Goal: Task Accomplishment & Management: Complete application form

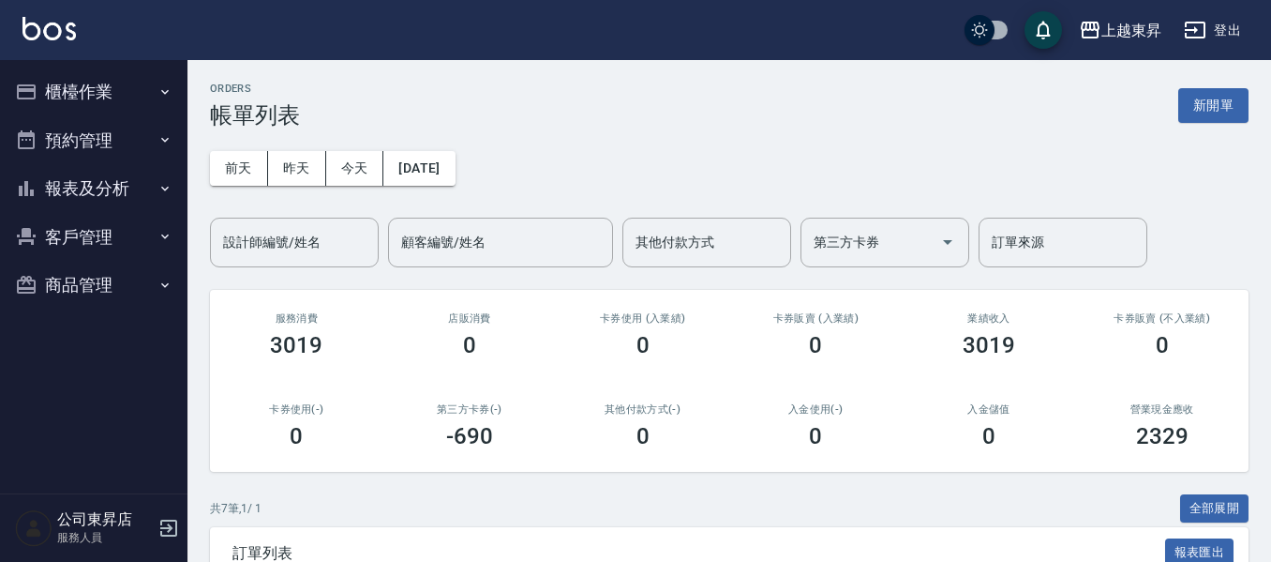
click at [101, 79] on button "櫃檯作業" at bounding box center [94, 92] width 173 height 49
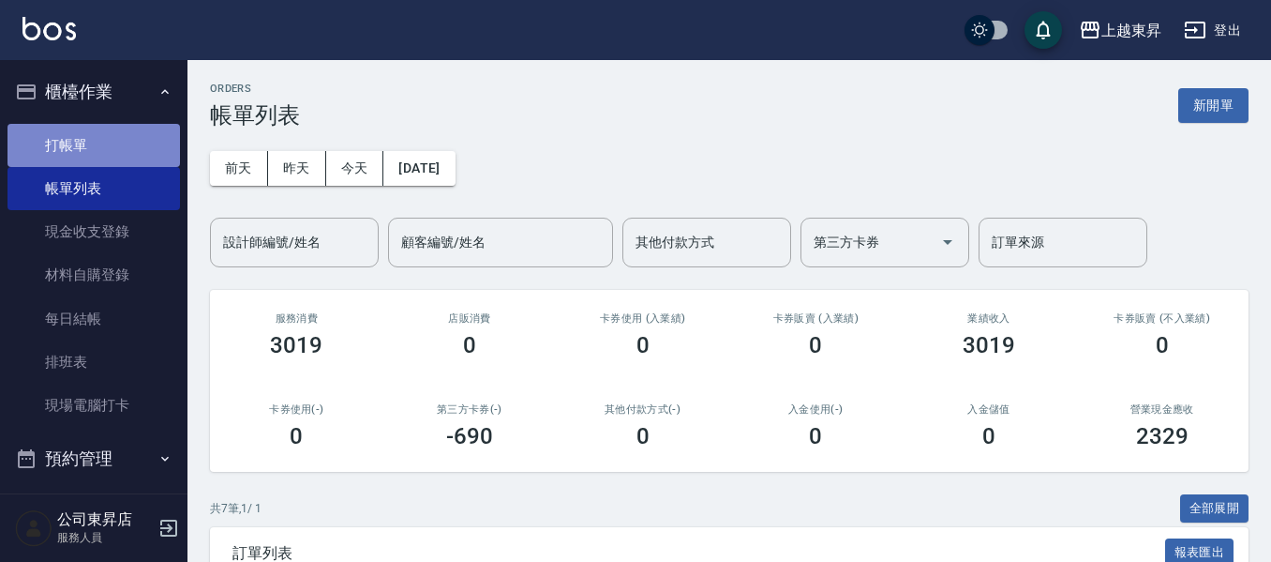
click at [115, 151] on link "打帳單" at bounding box center [94, 145] width 173 height 43
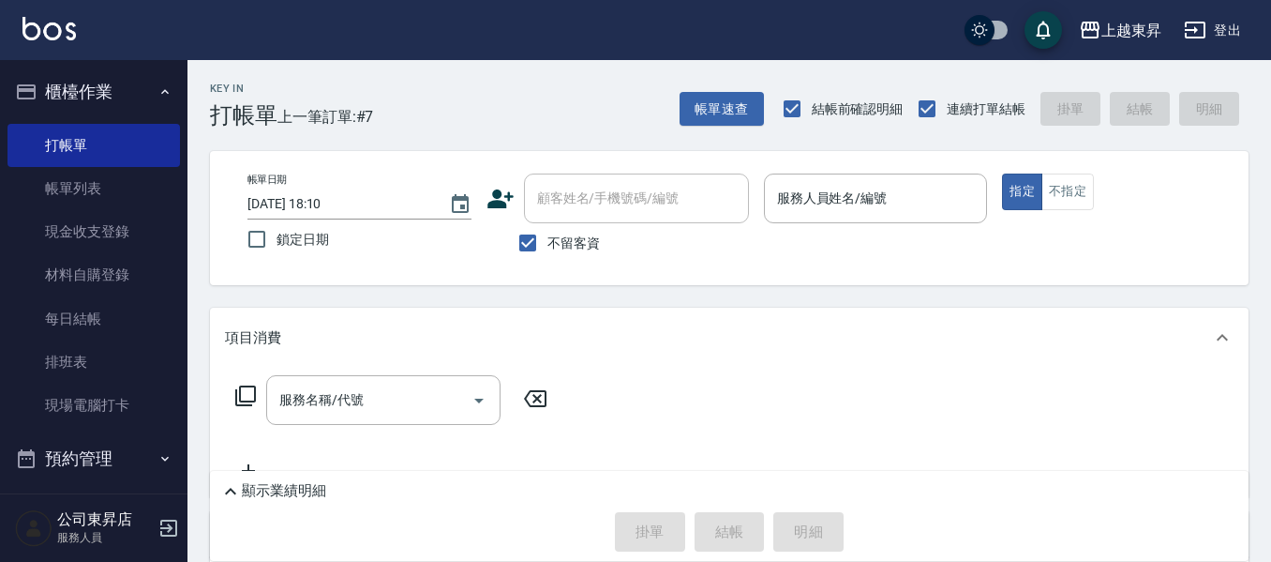
click at [588, 242] on span "不留客資" at bounding box center [574, 243] width 53 height 20
click at [548, 242] on input "不留客資" at bounding box center [527, 242] width 39 height 39
checkbox input "false"
click at [614, 216] on div "顧客姓名/手機號碼/編號" at bounding box center [636, 198] width 225 height 50
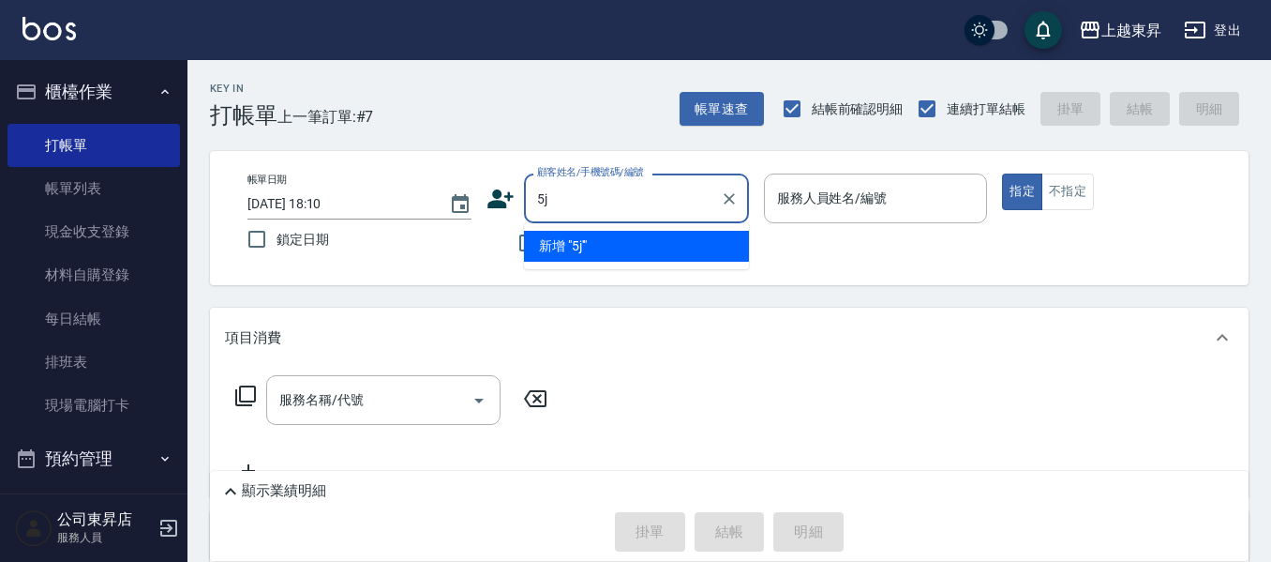
type input "5"
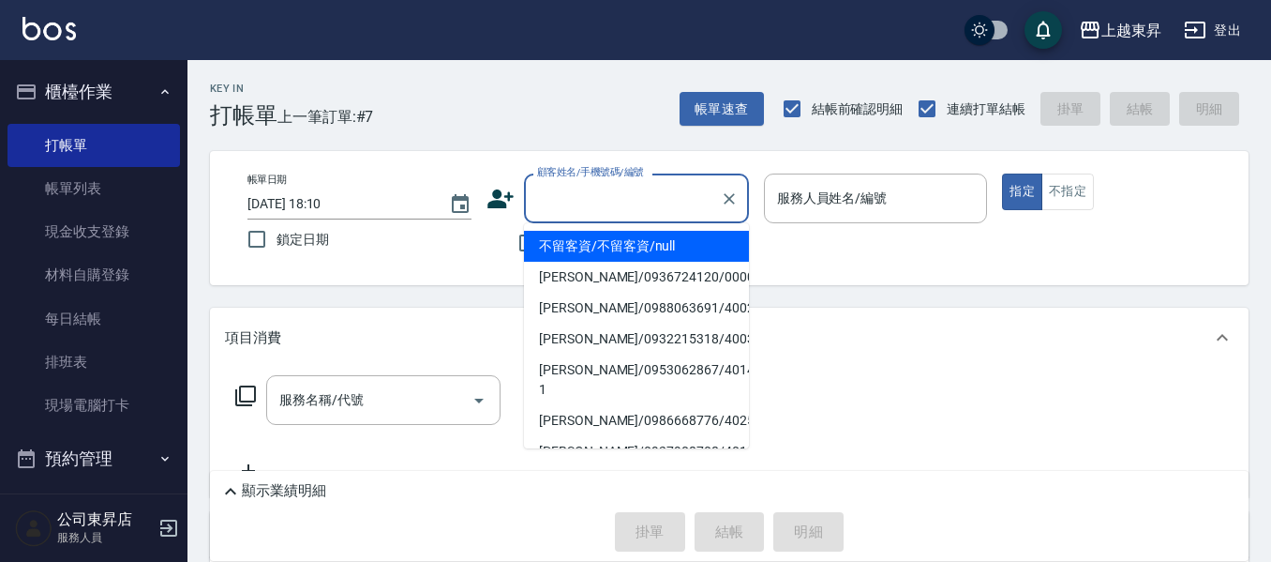
click at [641, 205] on input "顧客姓名/手機號碼/編號" at bounding box center [623, 198] width 180 height 33
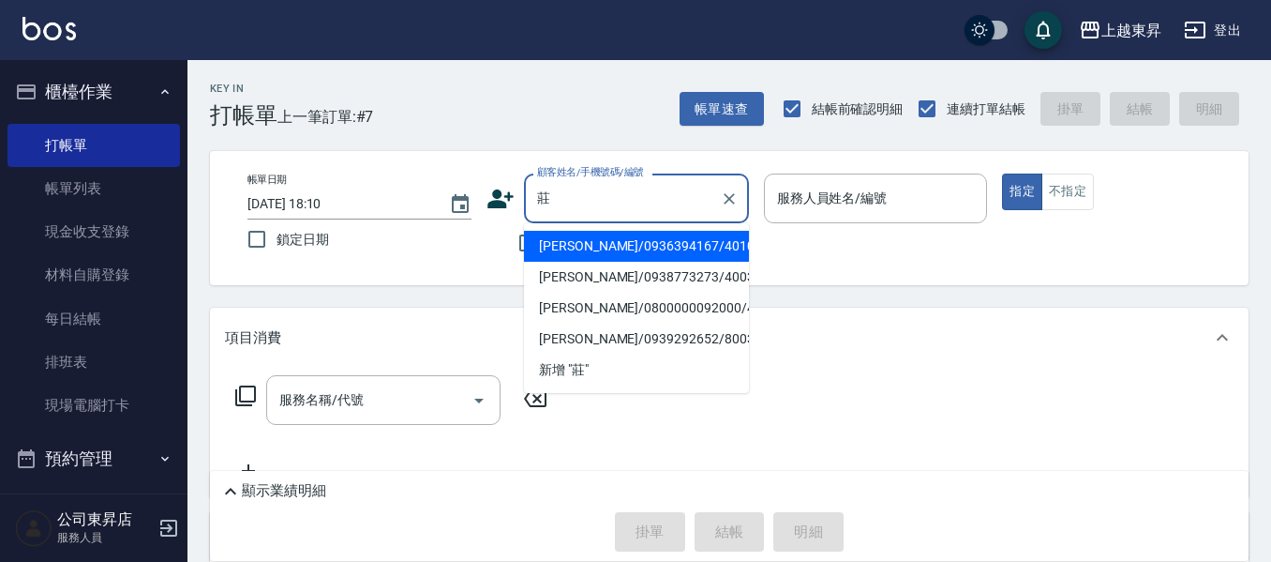
click at [647, 242] on li "[PERSON_NAME]/0936394167/40102" at bounding box center [636, 246] width 225 height 31
type input "[PERSON_NAME]/0936394167/40102"
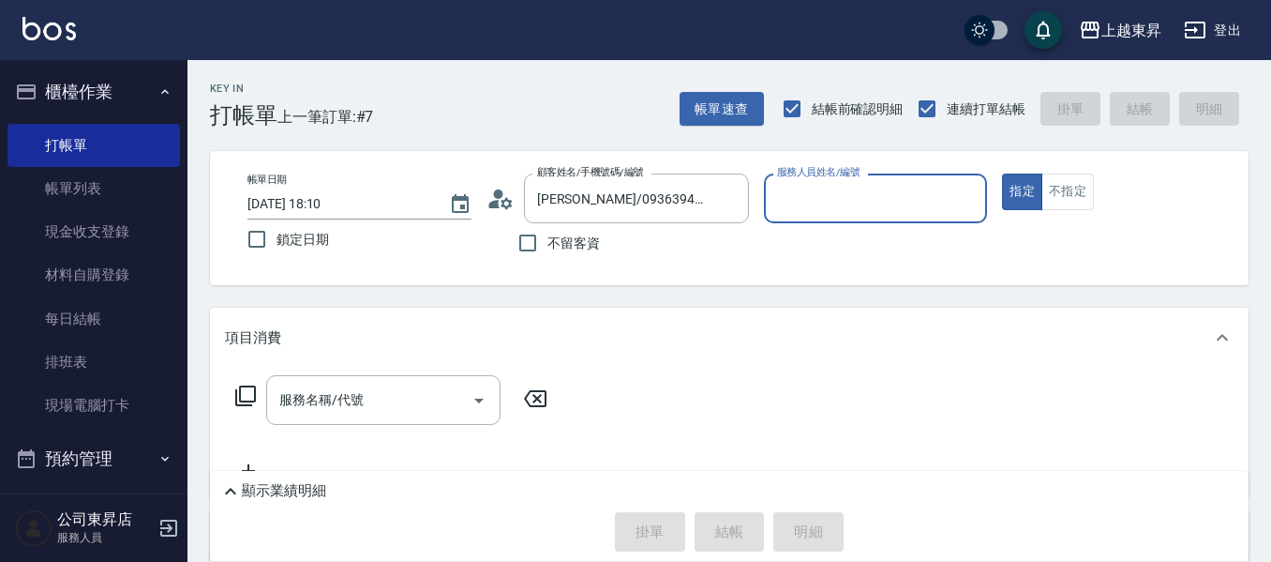
type input "[PERSON_NAME]04"
click at [391, 411] on input "服務名稱/代號" at bounding box center [369, 399] width 189 height 33
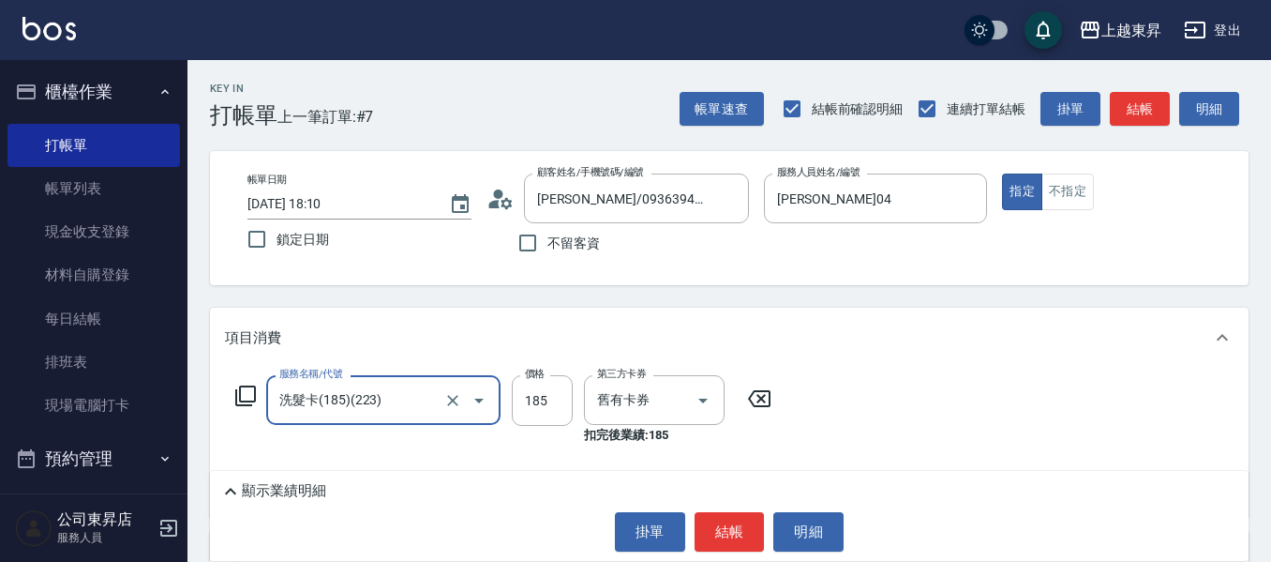
type input "洗髮卡(185)(223)"
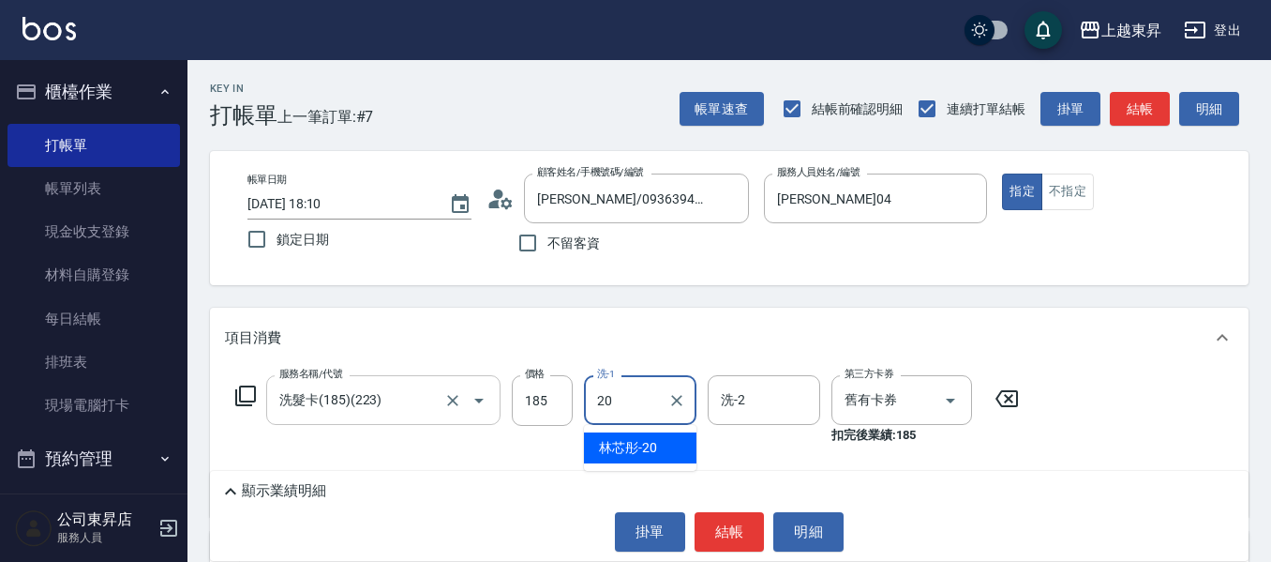
type input "林芯彤-20"
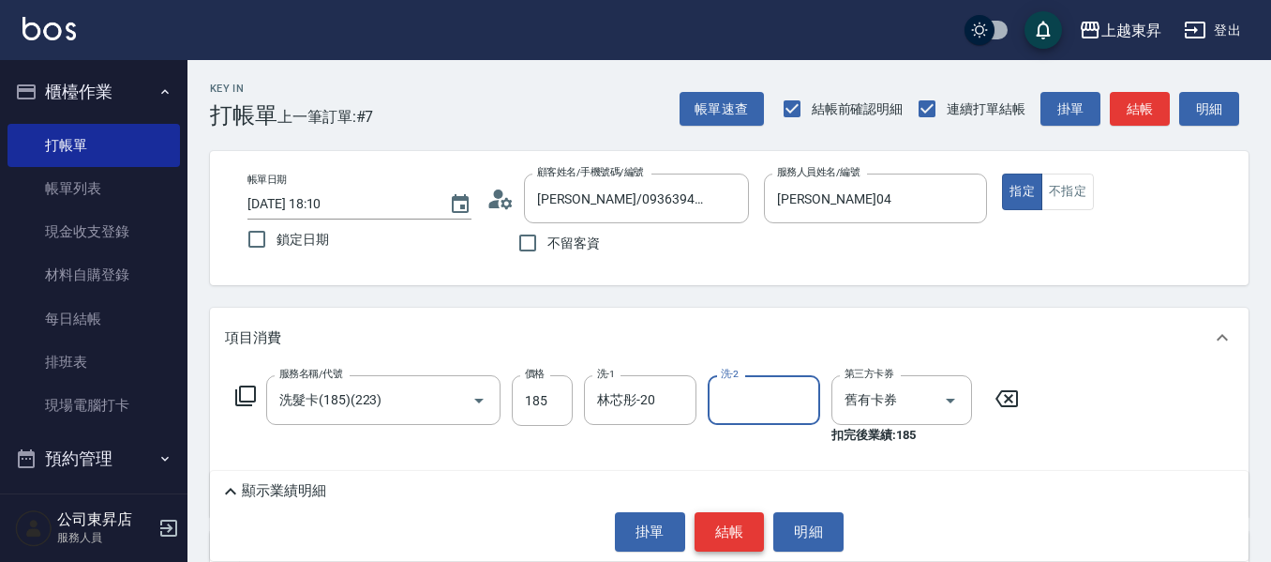
click at [734, 540] on button "結帳" at bounding box center [730, 531] width 70 height 39
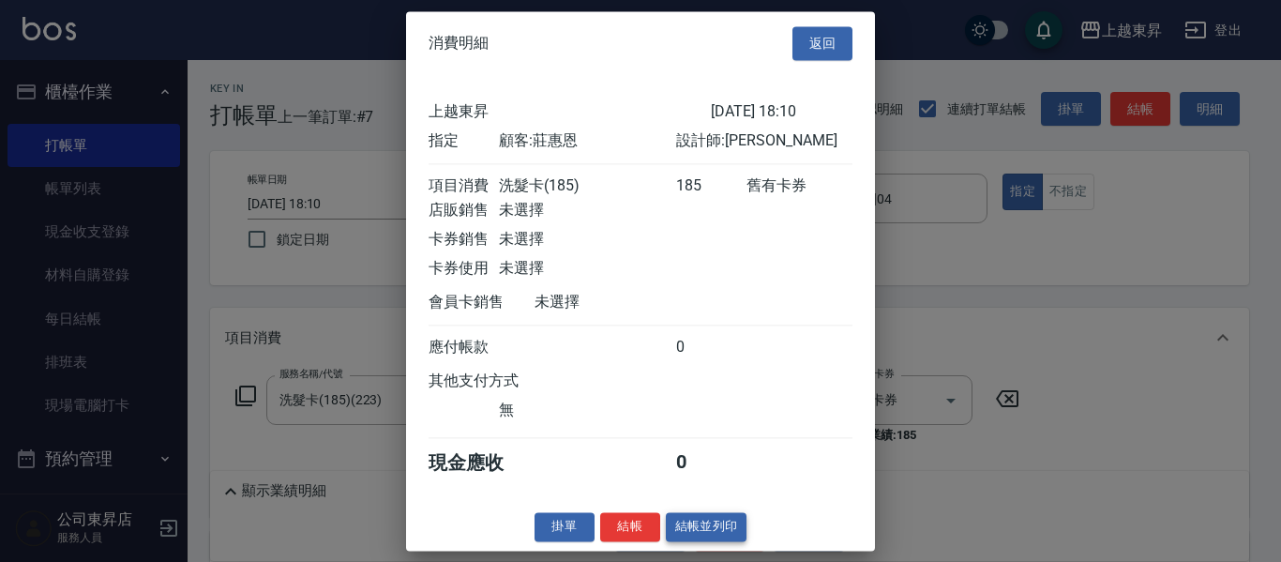
click at [722, 532] on button "結帳並列印" at bounding box center [707, 526] width 82 height 29
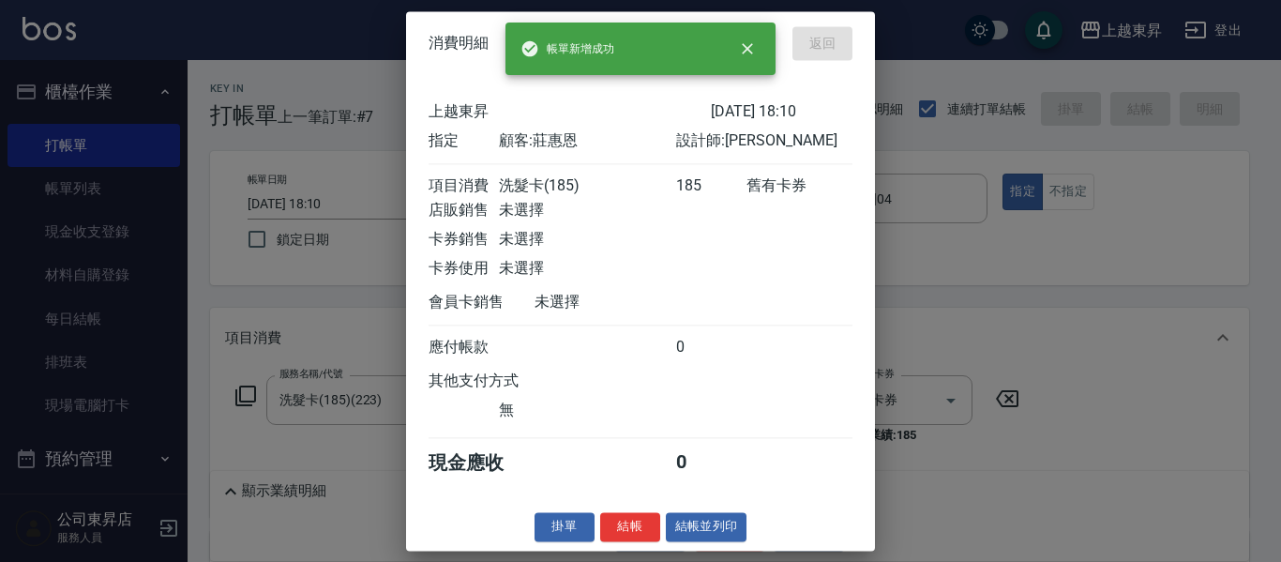
type input "[DATE] 18:11"
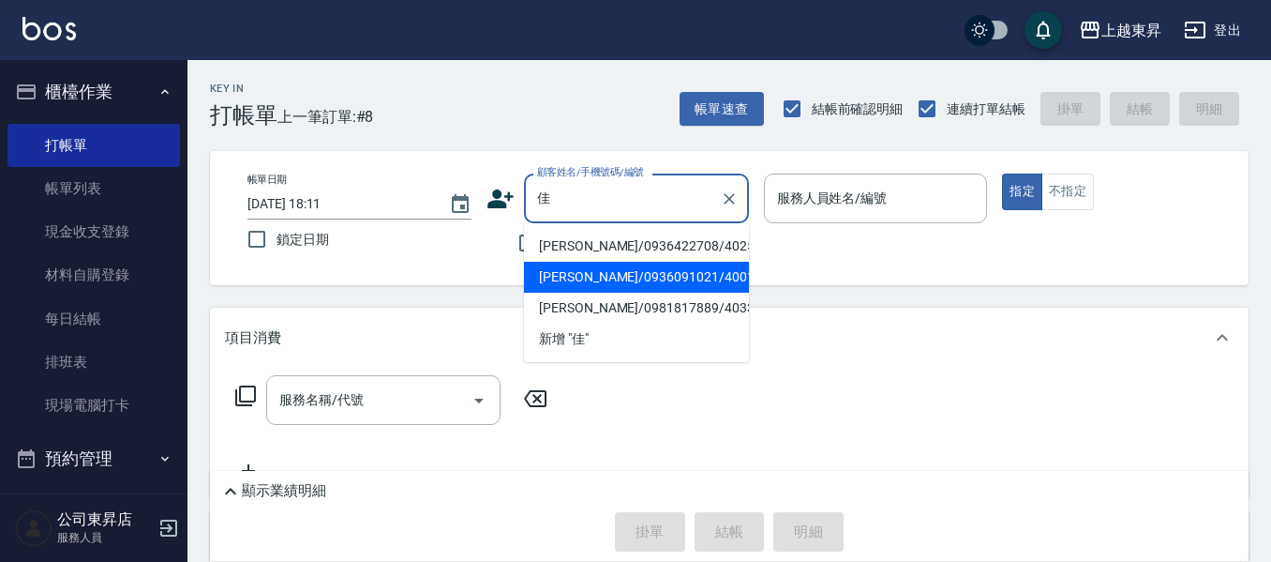
click at [651, 286] on li "[PERSON_NAME]/0936091021/40010" at bounding box center [636, 277] width 225 height 31
type input "[PERSON_NAME]/0936091021/40010"
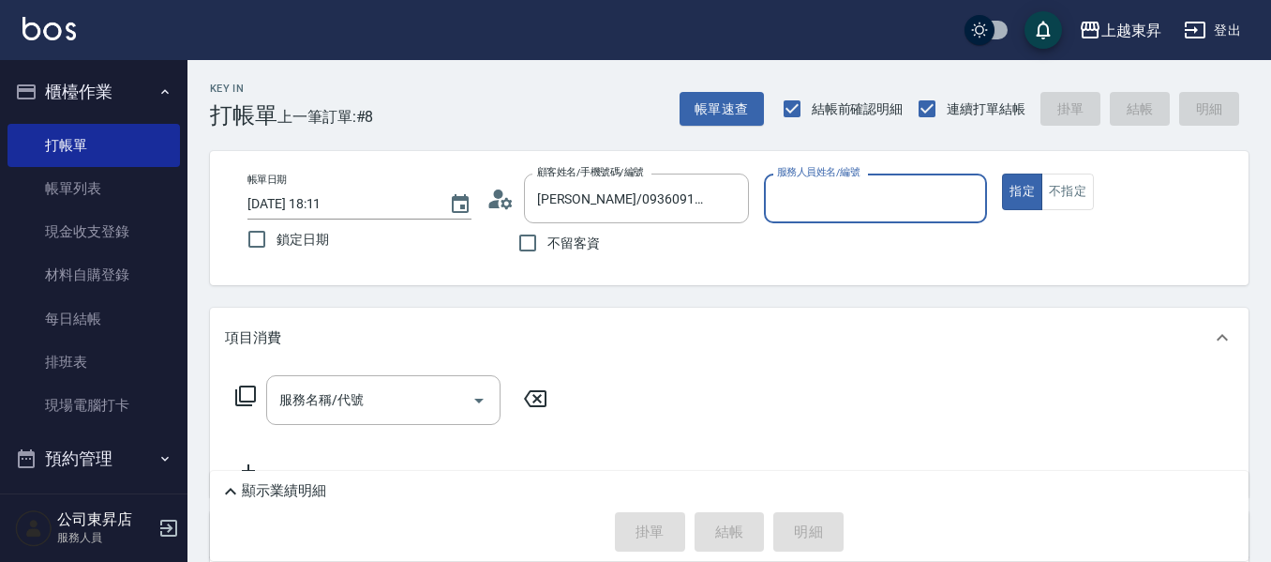
type input "[PERSON_NAME]04"
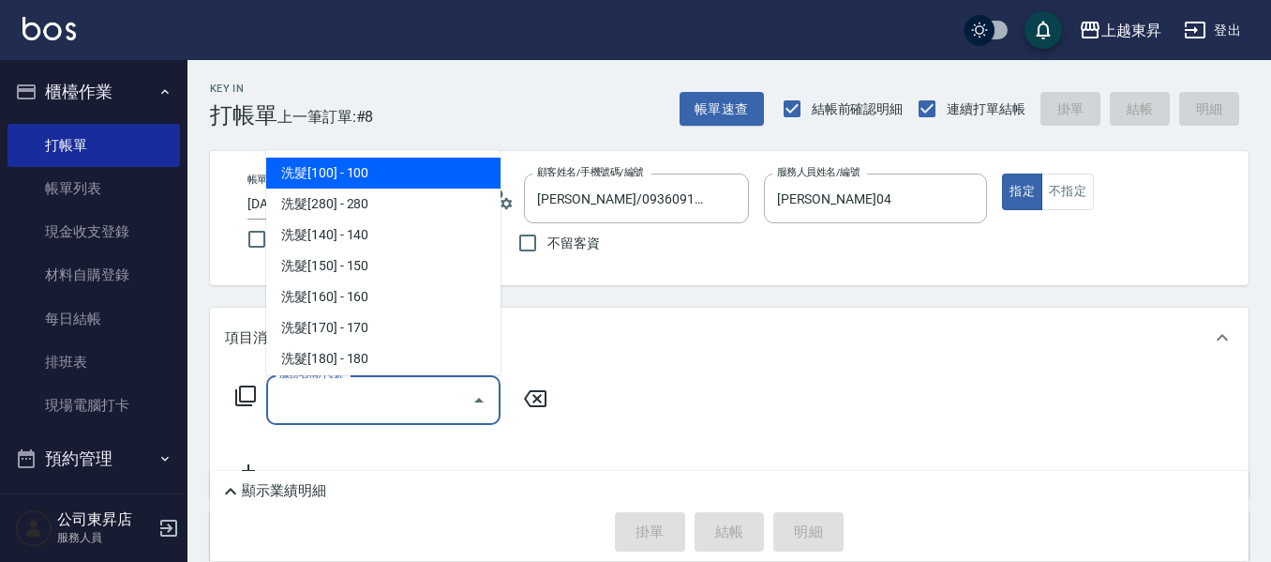
click at [410, 414] on input "服務名稱/代號" at bounding box center [369, 399] width 189 height 33
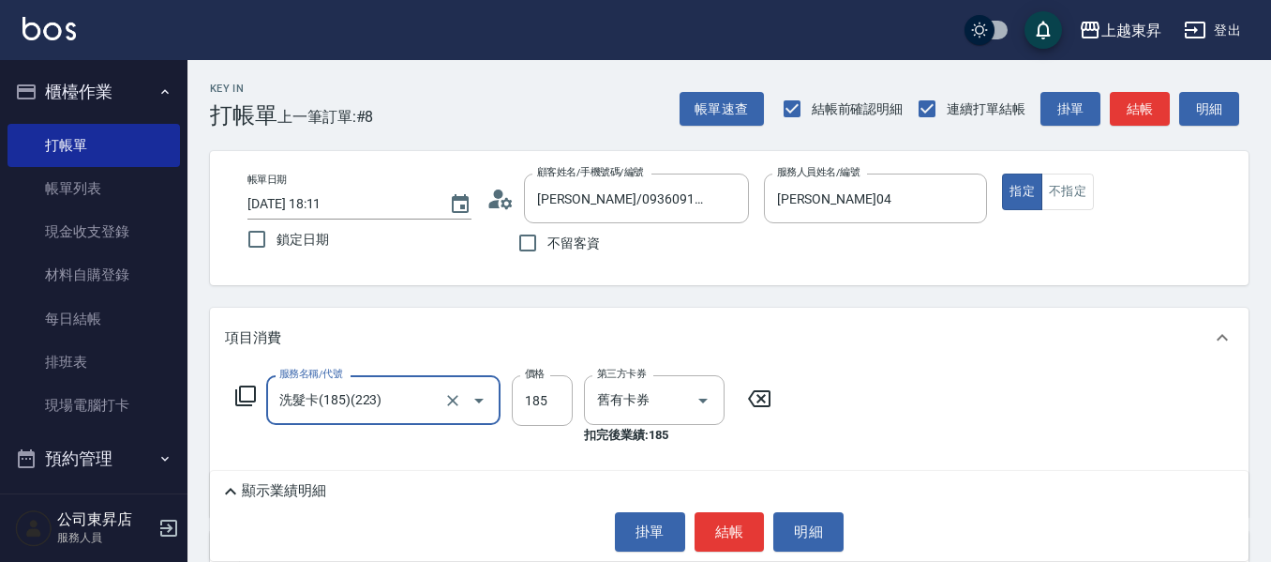
type input "洗髮卡(185)(223)"
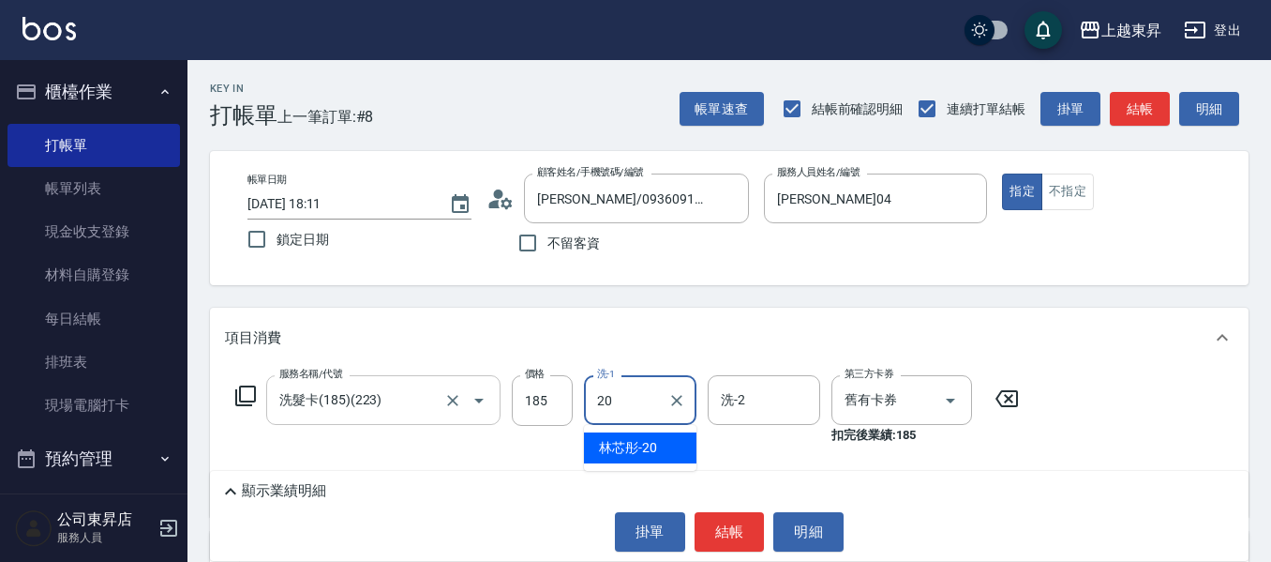
type input "林芯彤-20"
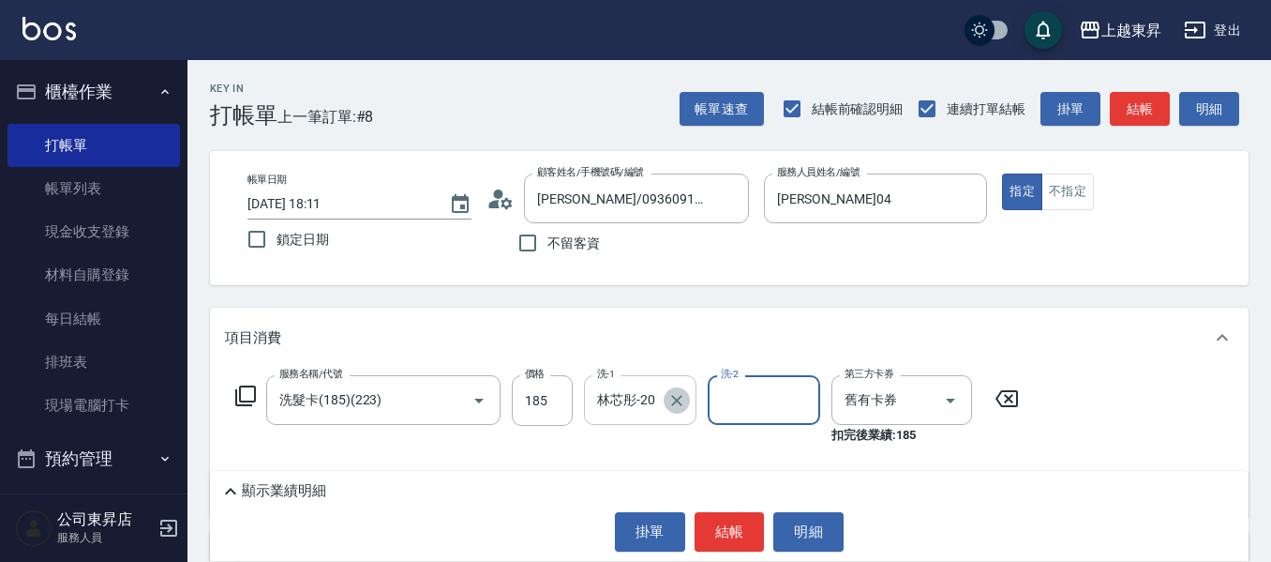
click at [676, 409] on icon "Clear" at bounding box center [677, 400] width 19 height 19
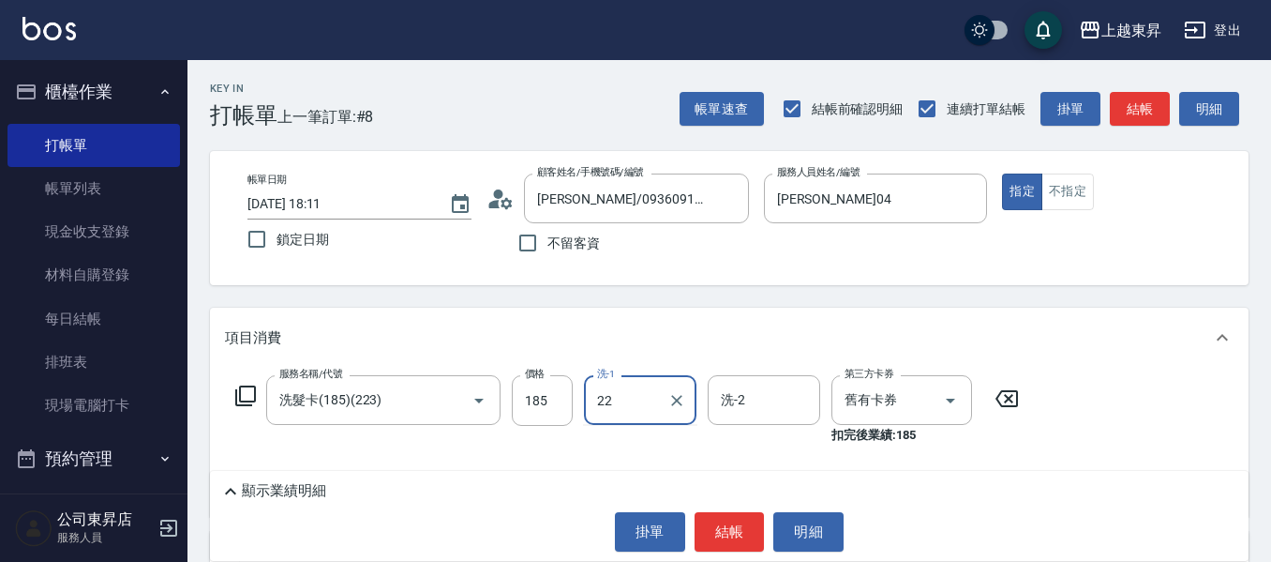
type input "張方漪-22"
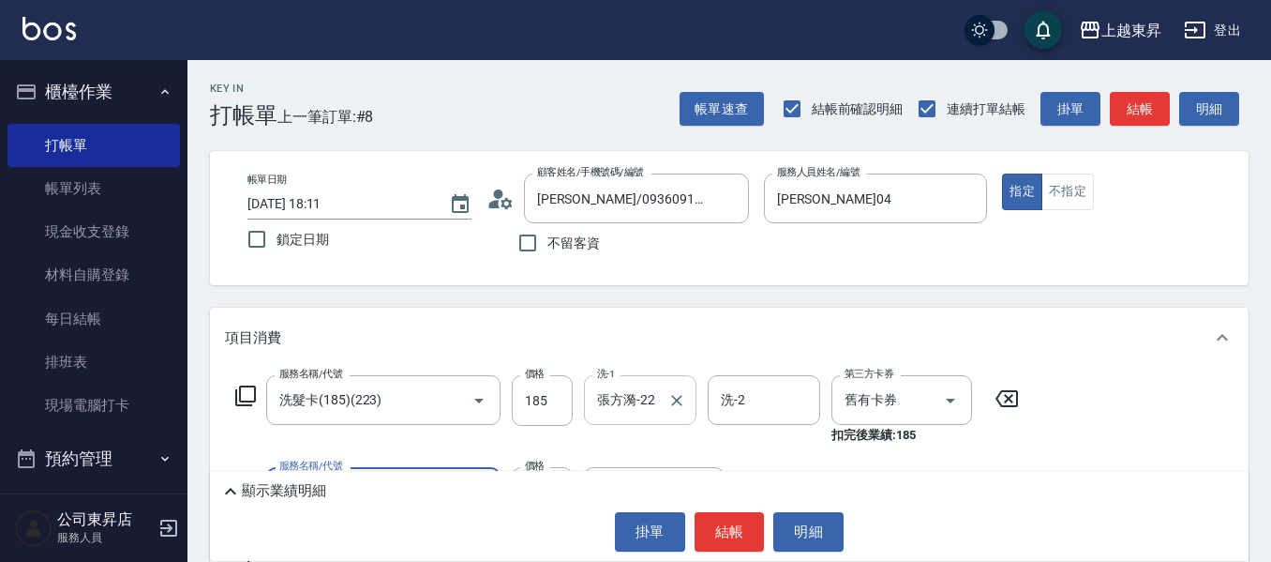
type input "潤絲(801)"
type input "30"
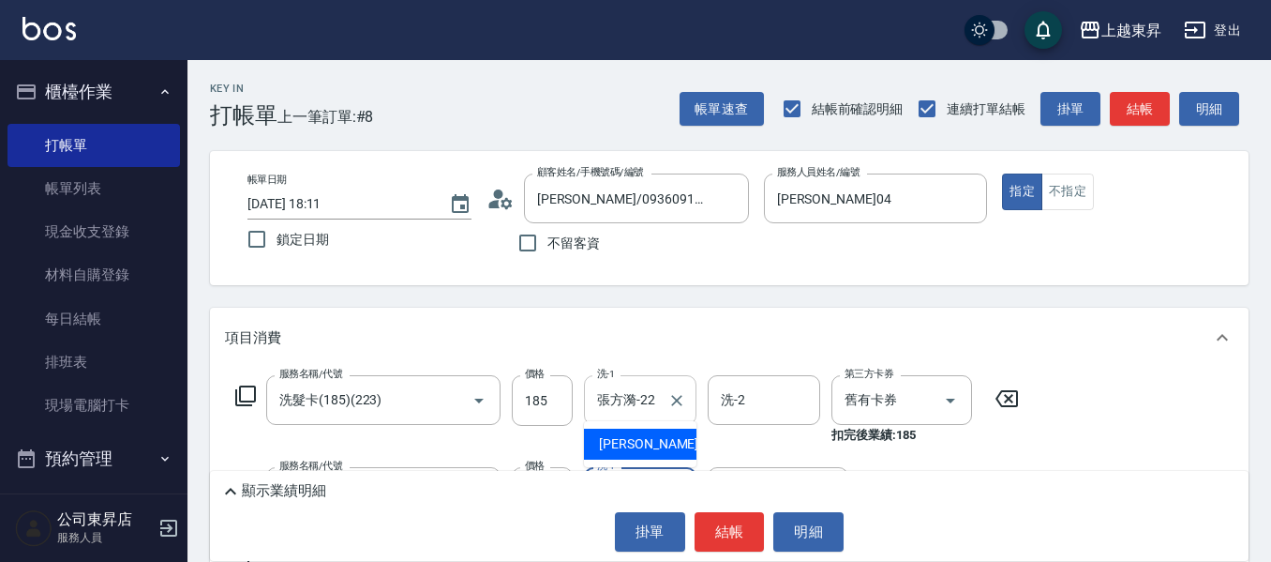
type input "張方漪-22"
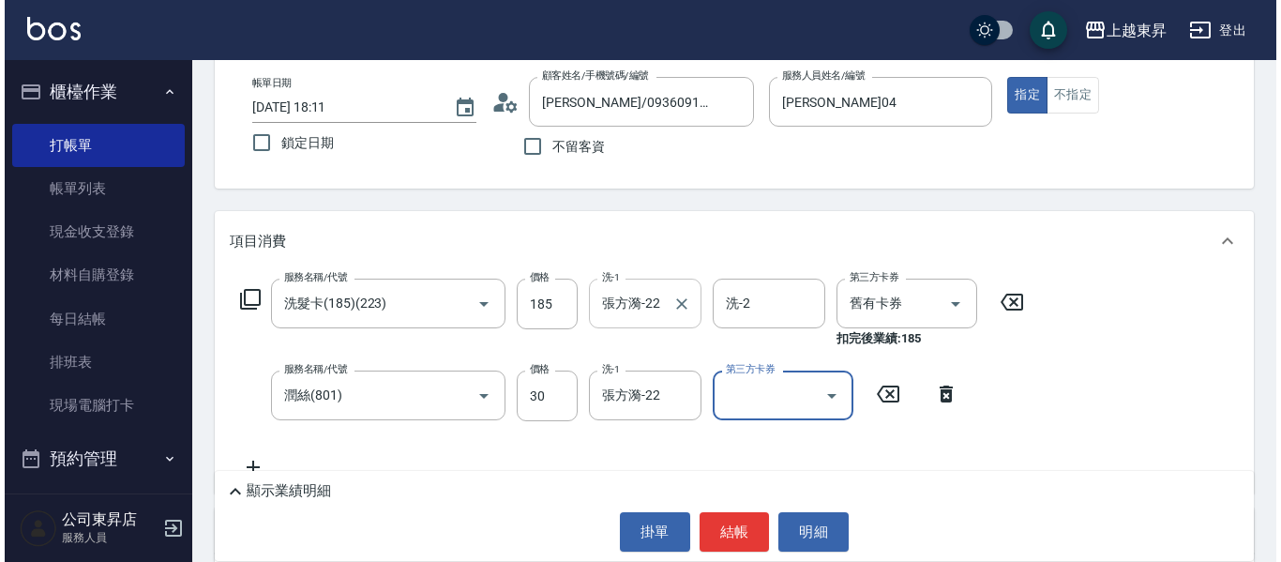
scroll to position [281, 0]
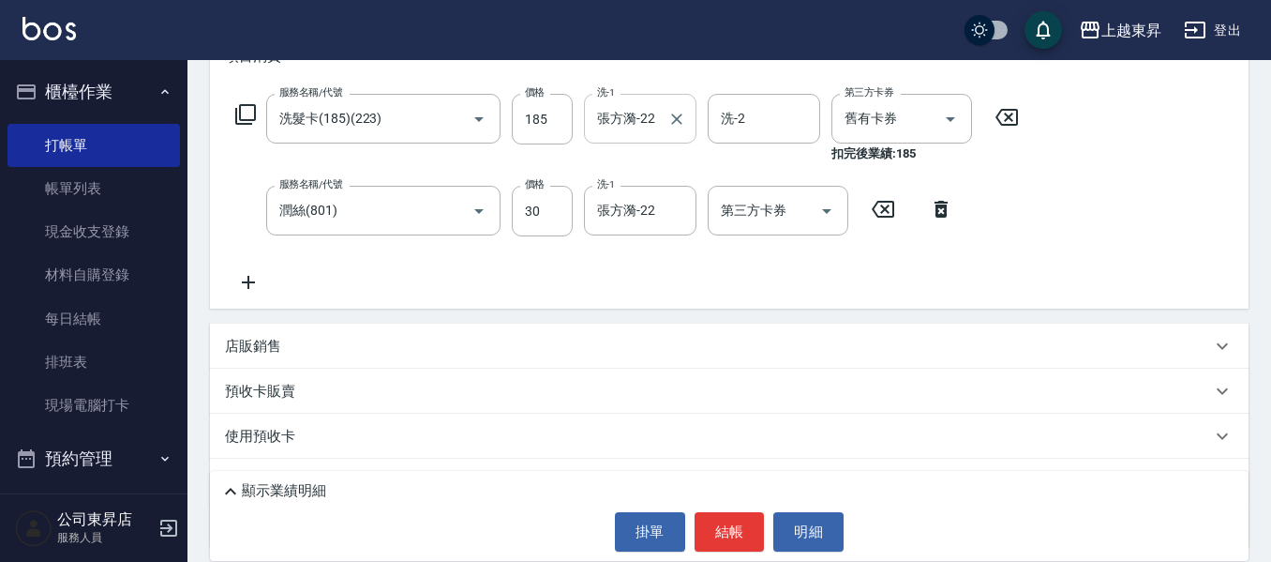
click at [248, 281] on icon at bounding box center [248, 282] width 13 height 13
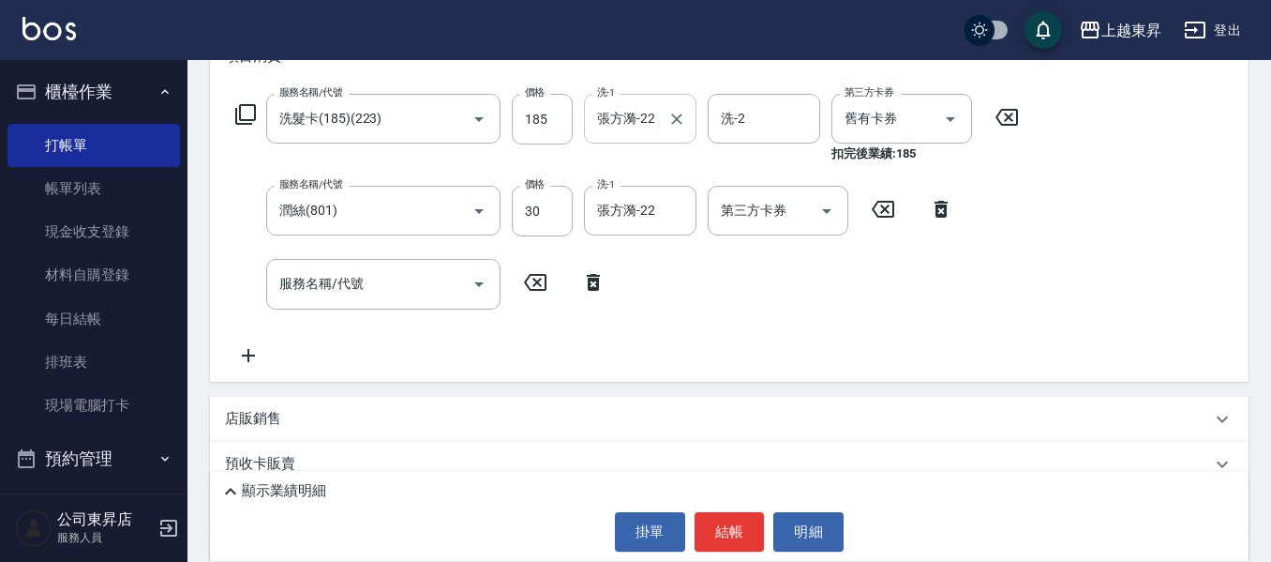
click at [242, 123] on icon at bounding box center [245, 114] width 23 height 23
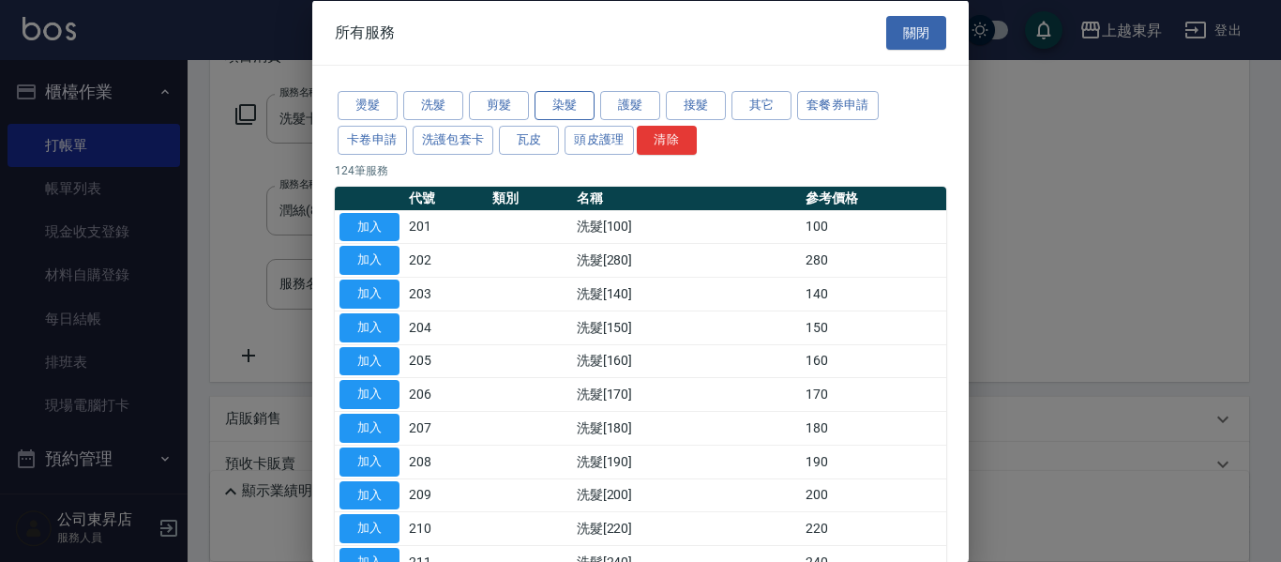
click at [568, 114] on button "染髮" at bounding box center [564, 105] width 60 height 29
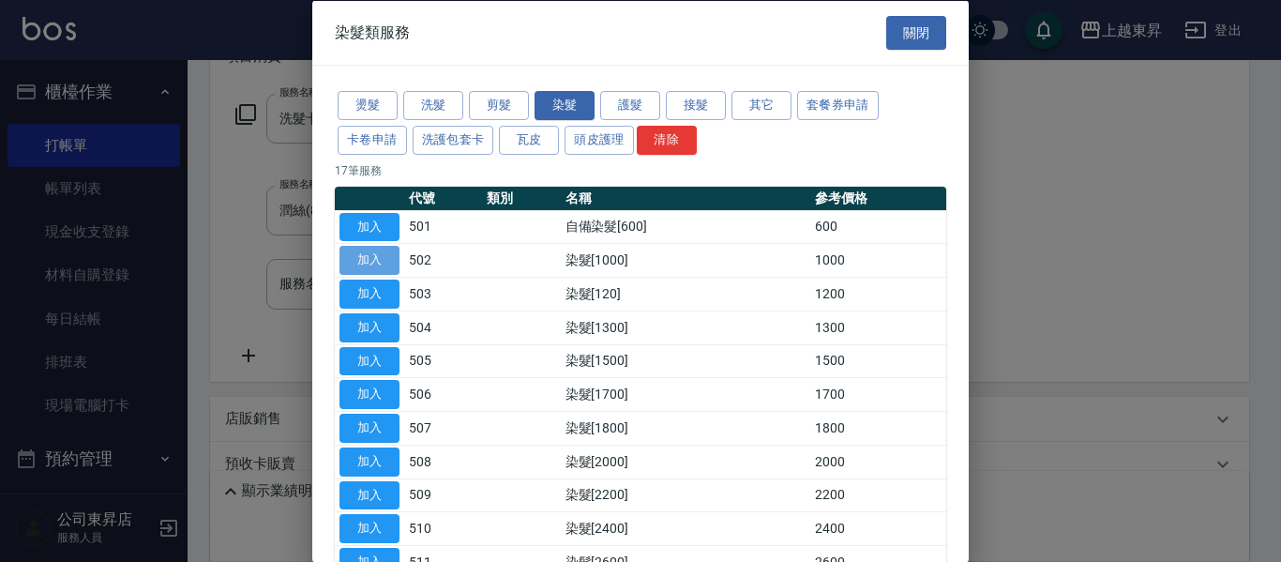
click at [385, 259] on button "加入" at bounding box center [369, 260] width 60 height 29
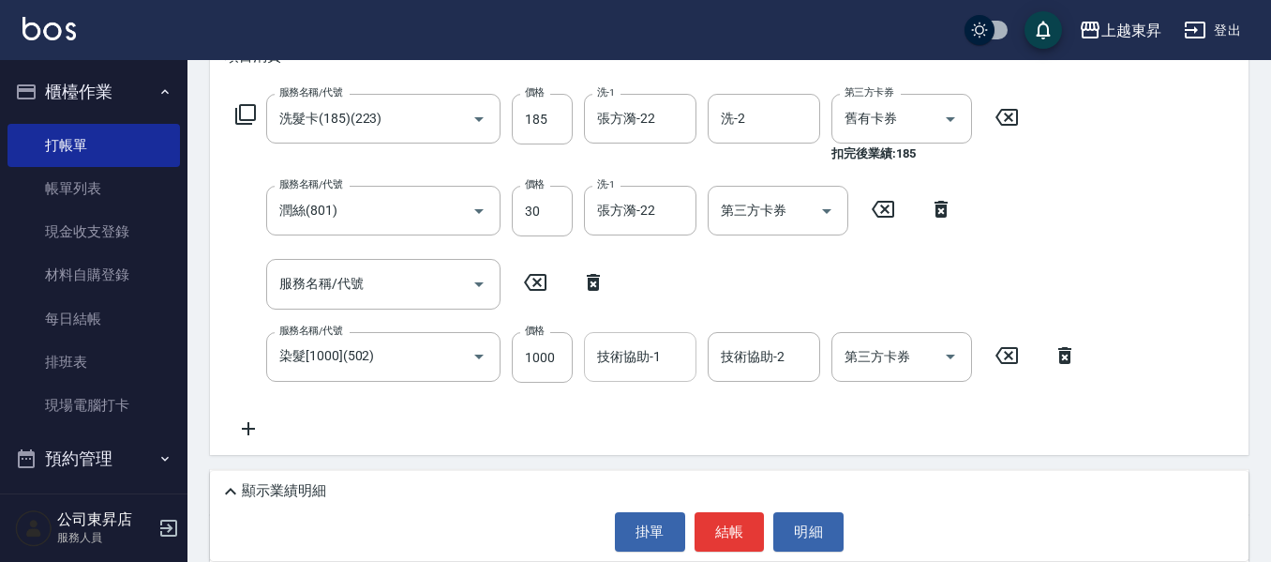
click at [640, 356] on div "技術協助-1 技術協助-1" at bounding box center [640, 357] width 113 height 50
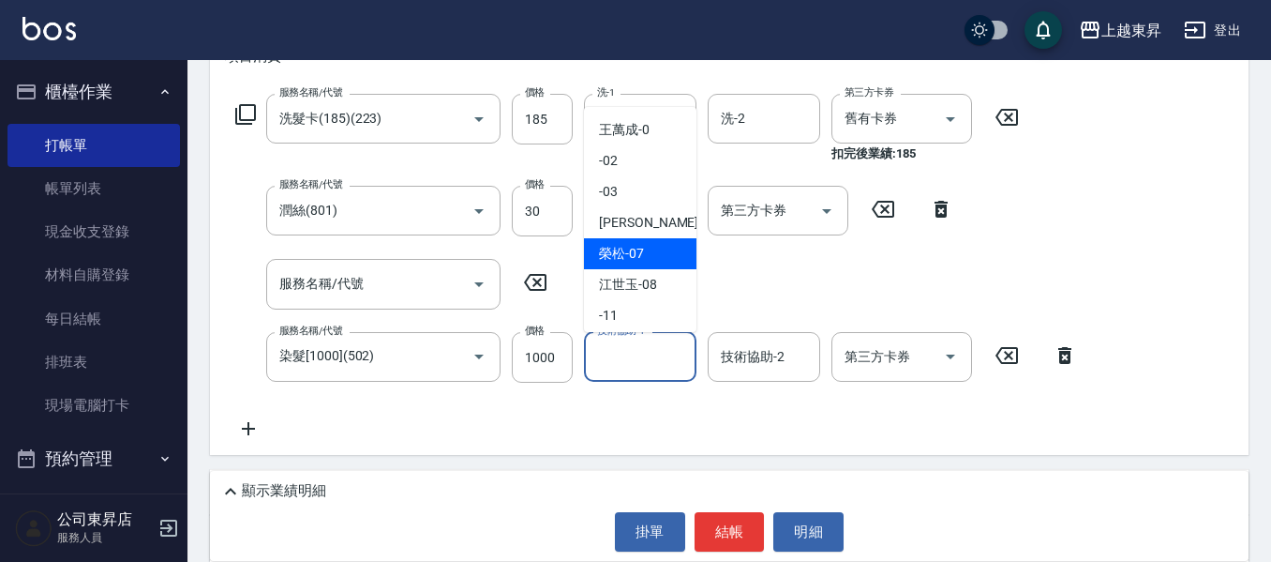
click at [645, 239] on div "[PERSON_NAME] -07" at bounding box center [640, 253] width 113 height 31
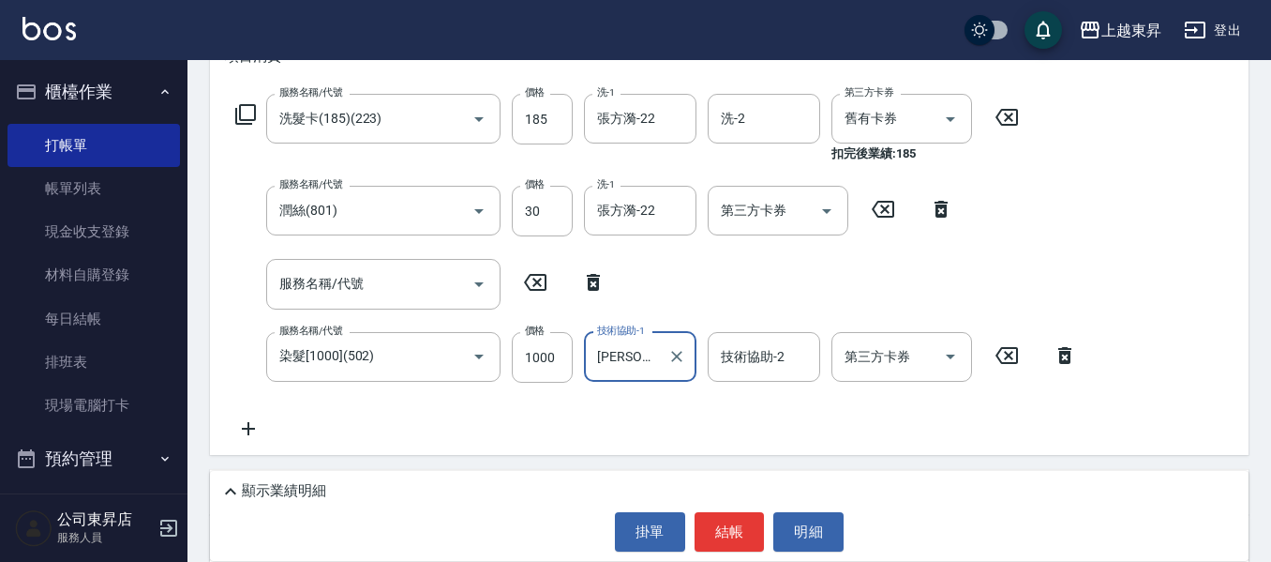
click at [658, 362] on input "[PERSON_NAME]-07" at bounding box center [627, 356] width 68 height 33
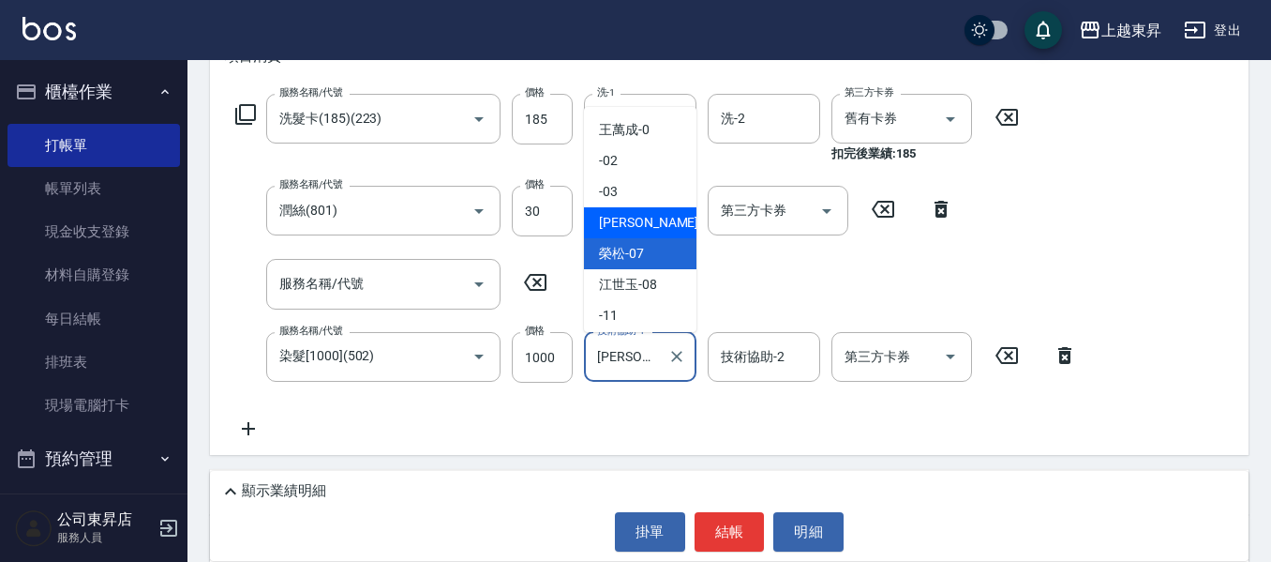
click at [638, 221] on span "[PERSON_NAME]04" at bounding box center [658, 223] width 118 height 20
type input "[PERSON_NAME]04"
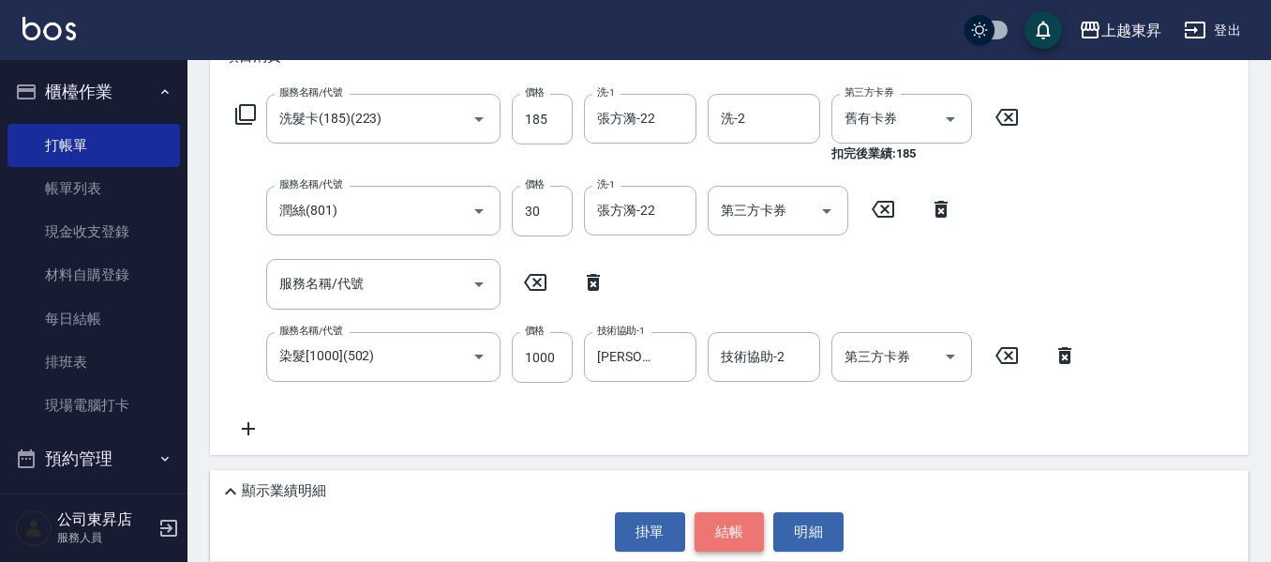
click at [740, 531] on button "結帳" at bounding box center [730, 531] width 70 height 39
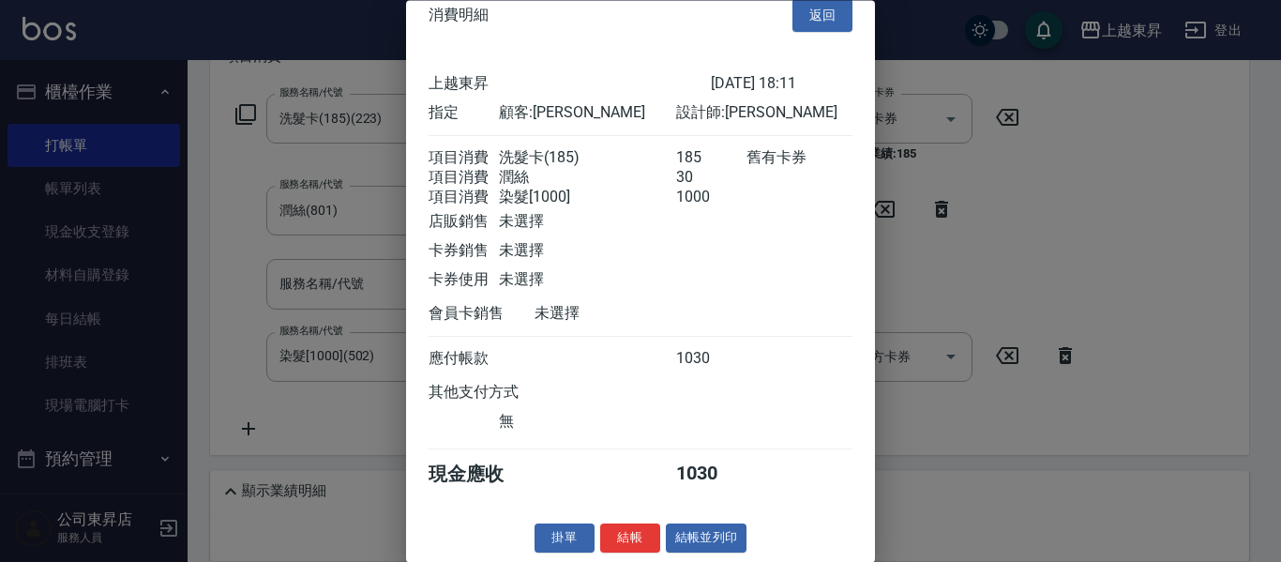
scroll to position [53, 0]
click at [695, 544] on button "結帳並列印" at bounding box center [707, 538] width 82 height 29
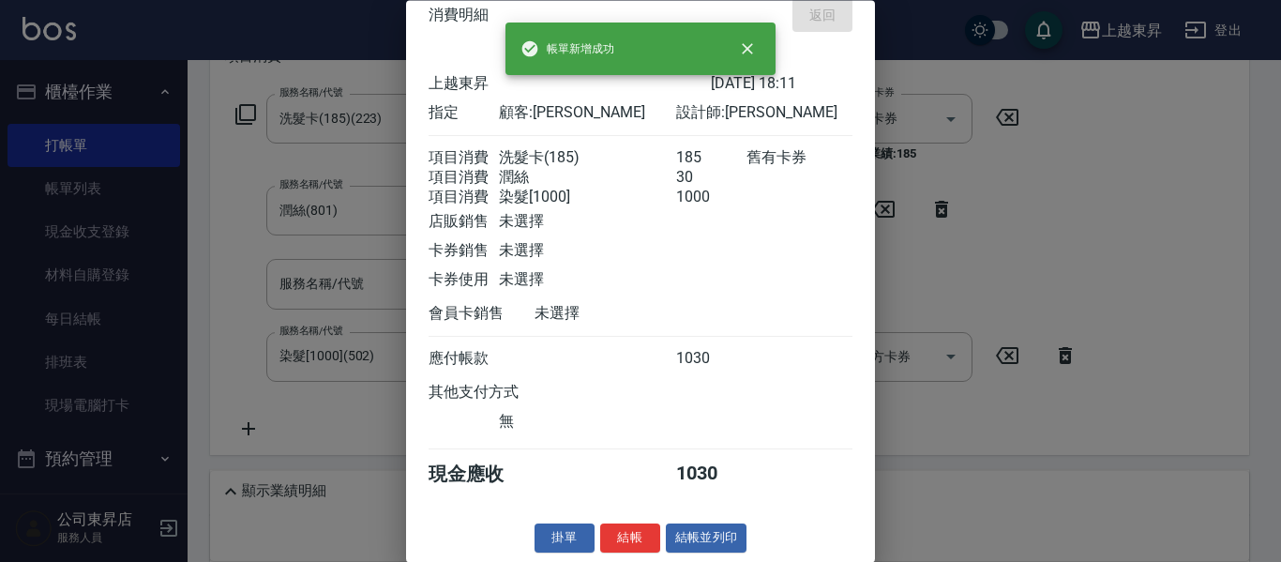
type input "[DATE] 18:12"
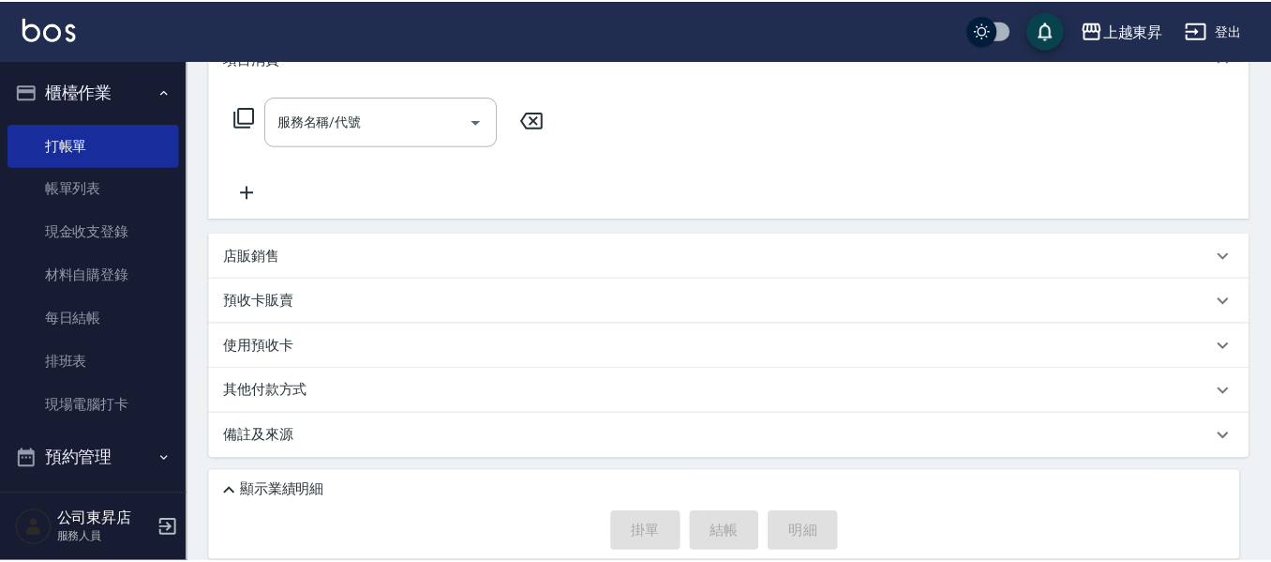
scroll to position [0, 0]
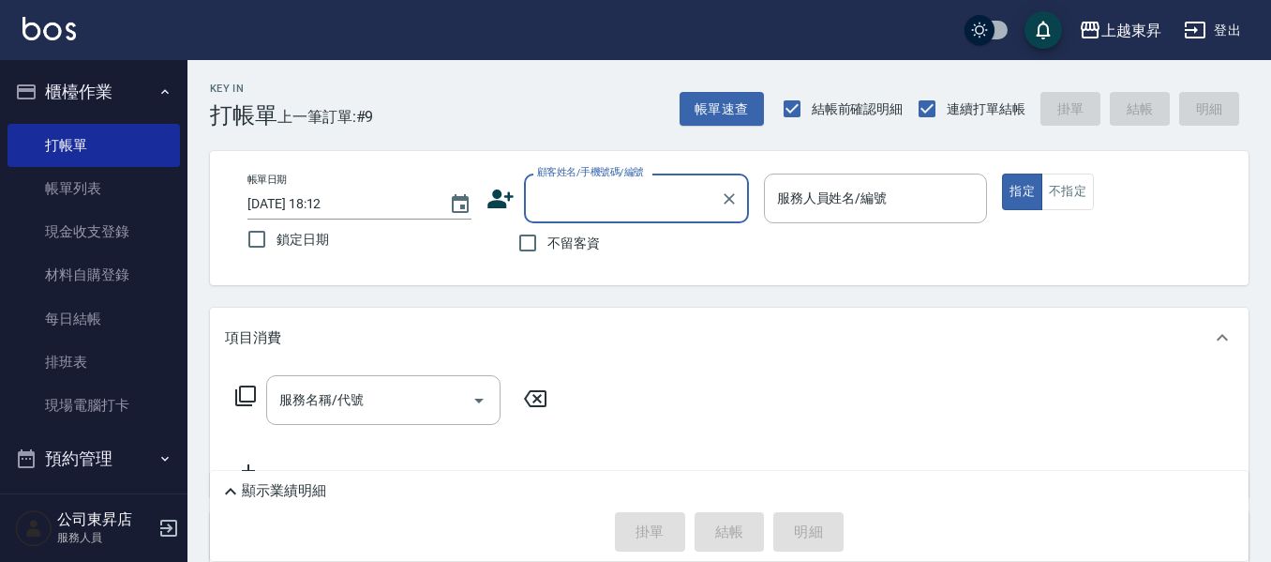
click at [595, 204] on input "顧客姓名/手機號碼/編號" at bounding box center [623, 198] width 180 height 33
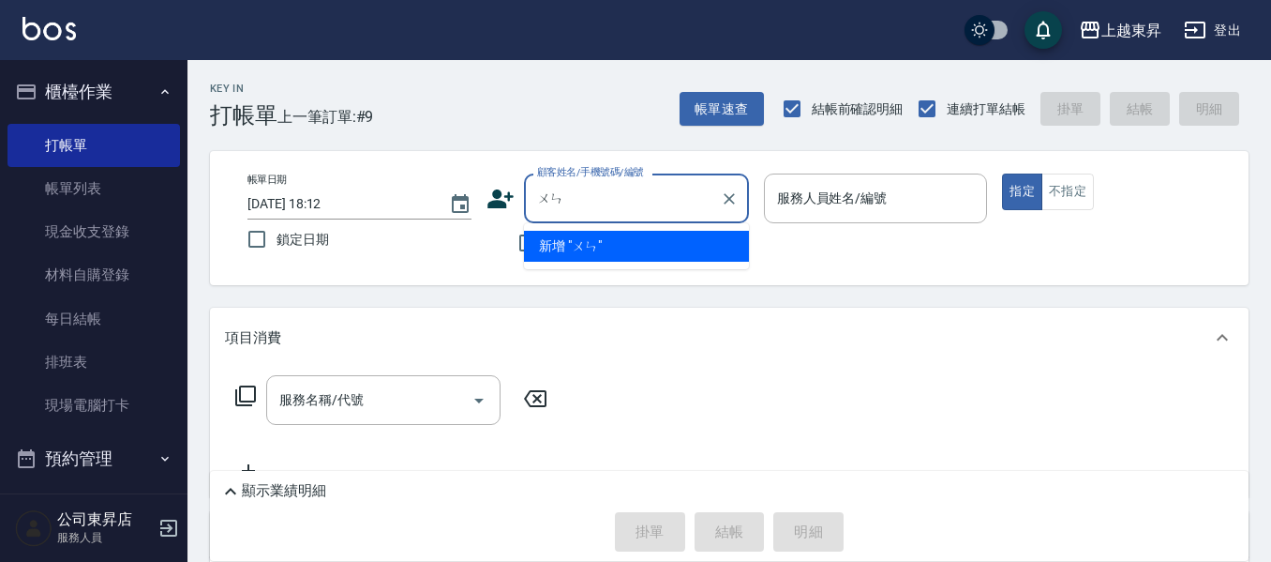
type input "文"
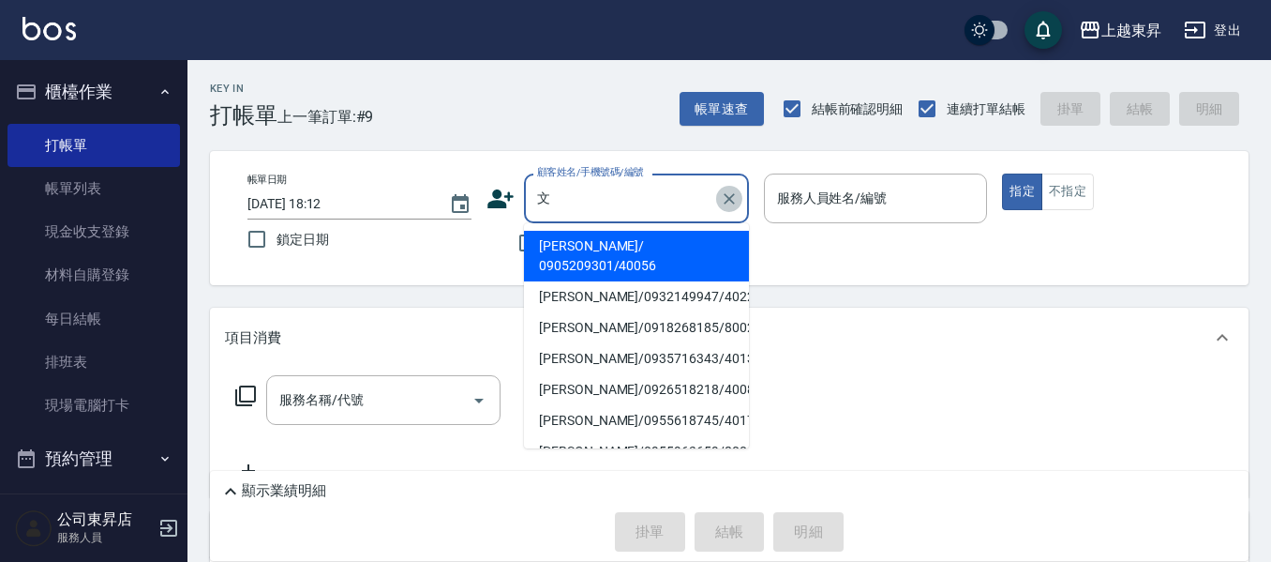
click at [731, 188] on button "Clear" at bounding box center [729, 199] width 26 height 26
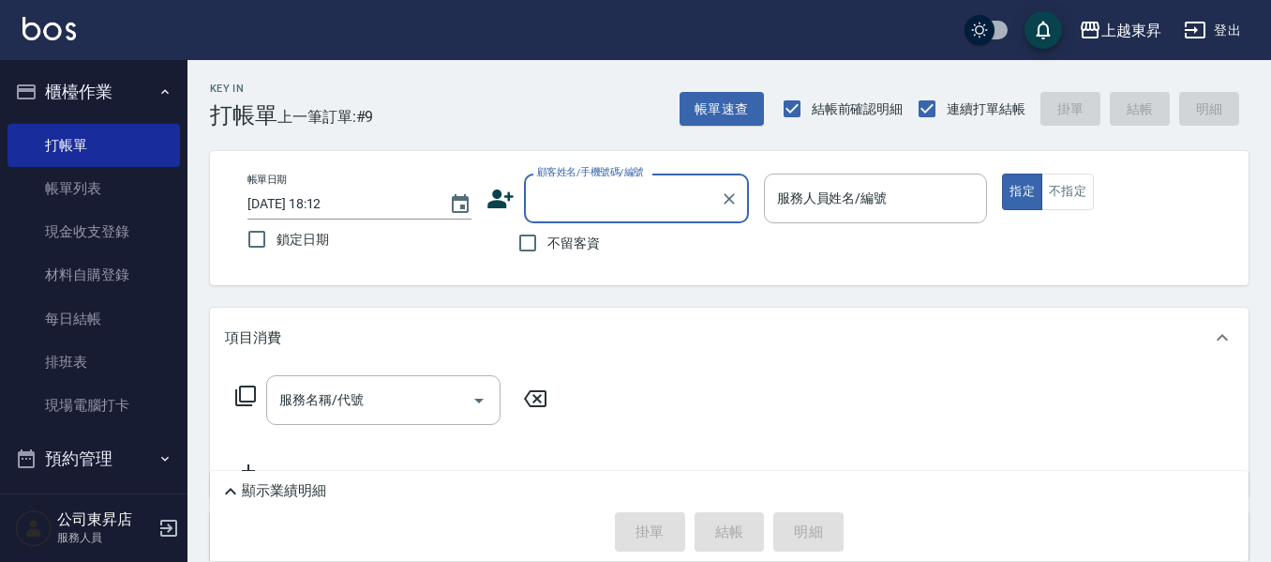
click at [667, 202] on input "顧客姓名/手機號碼/編號" at bounding box center [623, 198] width 180 height 33
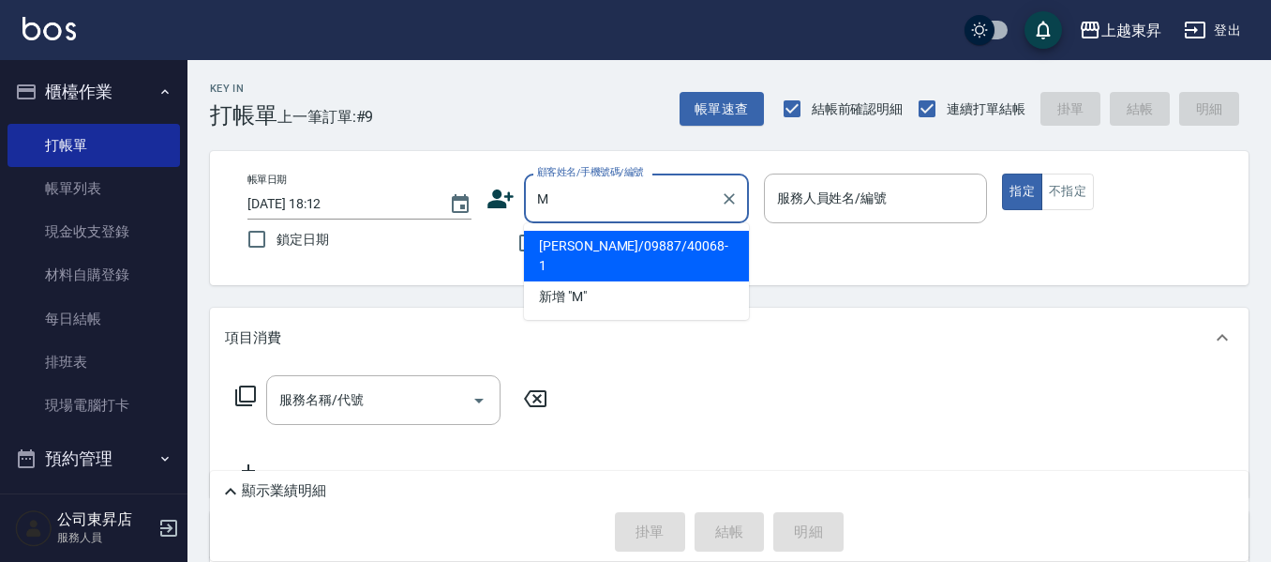
click at [667, 236] on li "[PERSON_NAME]/09887/40068-1" at bounding box center [636, 256] width 225 height 51
type input "[PERSON_NAME]/09887/40068-1"
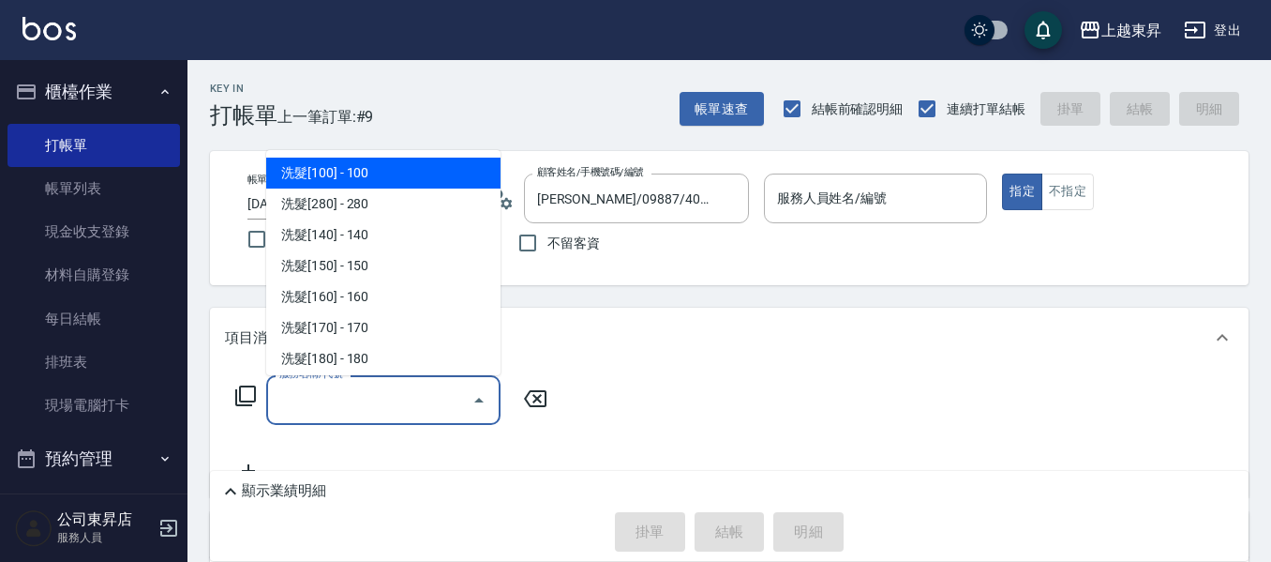
click at [340, 413] on input "服務名稱/代號" at bounding box center [369, 399] width 189 height 33
click at [314, 176] on span "洗髮[100] - 100" at bounding box center [383, 173] width 234 height 31
type input "洗髮[100](201)"
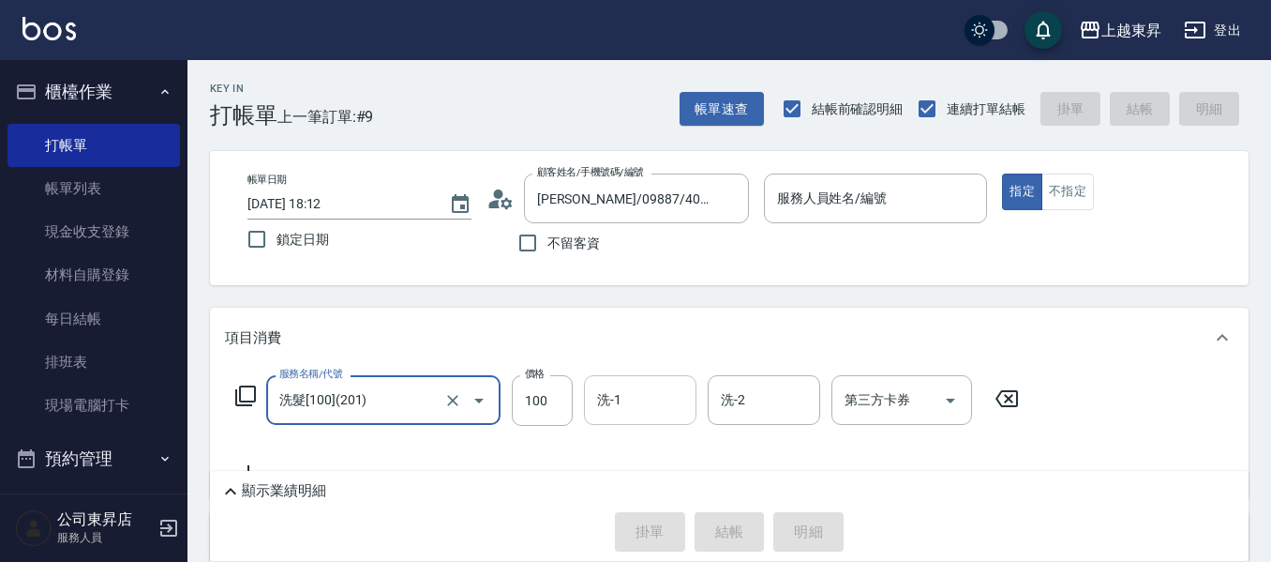
click at [659, 399] on input "洗-1" at bounding box center [641, 399] width 96 height 33
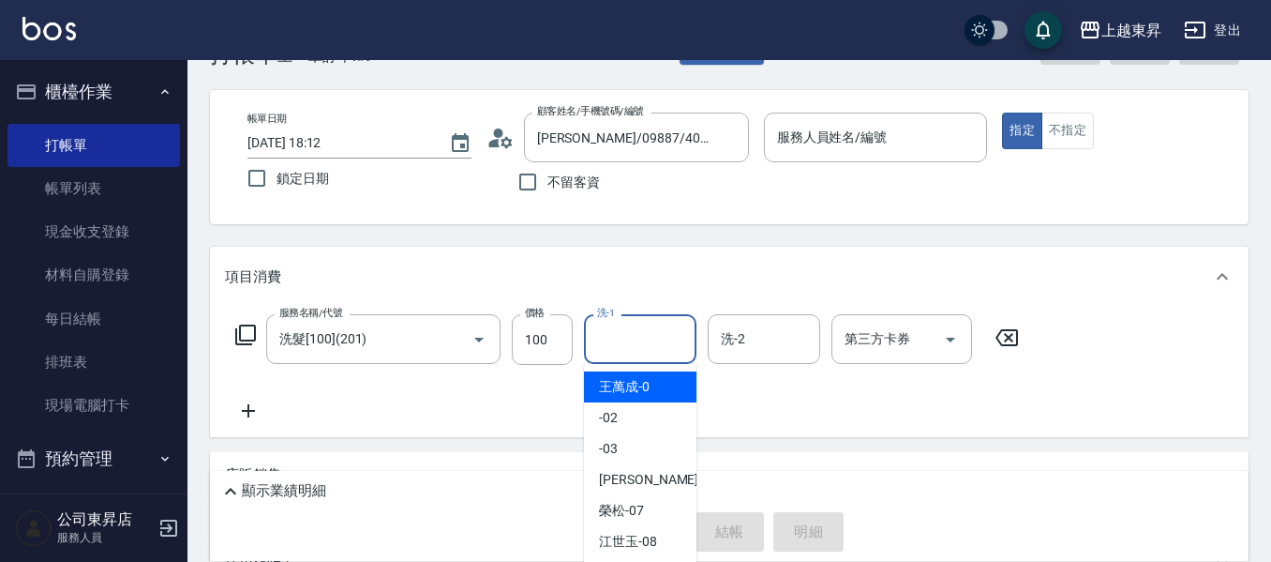
scroll to position [94, 0]
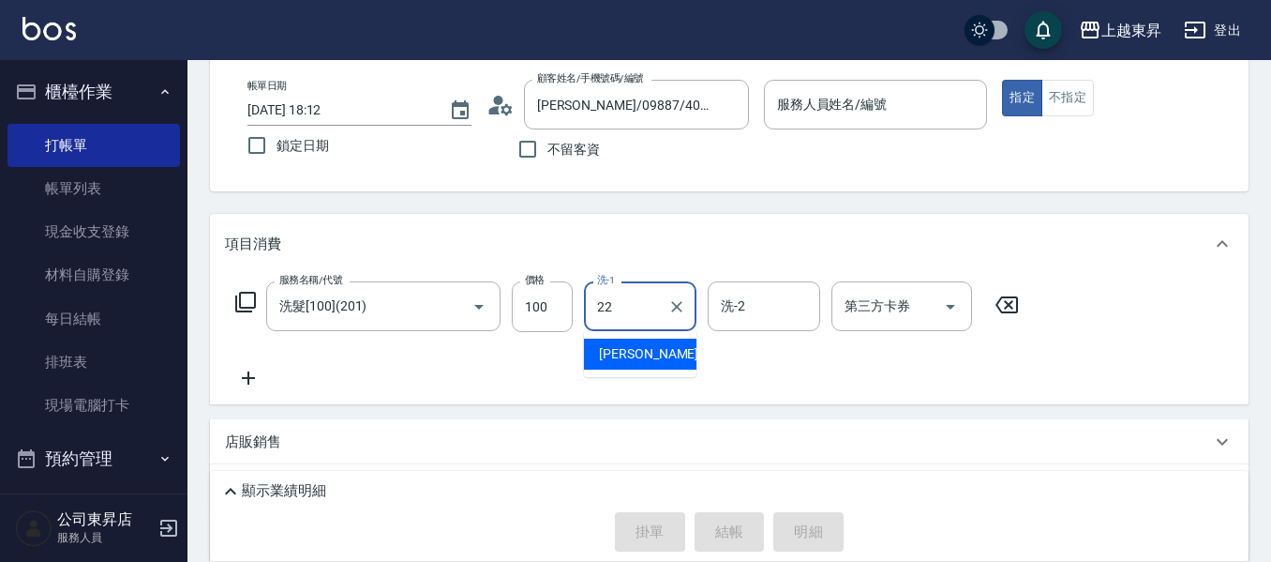
type input "張方漪-22"
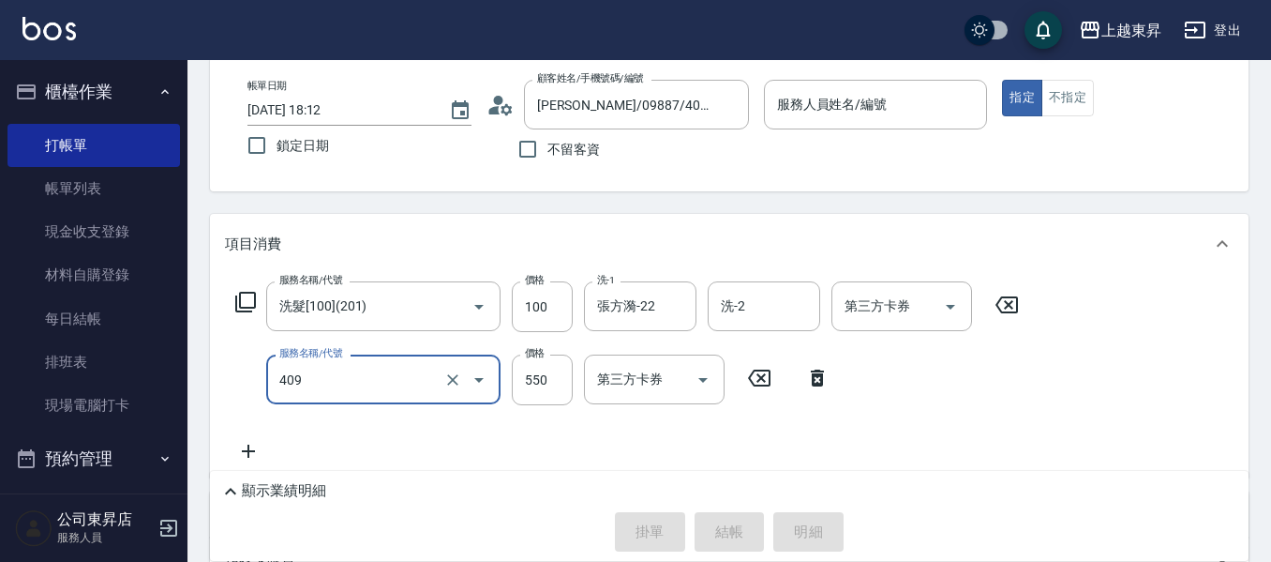
type input "剪髮(550)(409)"
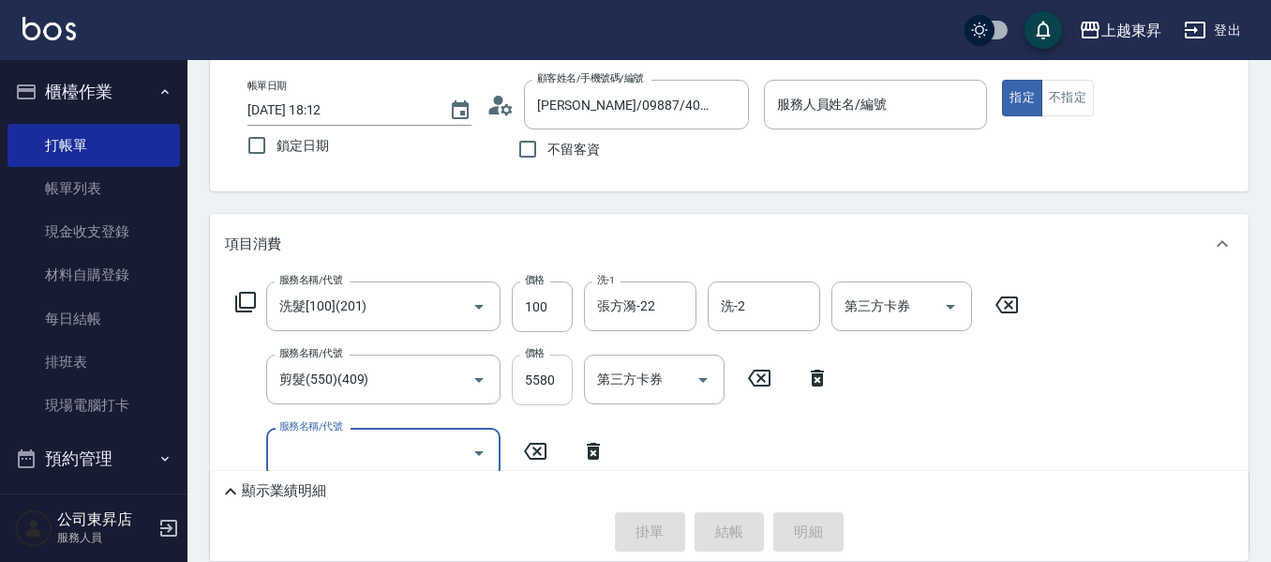
click at [549, 385] on input "5580" at bounding box center [542, 379] width 61 height 51
type input "580"
type input "6"
type input "潤絲(801)"
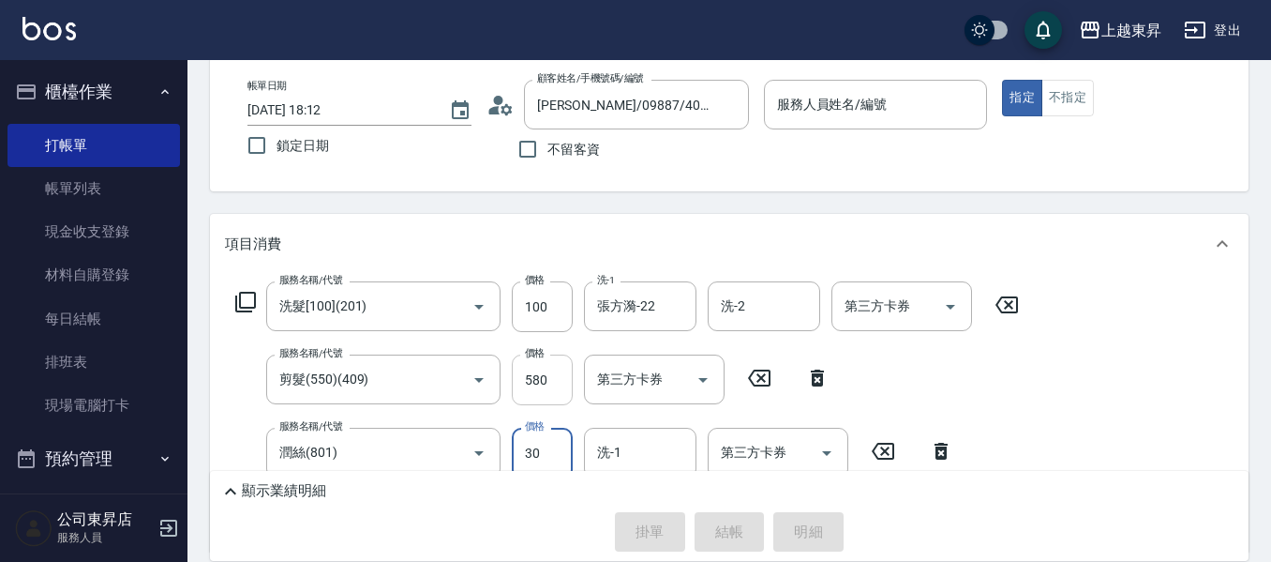
type input "30"
type input "0"
type input "張方漪-22"
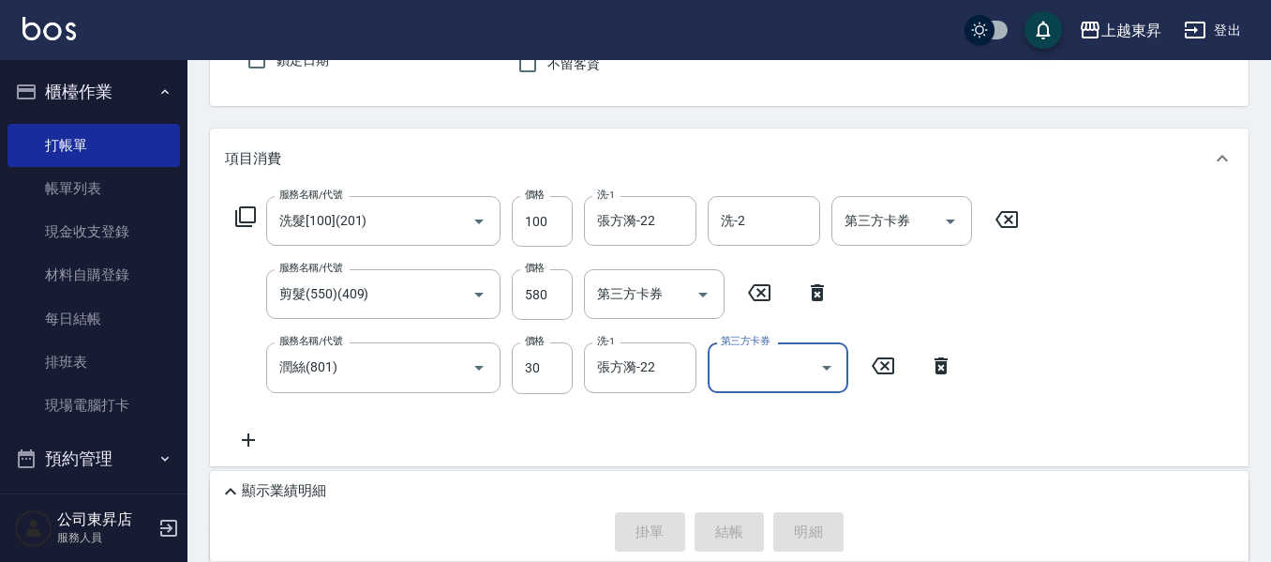
scroll to position [0, 0]
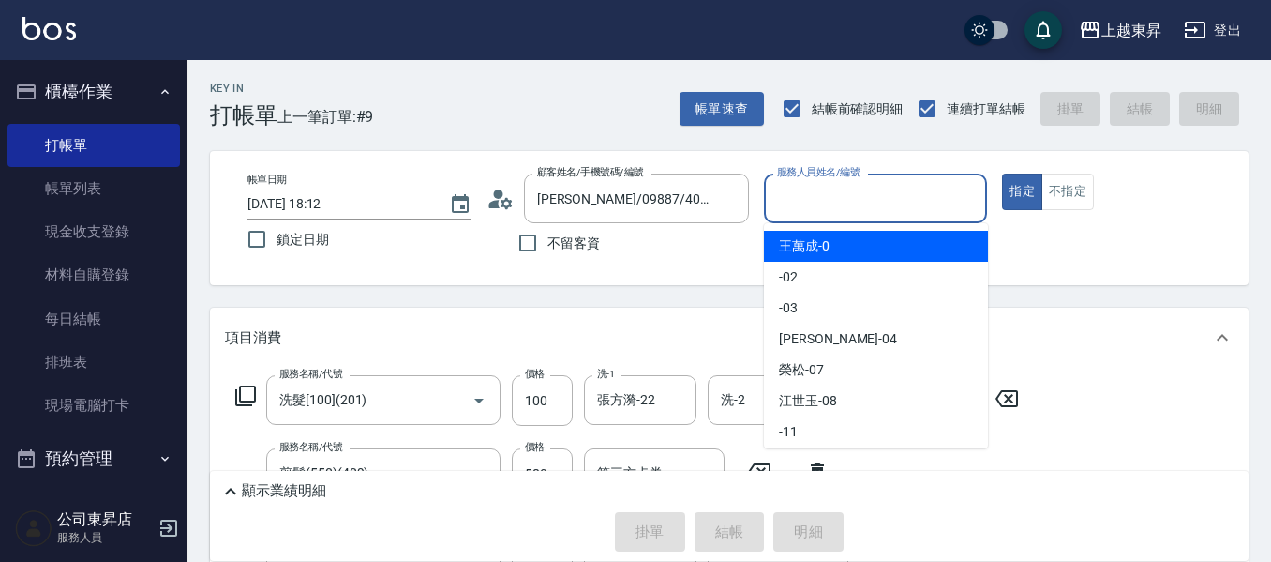
click at [849, 184] on div "服務人員姓名/編號 服務人員姓名/編號" at bounding box center [876, 198] width 224 height 50
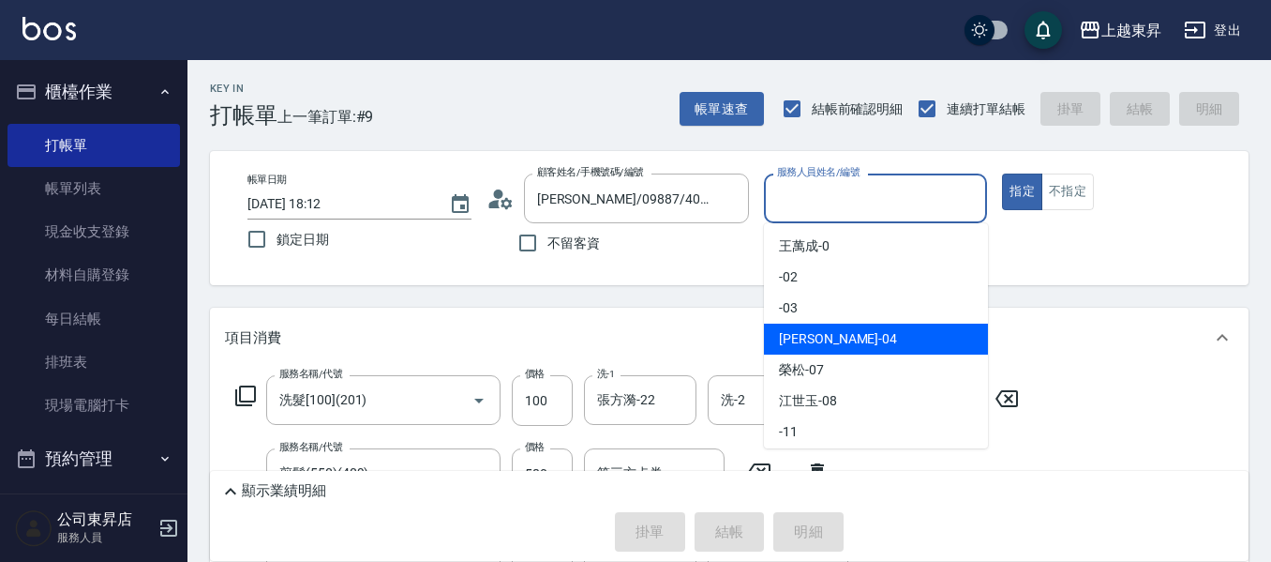
click at [825, 335] on span "[PERSON_NAME]04" at bounding box center [838, 339] width 118 height 20
type input "[PERSON_NAME]04"
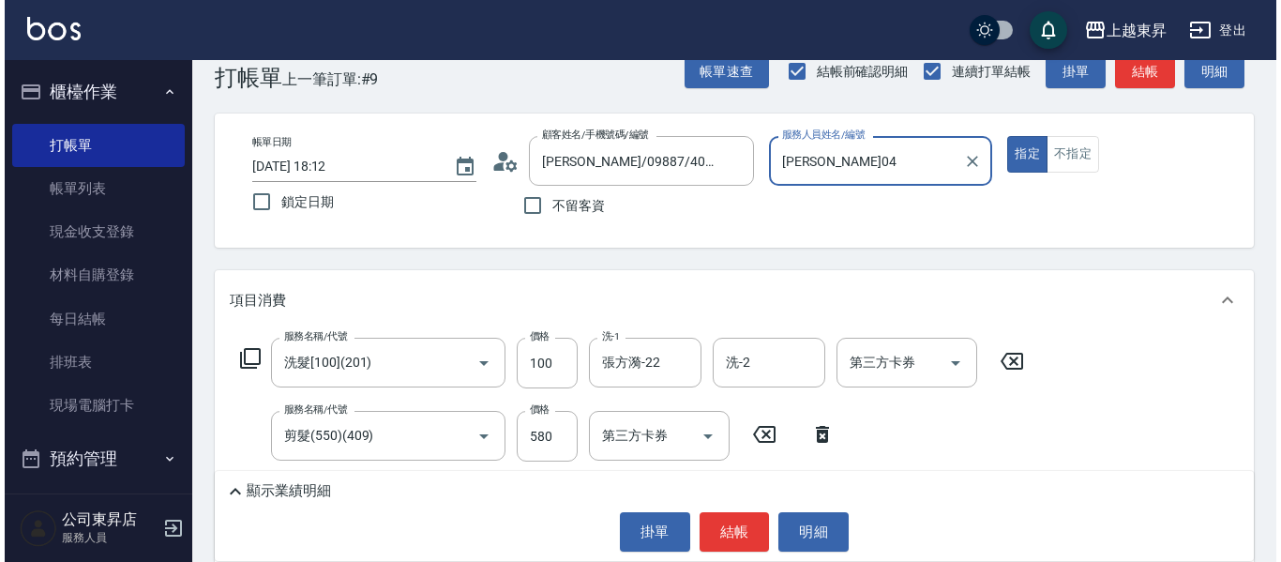
scroll to position [281, 0]
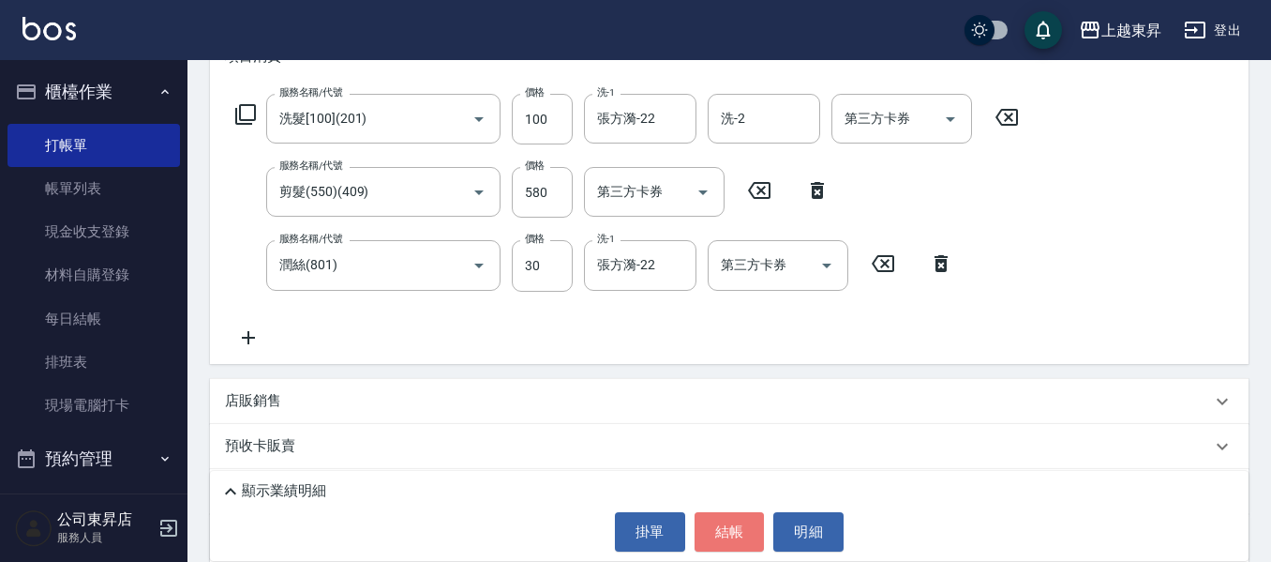
drag, startPoint x: 716, startPoint y: 527, endPoint x: 720, endPoint y: 506, distance: 21.0
click at [718, 522] on button "結帳" at bounding box center [730, 531] width 70 height 39
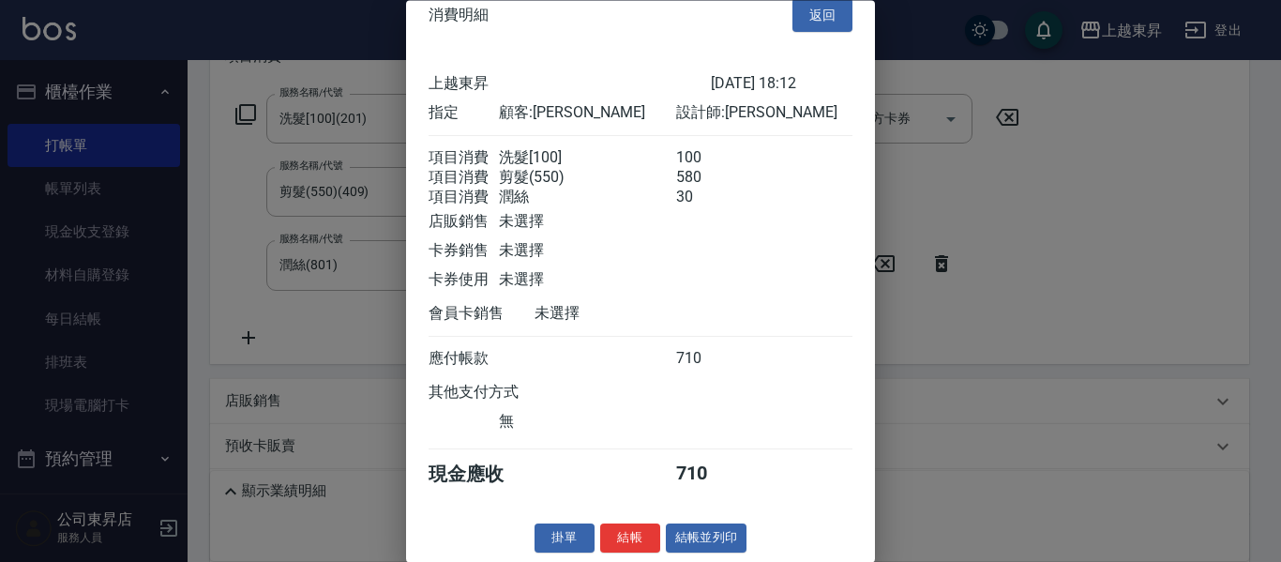
scroll to position [53, 0]
click at [676, 538] on button "結帳並列印" at bounding box center [707, 538] width 82 height 29
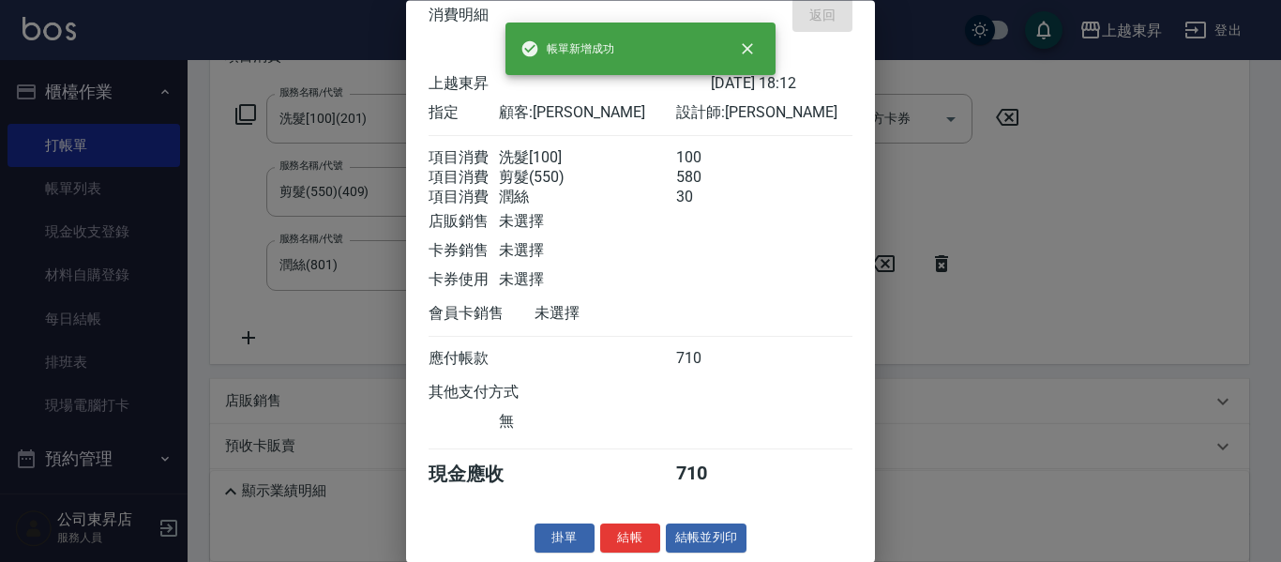
type input "[DATE] 18:13"
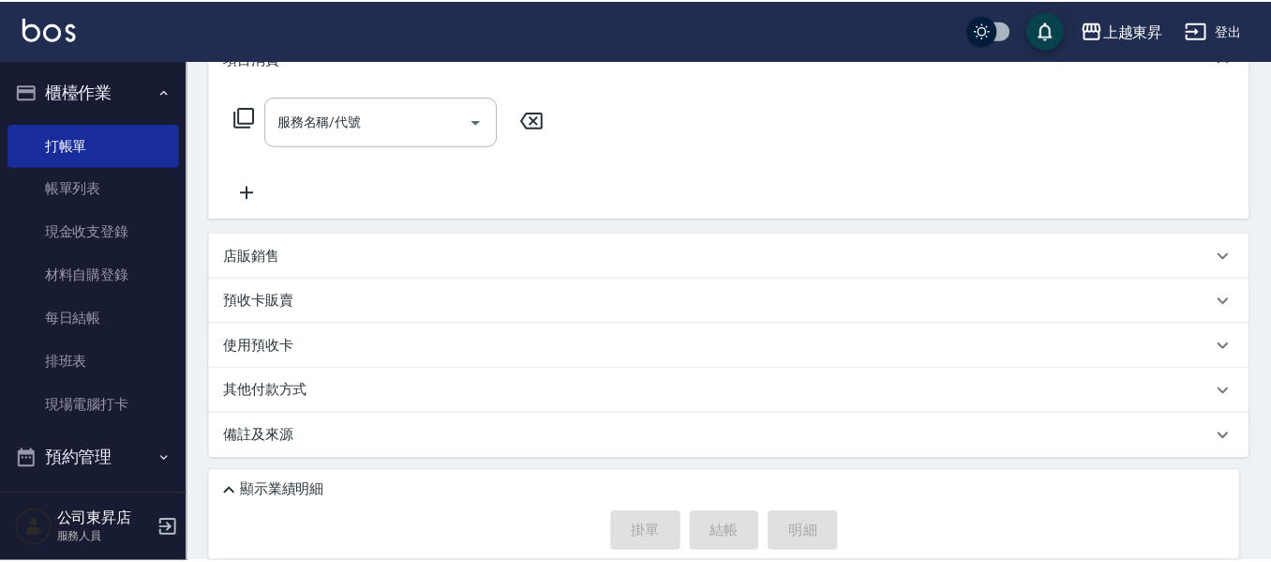
scroll to position [0, 0]
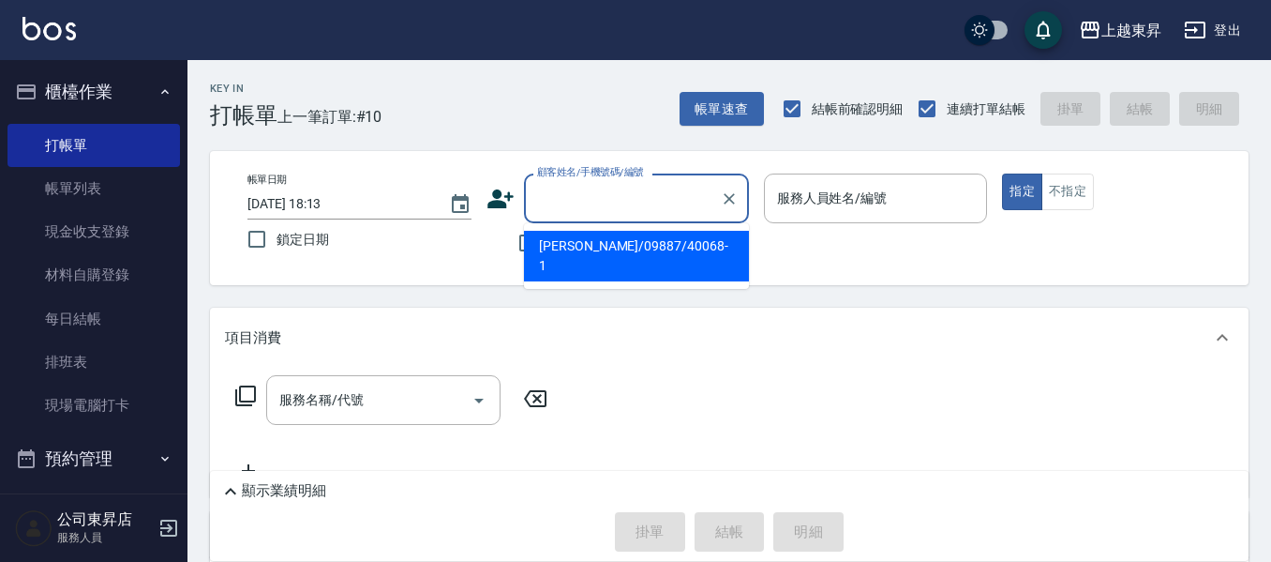
click at [563, 189] on input "顧客姓名/手機號碼/編號" at bounding box center [623, 198] width 180 height 33
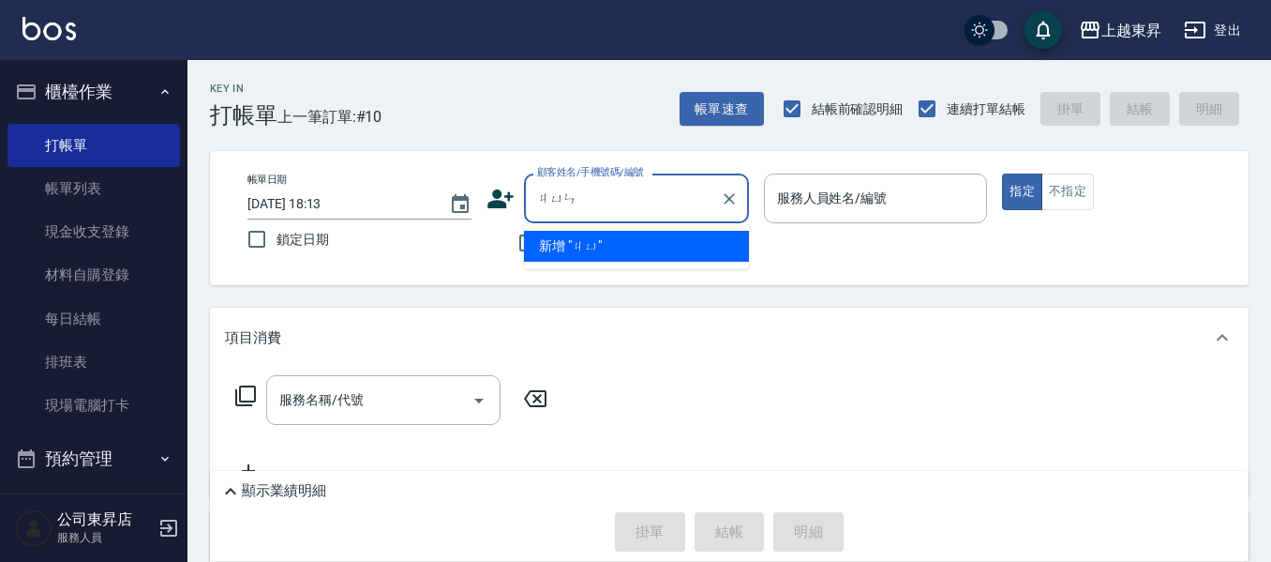
type input "["
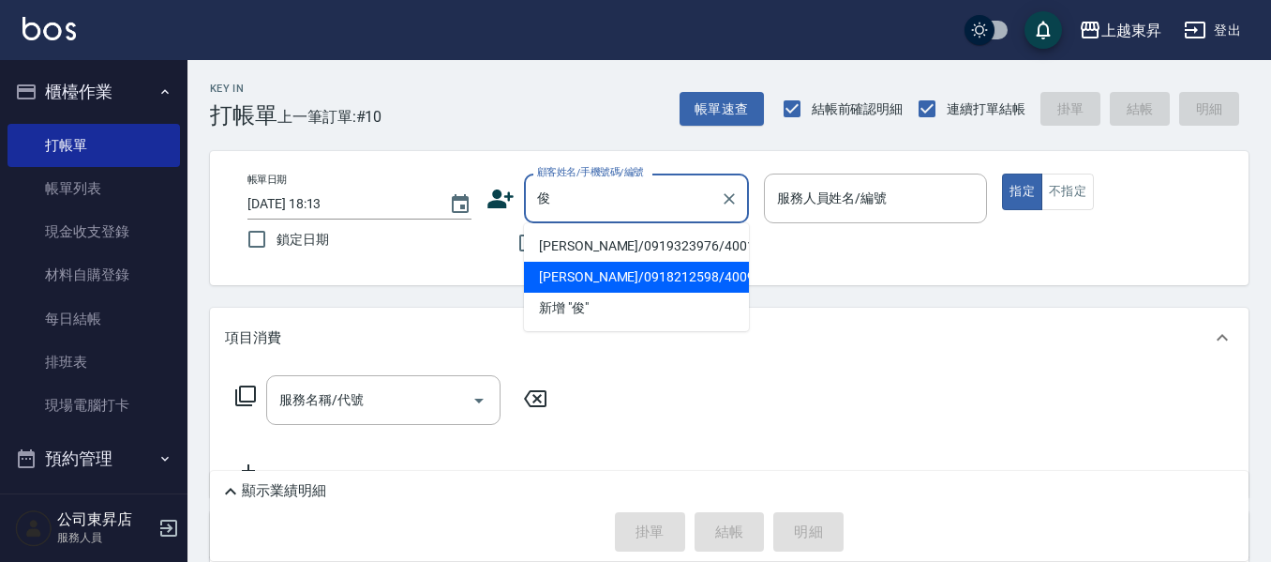
click at [640, 280] on li "[PERSON_NAME]/0918212598/40093" at bounding box center [636, 277] width 225 height 31
type input "[PERSON_NAME]/0918212598/40093"
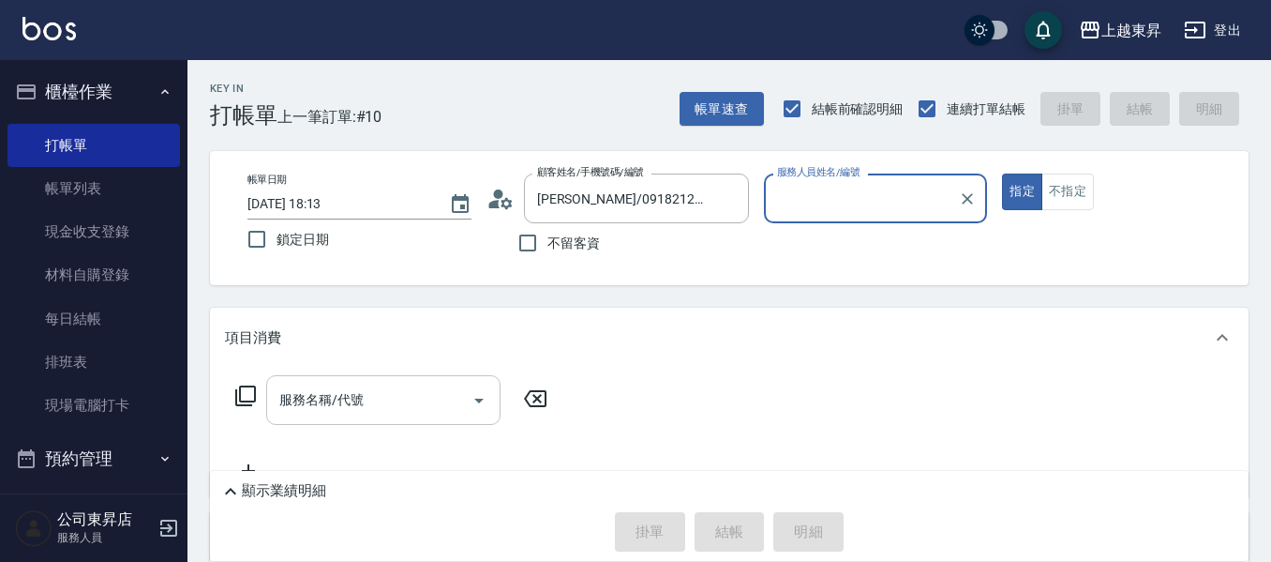
type input "[PERSON_NAME]04"
click at [425, 394] on input "服務名稱/代號" at bounding box center [369, 399] width 189 height 33
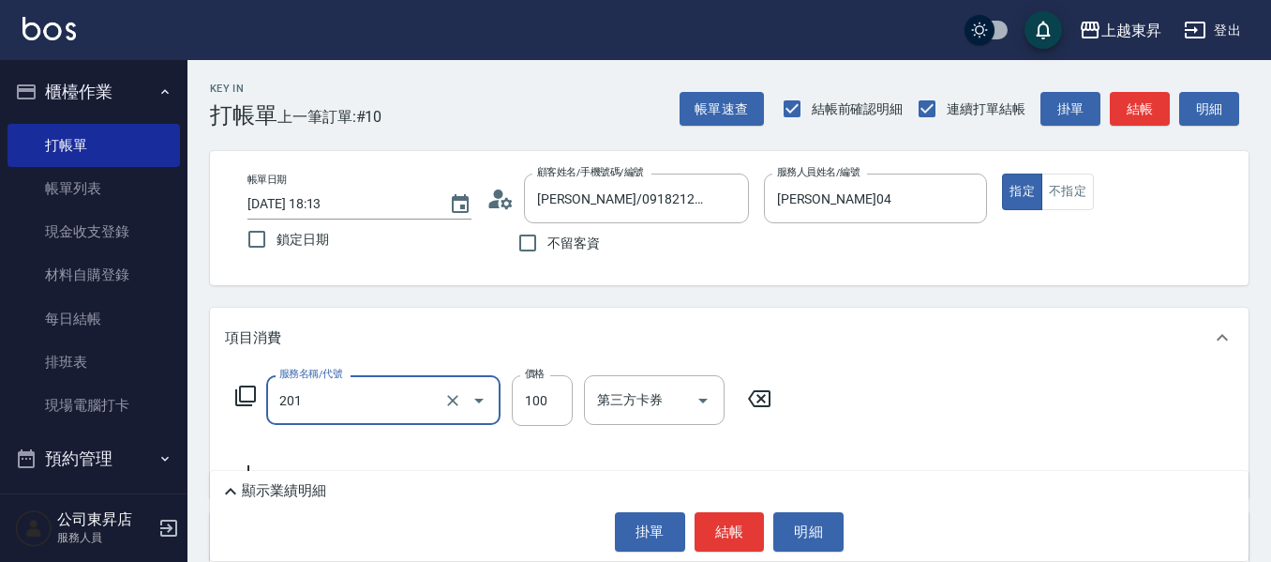
type input "洗髮[100](201)"
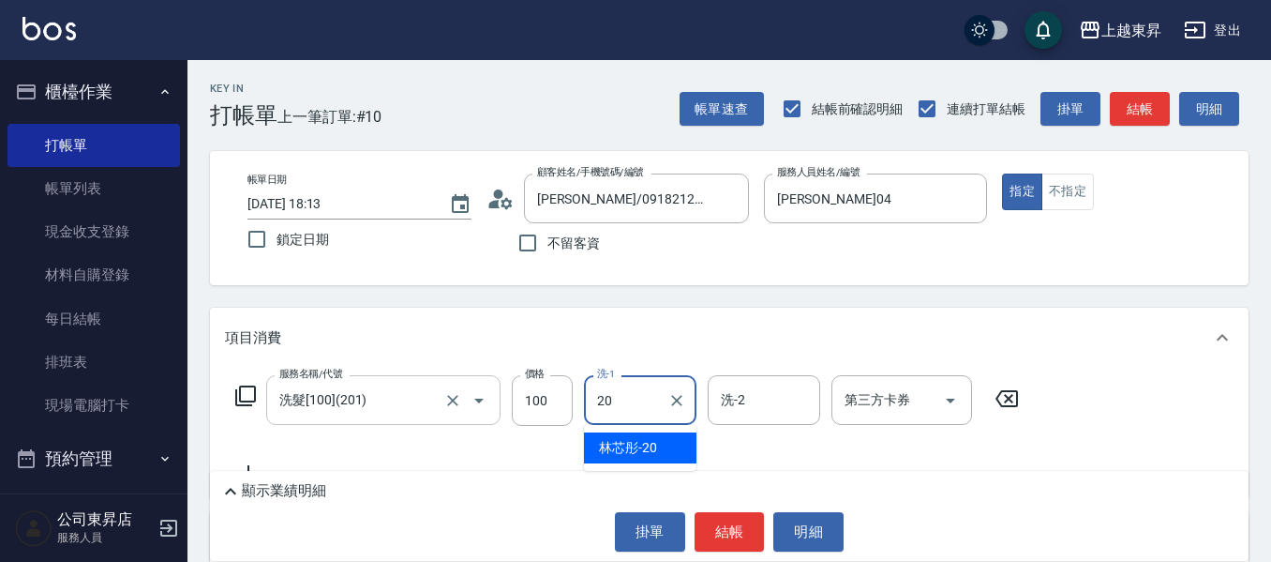
type input "林芯彤-20"
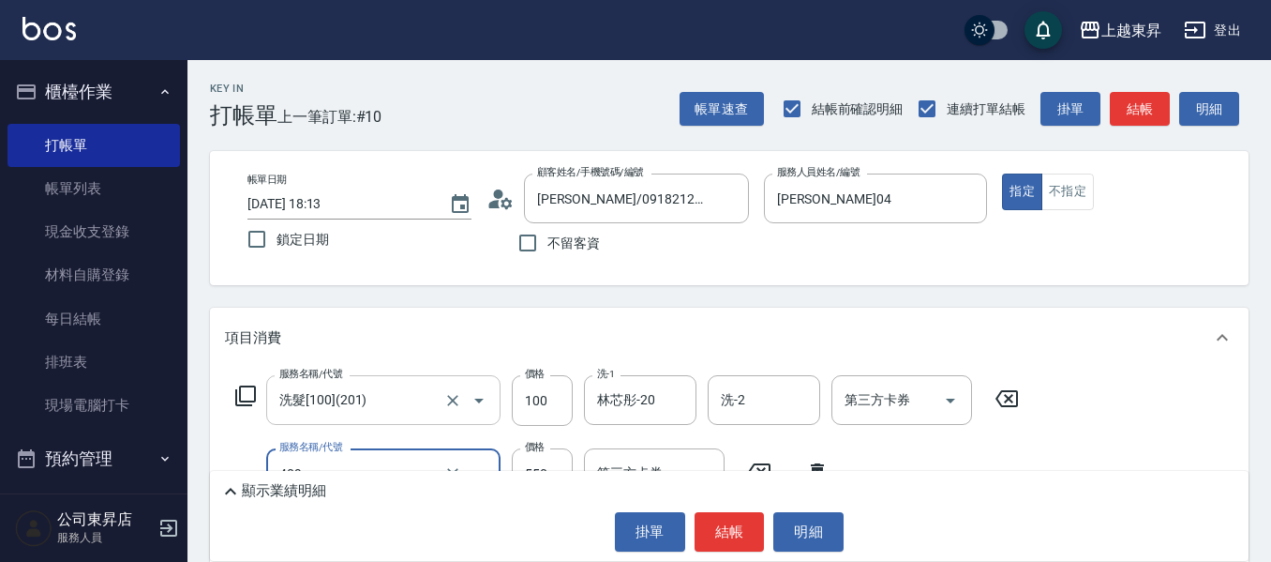
type input "剪髮(550)(409)"
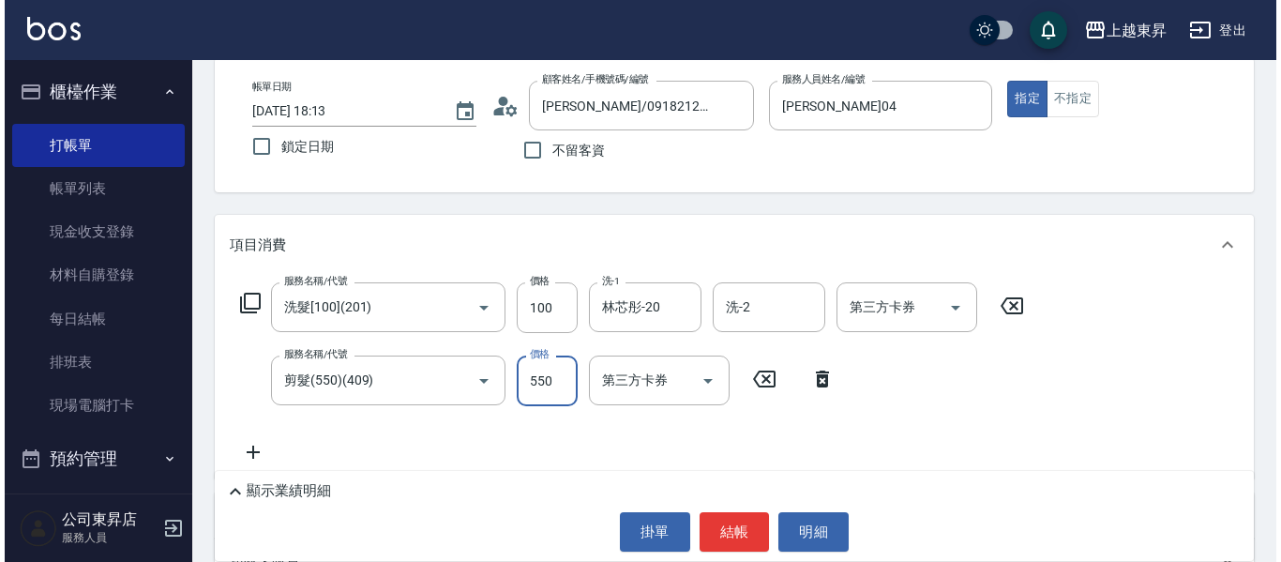
scroll to position [94, 0]
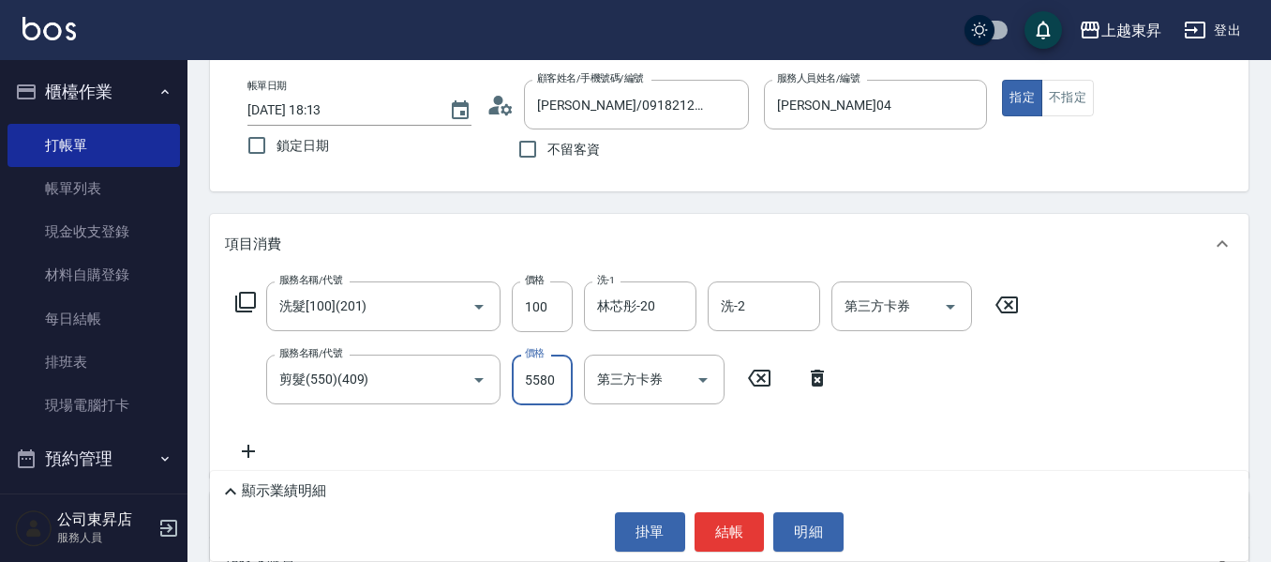
click at [560, 387] on input "5580" at bounding box center [542, 379] width 61 height 51
type input "580"
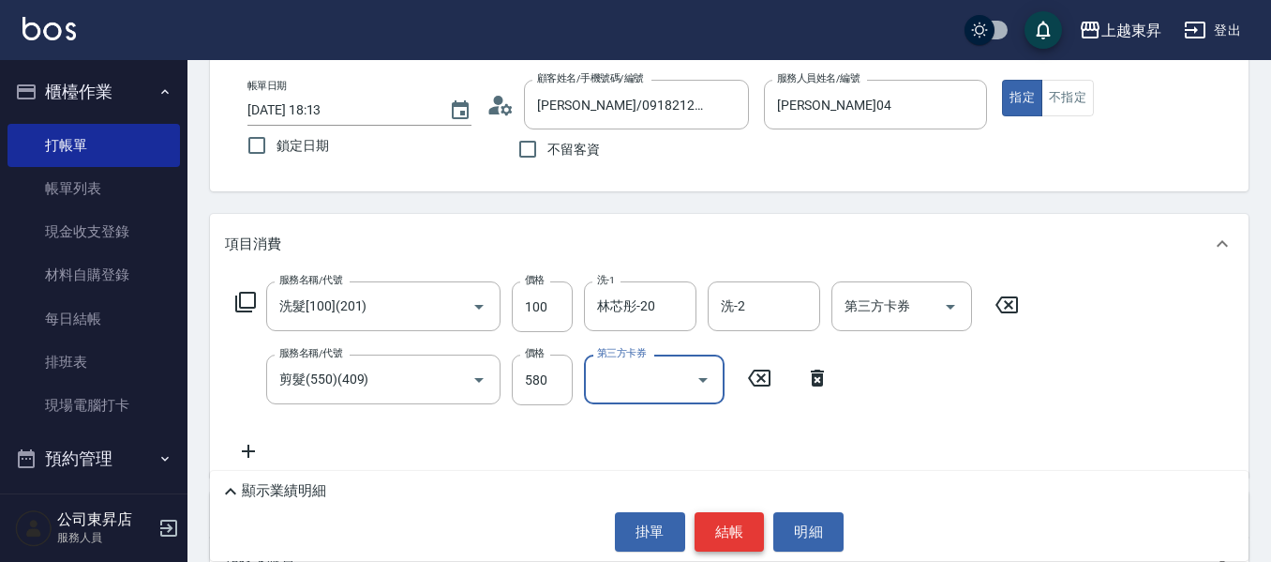
click at [705, 530] on button "結帳" at bounding box center [730, 531] width 70 height 39
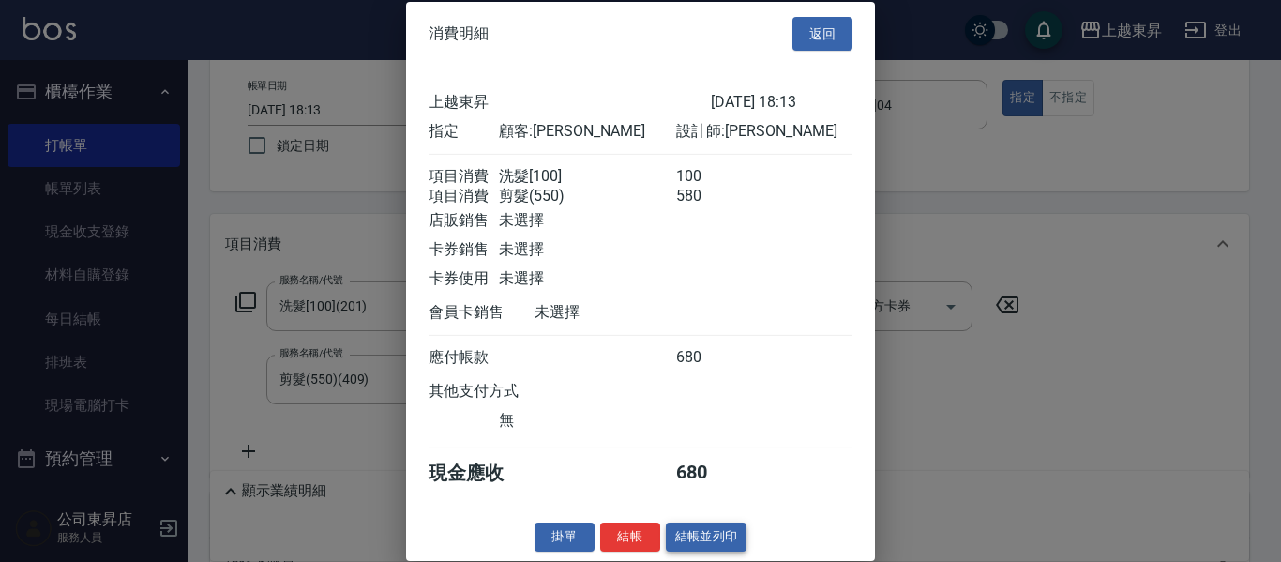
click at [726, 551] on button "結帳並列印" at bounding box center [707, 536] width 82 height 29
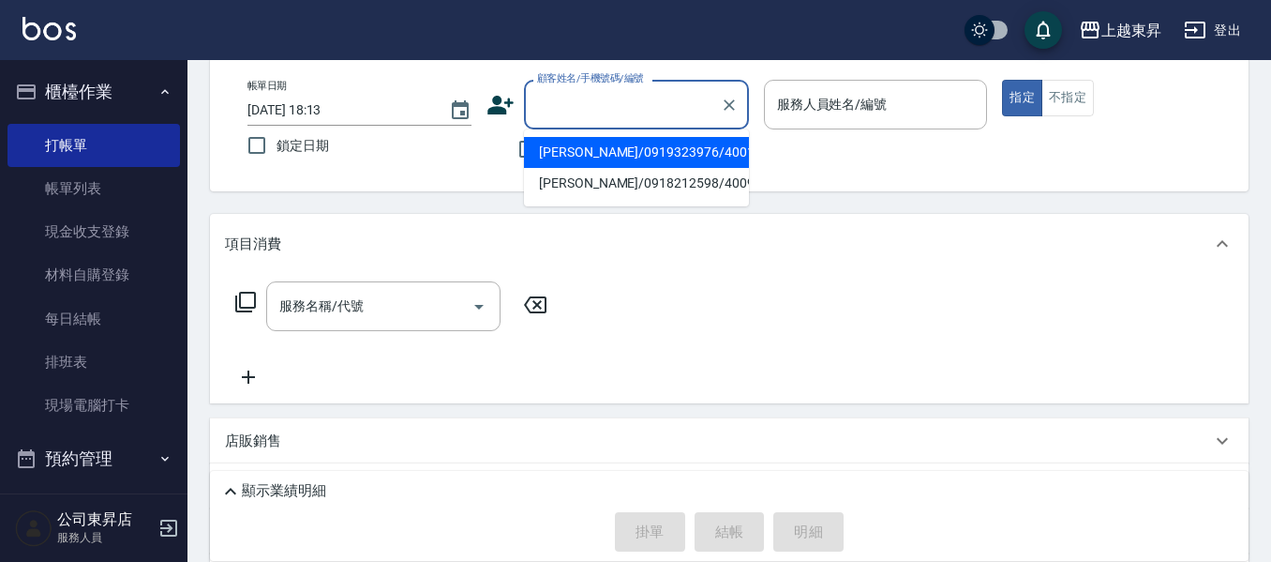
click at [630, 97] on input "顧客姓名/手機號碼/編號" at bounding box center [623, 104] width 180 height 33
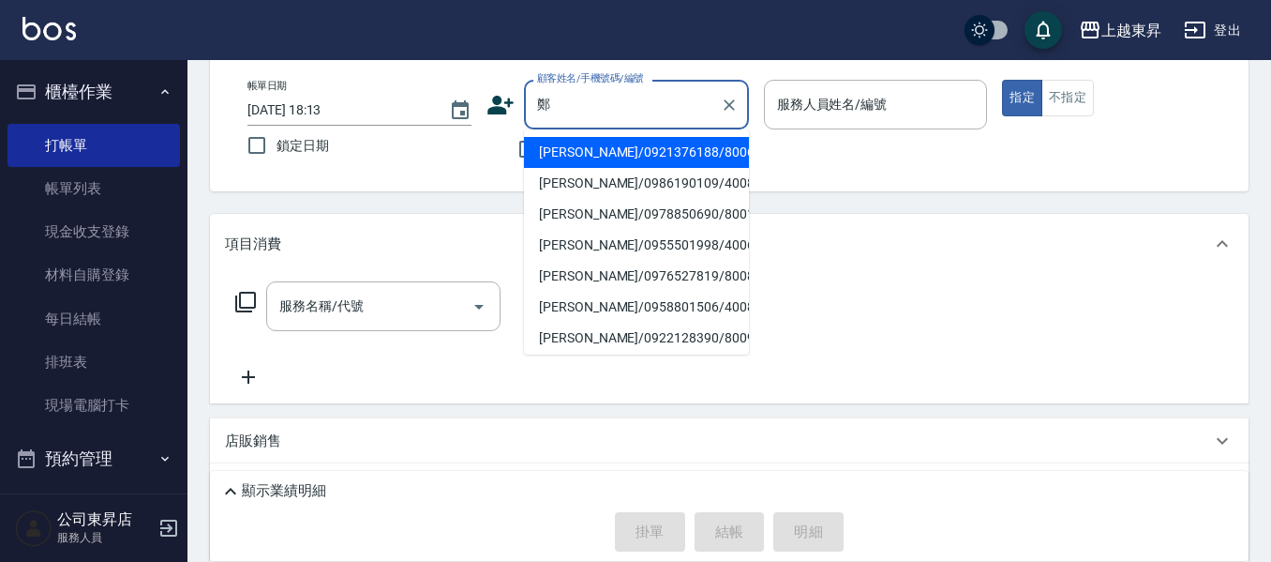
click at [664, 311] on li "[PERSON_NAME]/0958801506/40082" at bounding box center [636, 307] width 225 height 31
type input "[PERSON_NAME]/0958801506/40082"
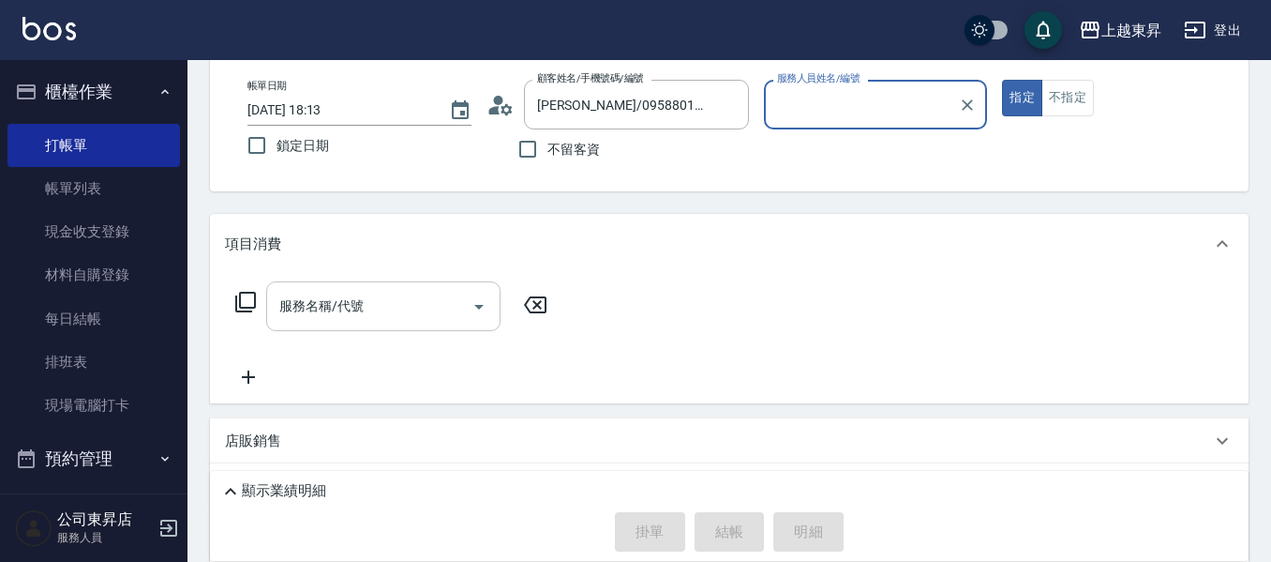
type input "[PERSON_NAME]04"
click at [407, 319] on input "服務名稱/代號" at bounding box center [369, 306] width 189 height 33
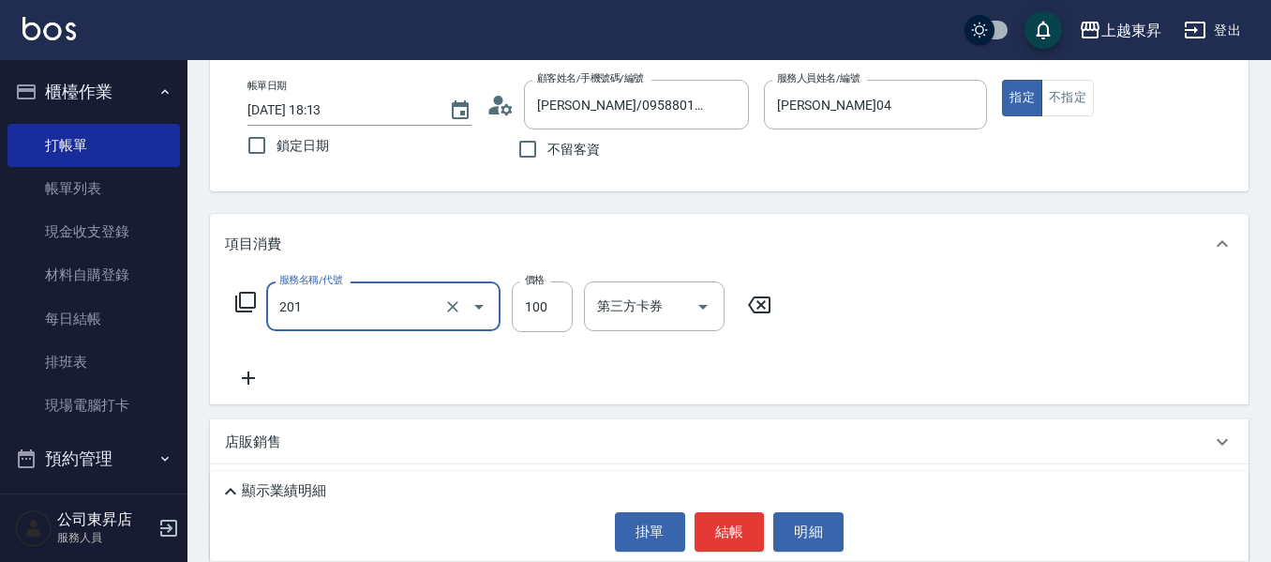
type input "洗髮[100](201)"
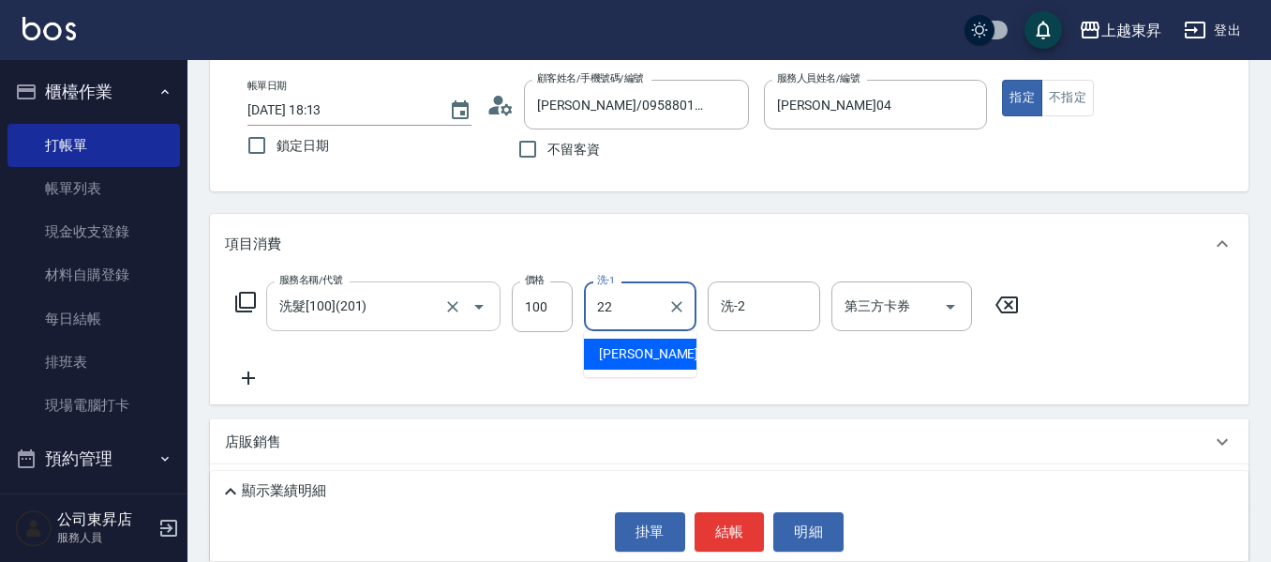
type input "張方漪-22"
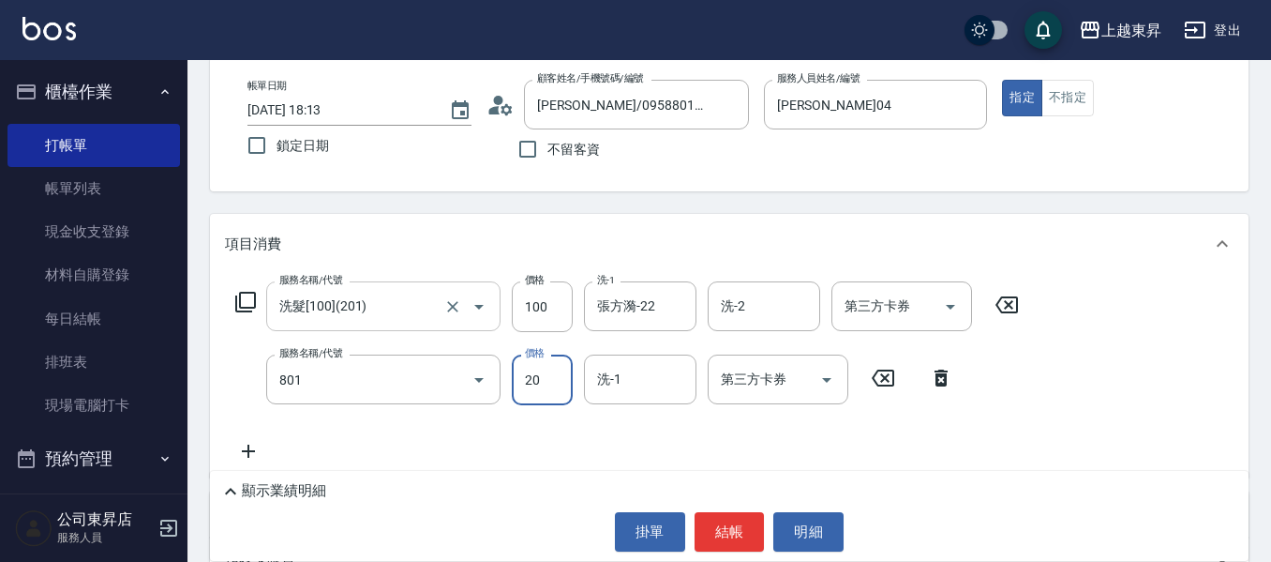
type input "潤絲(801)"
type input "30"
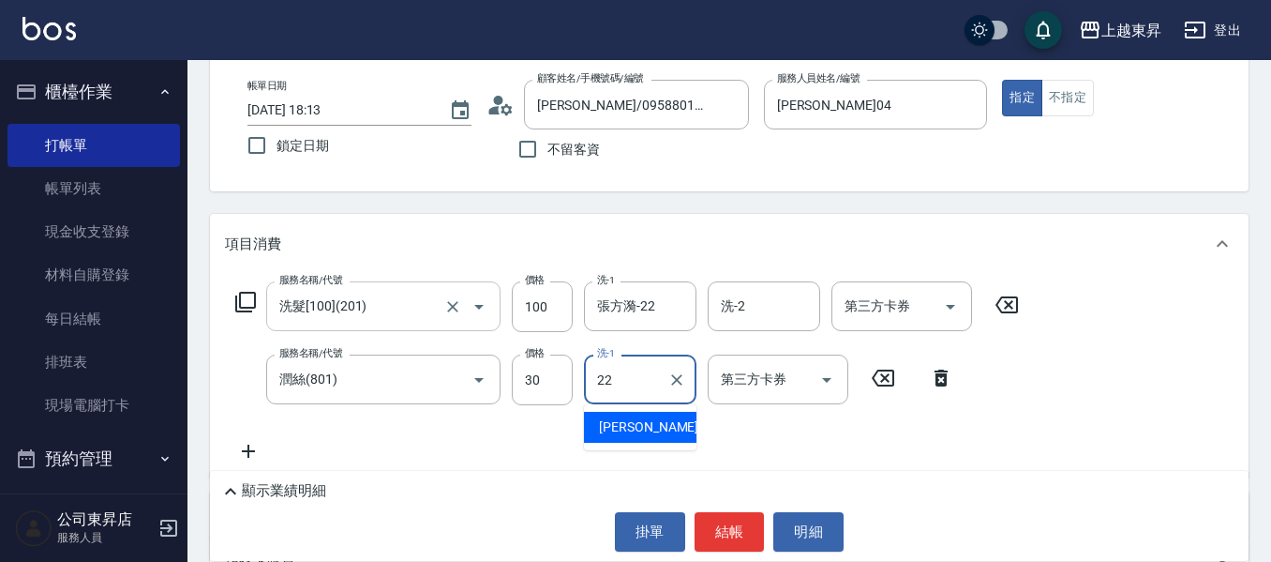
type input "張方漪-22"
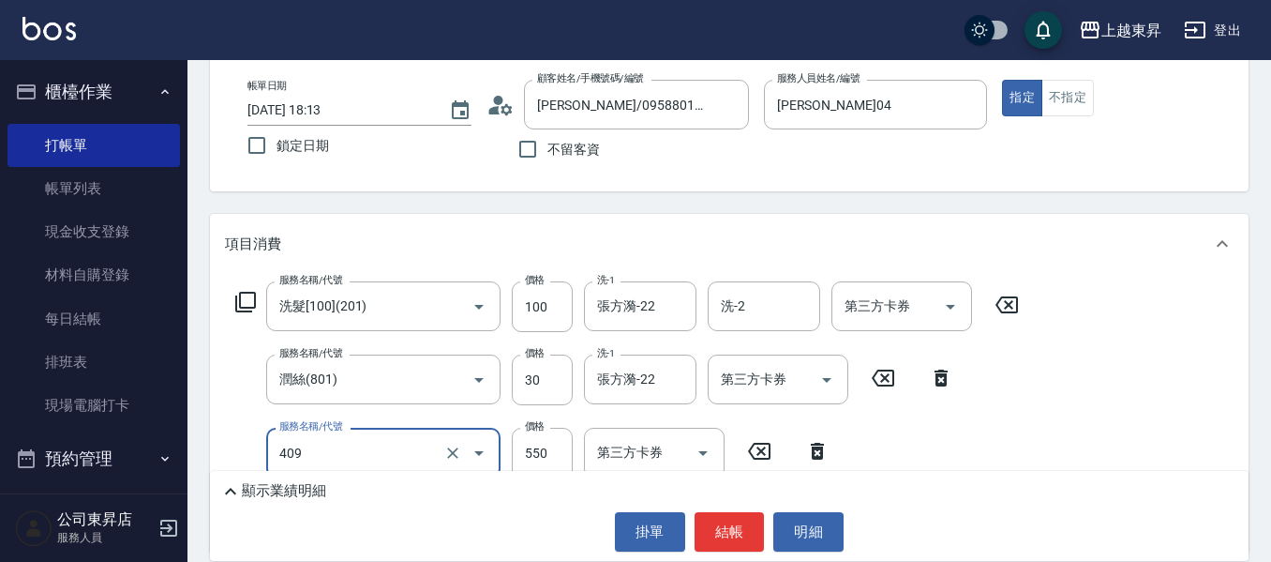
type input "剪髮(550)(409)"
type input "580"
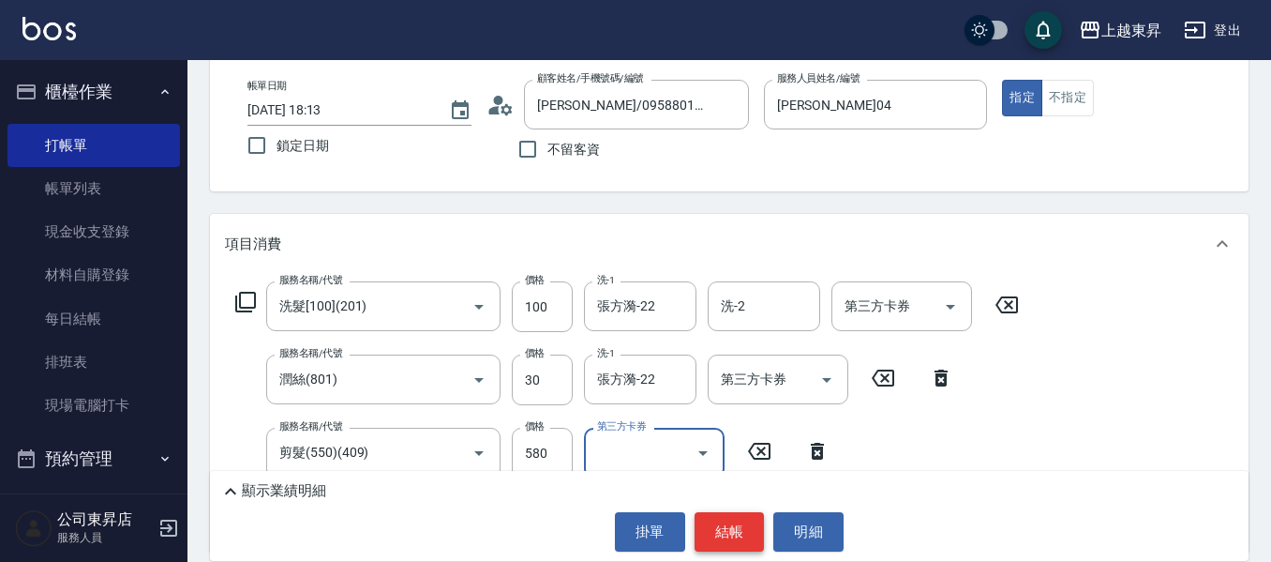
click at [724, 531] on button "結帳" at bounding box center [730, 531] width 70 height 39
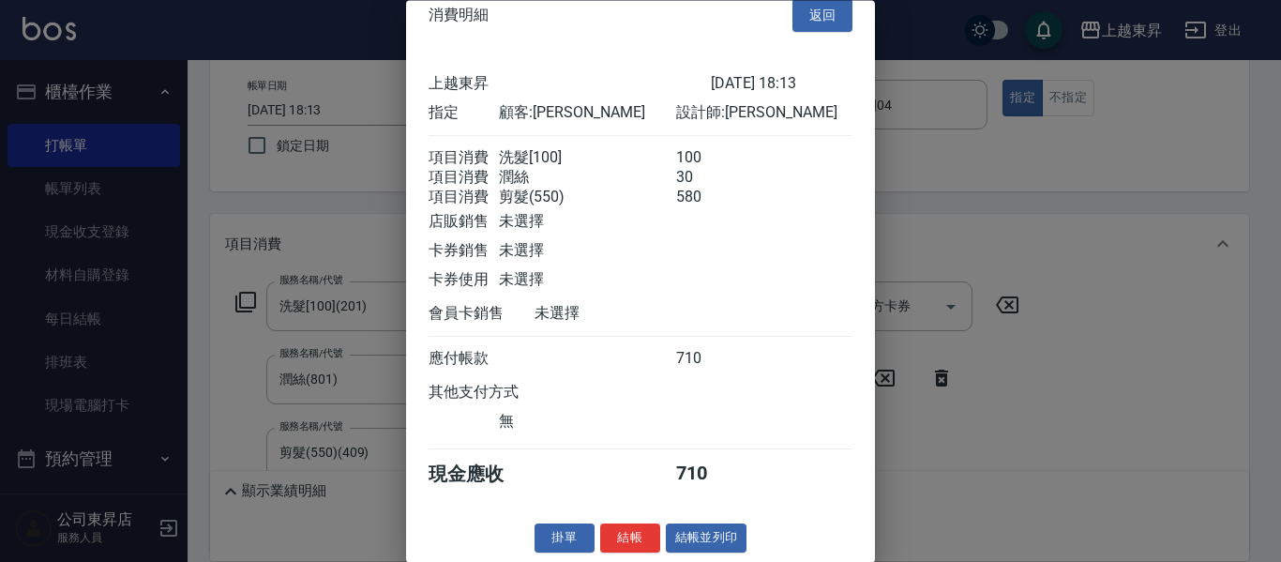
scroll to position [53, 0]
click at [691, 534] on button "結帳並列印" at bounding box center [707, 538] width 82 height 29
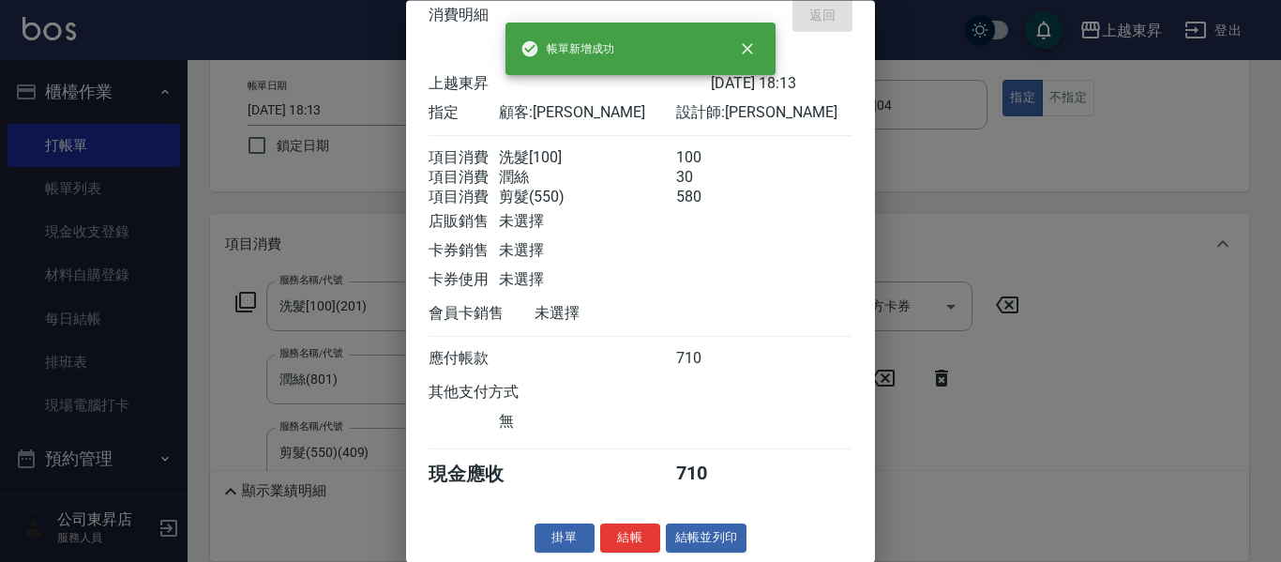
type input "[DATE] 18:14"
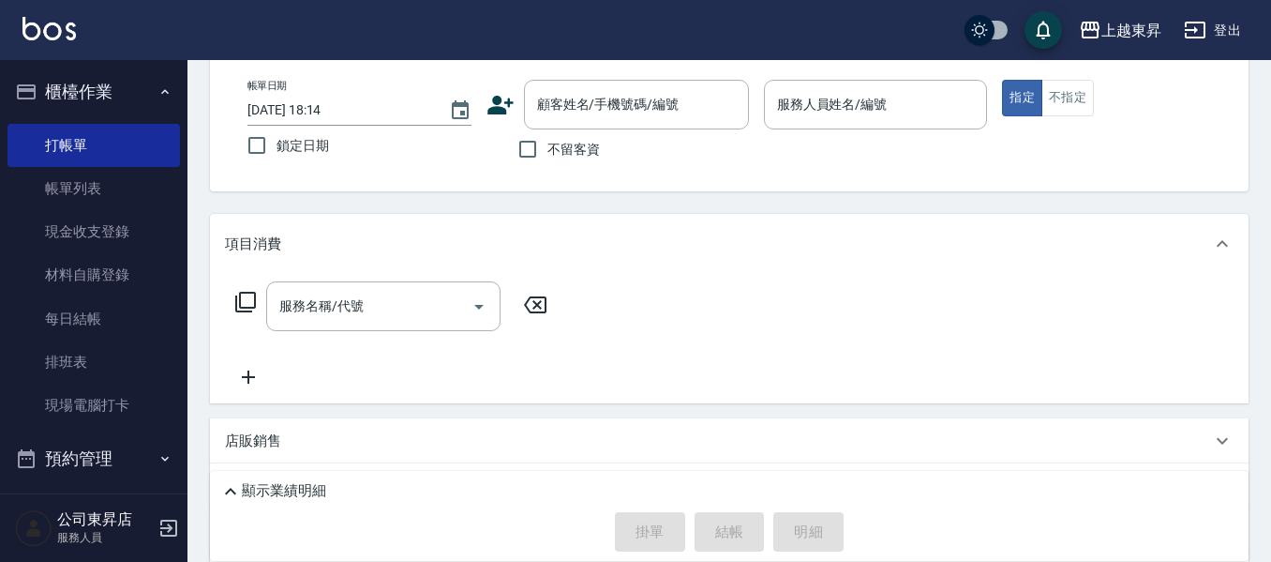
click at [548, 145] on span "不留客資" at bounding box center [574, 150] width 53 height 20
click at [548, 145] on input "不留客資" at bounding box center [527, 148] width 39 height 39
checkbox input "true"
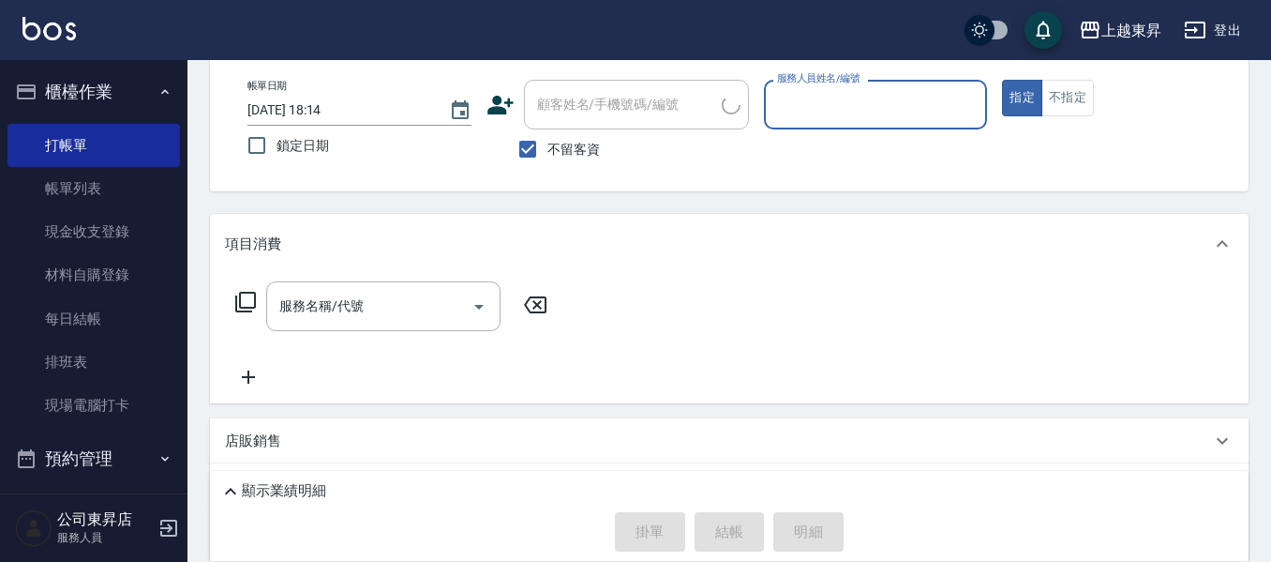
drag, startPoint x: 845, startPoint y: 79, endPoint x: 837, endPoint y: 91, distance: 14.3
click at [837, 91] on div "服務人員姓名/編號 服務人員姓名/編號" at bounding box center [876, 105] width 224 height 50
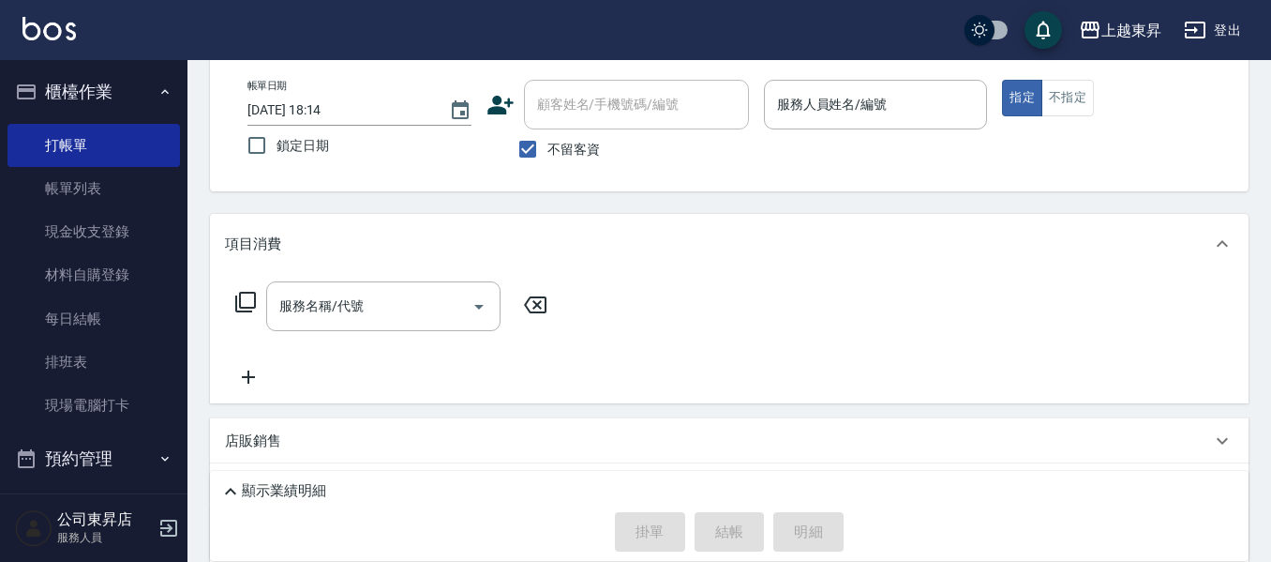
click at [757, 98] on div "帳單日期 [DATE] 18:14 鎖定日期 顧客姓名/手機號碼/編號 顧客姓名/手機號碼/編號 不留客資 服務人員姓名/編號 服務人員姓名/編號 指定 不指定" at bounding box center [730, 124] width 994 height 89
click at [825, 105] on input "服務人員姓名/編號" at bounding box center [876, 104] width 207 height 33
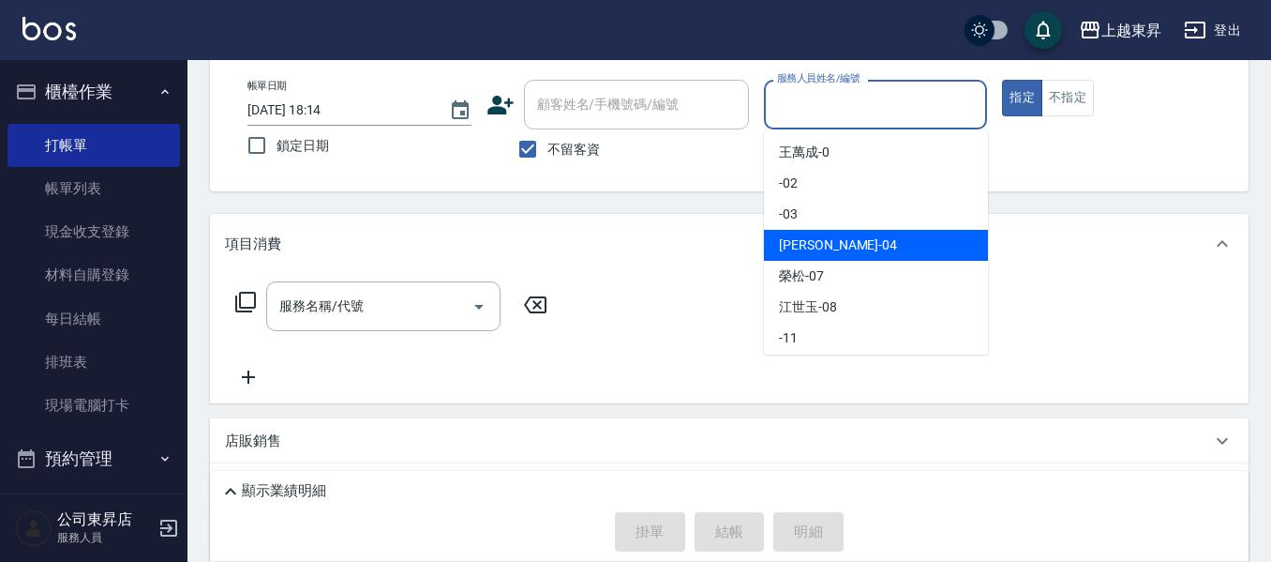
click at [930, 251] on div "[PERSON_NAME]04" at bounding box center [876, 245] width 224 height 31
type input "[PERSON_NAME]04"
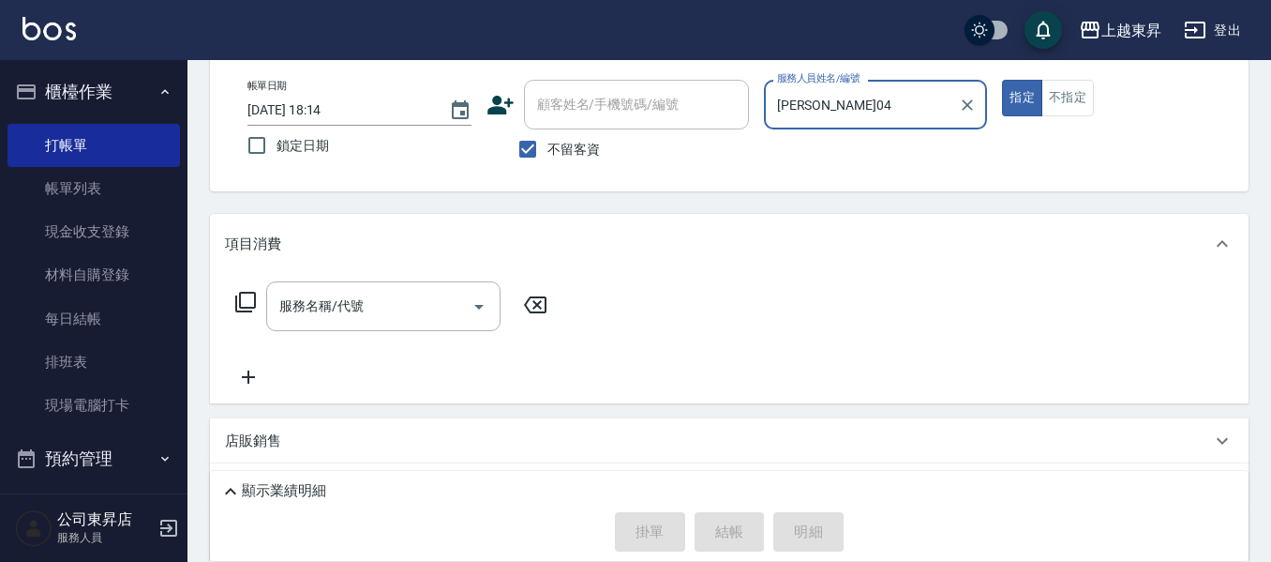
click at [243, 293] on icon at bounding box center [245, 302] width 21 height 21
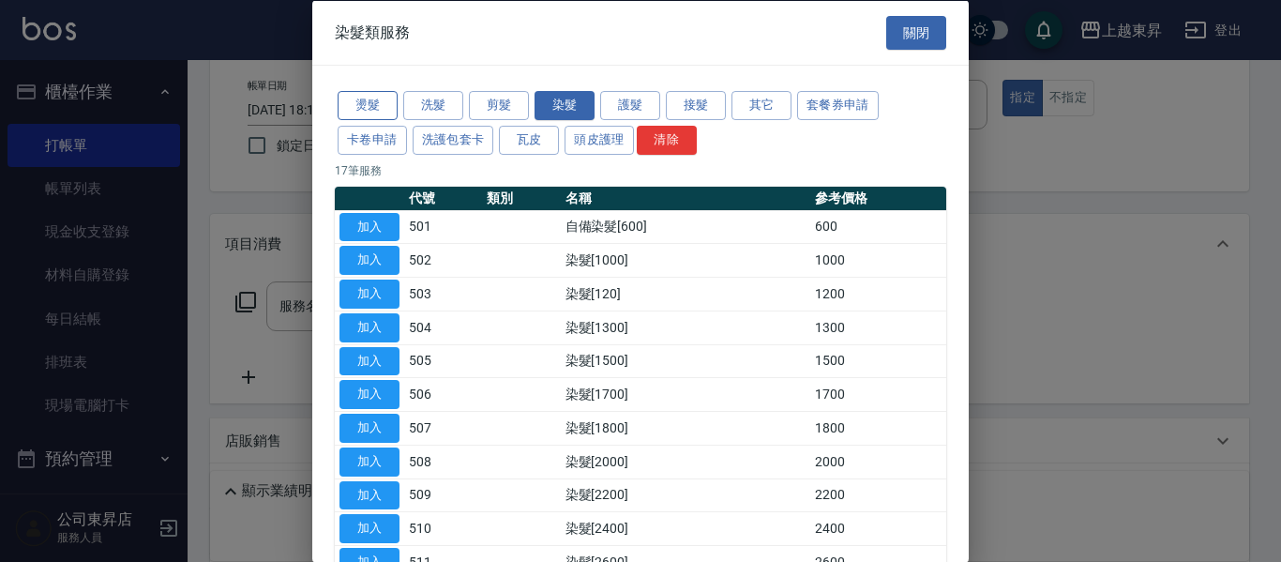
click at [381, 102] on button "燙髮" at bounding box center [368, 105] width 60 height 29
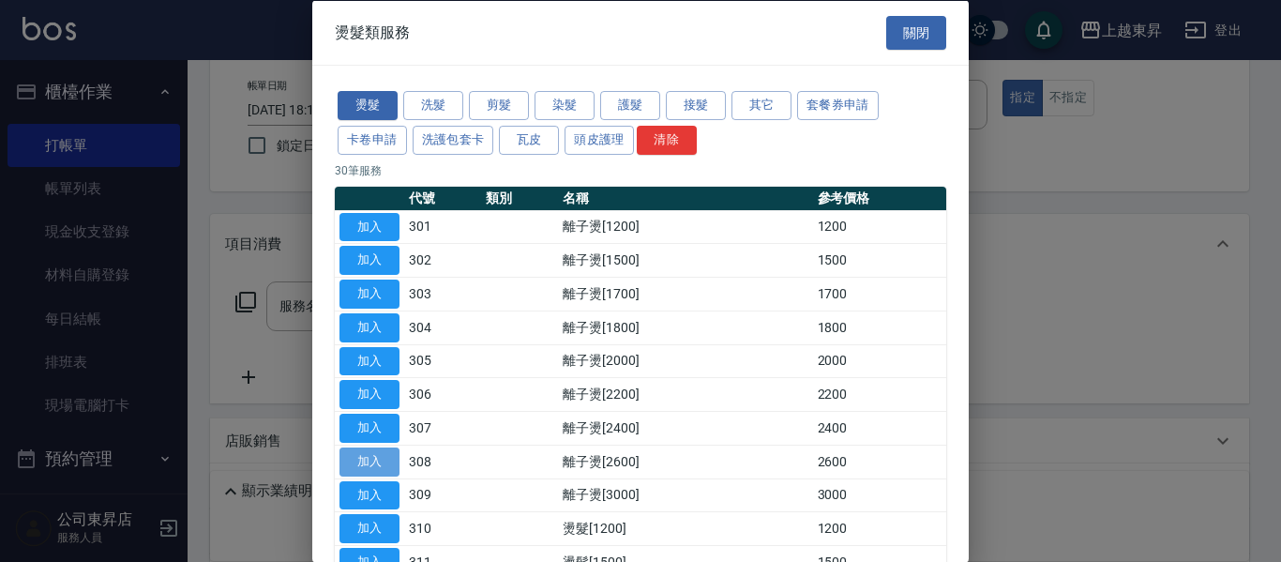
click at [366, 471] on button "加入" at bounding box center [369, 460] width 60 height 29
type input "離子燙[2600](308)"
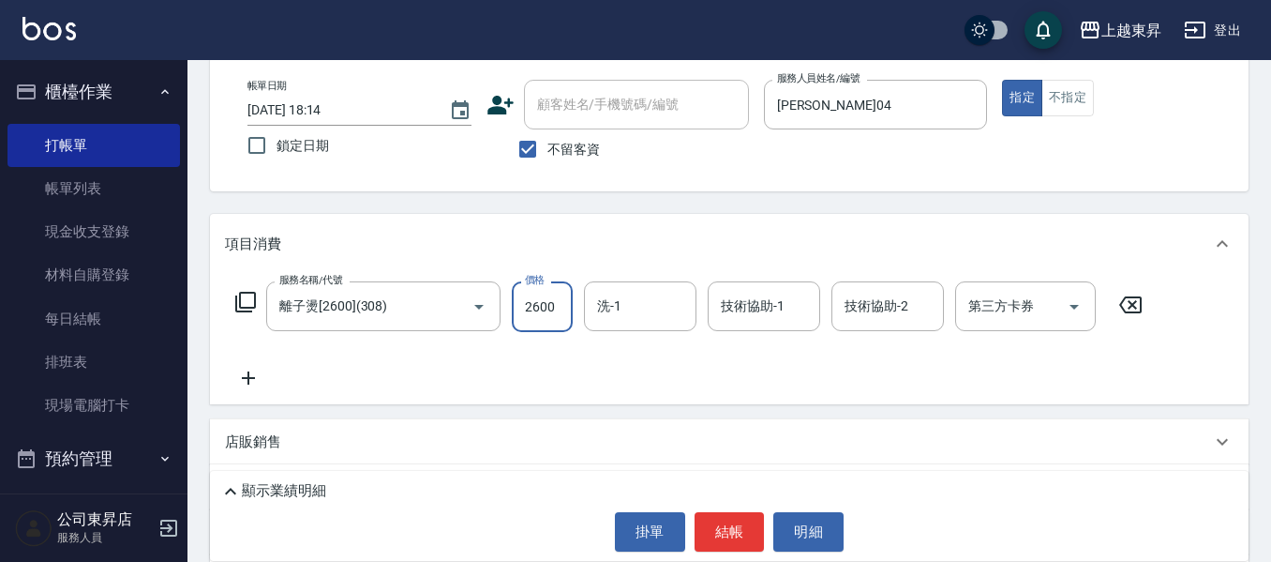
click at [556, 297] on input "2600" at bounding box center [542, 306] width 61 height 51
type input "2600"
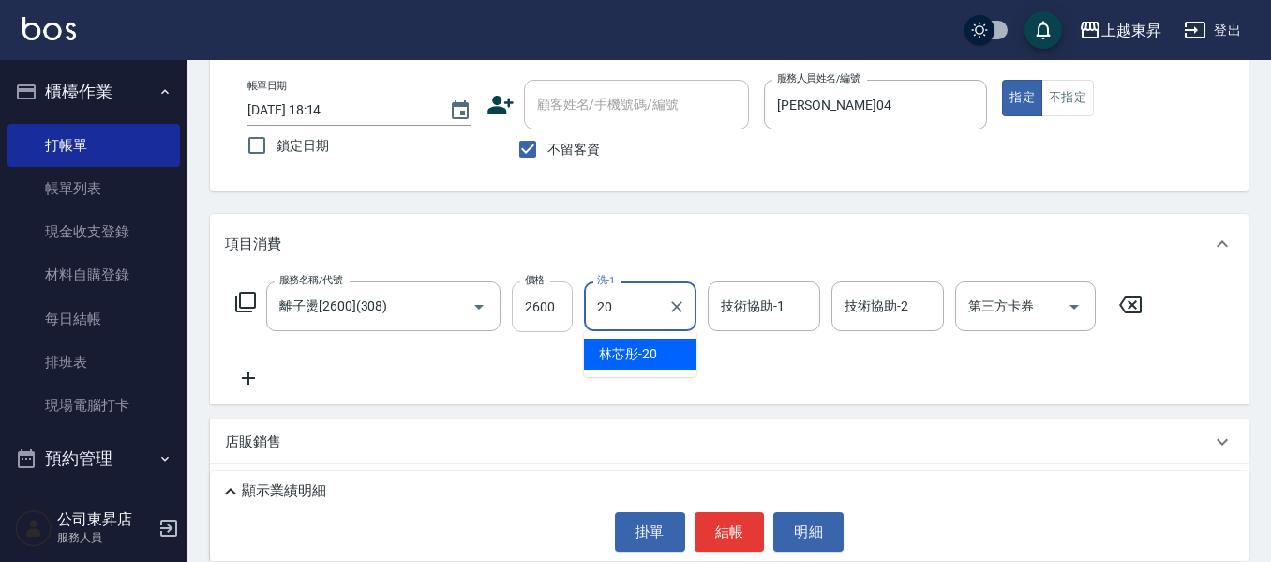
type input "林芯彤-20"
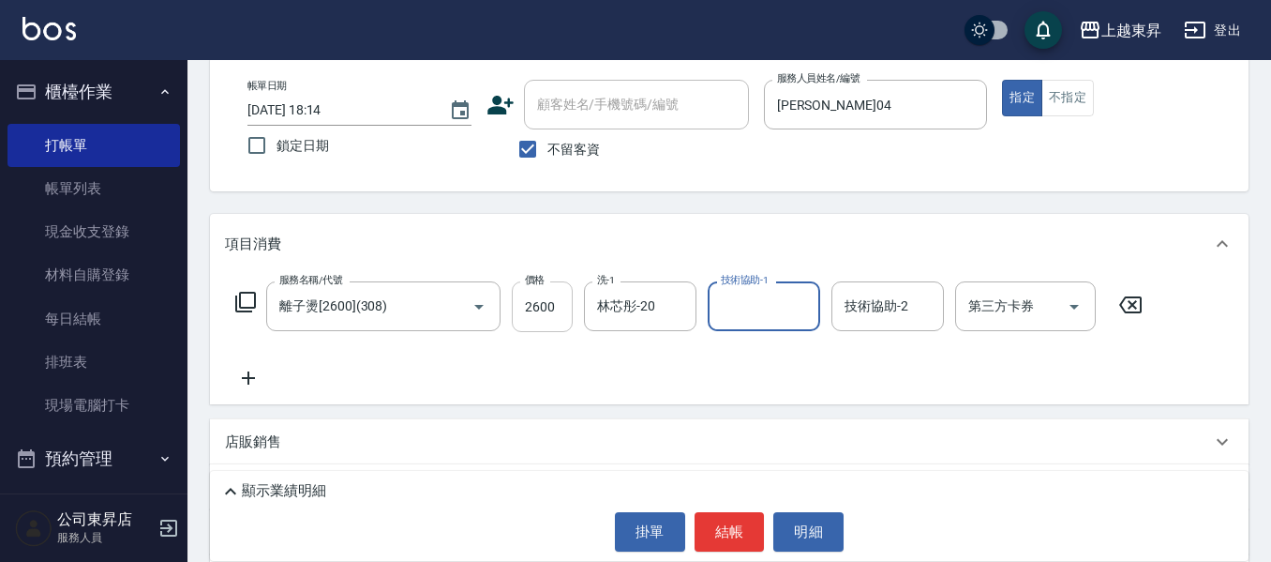
type input "2"
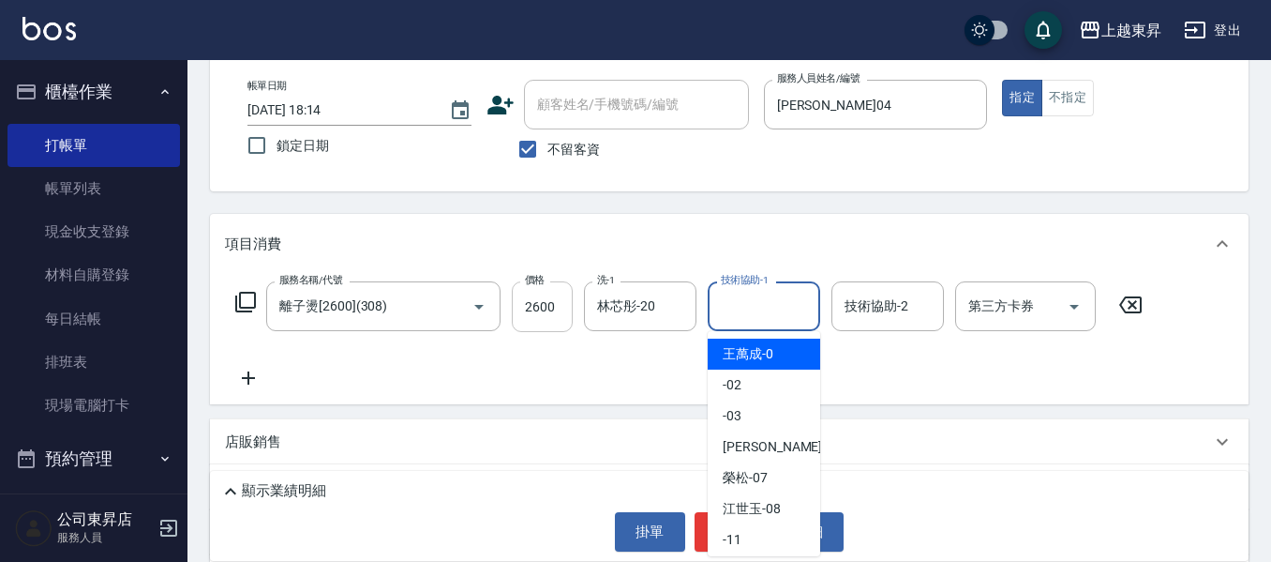
type input "0"
click at [797, 322] on input "技術協助-1" at bounding box center [764, 306] width 96 height 33
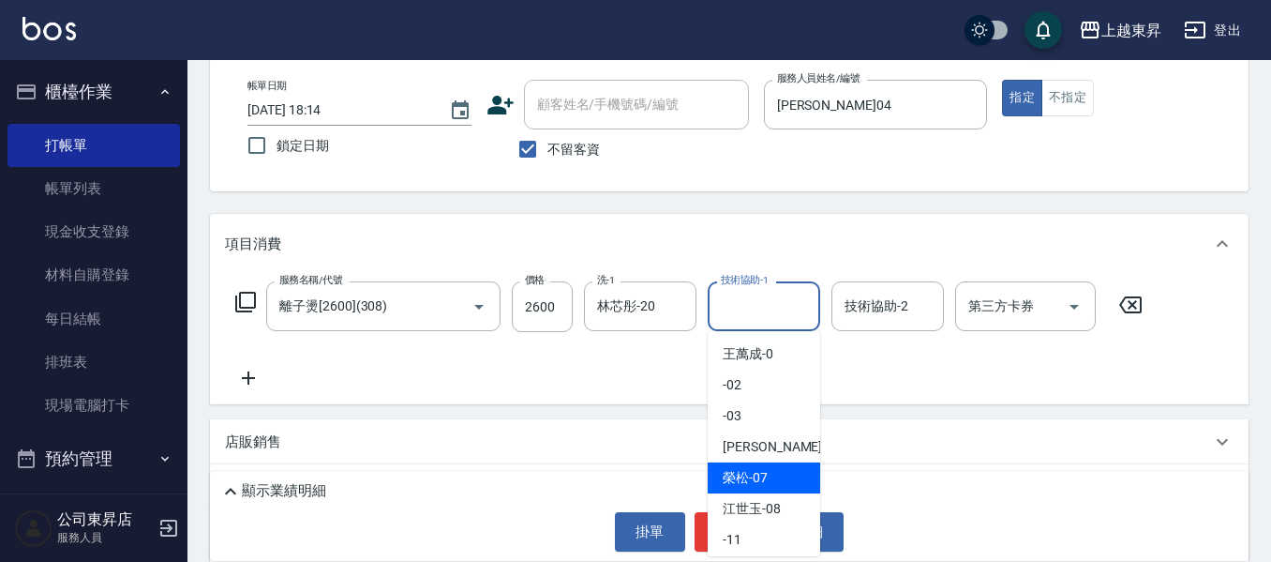
click at [771, 463] on div "[PERSON_NAME] -07" at bounding box center [764, 477] width 113 height 31
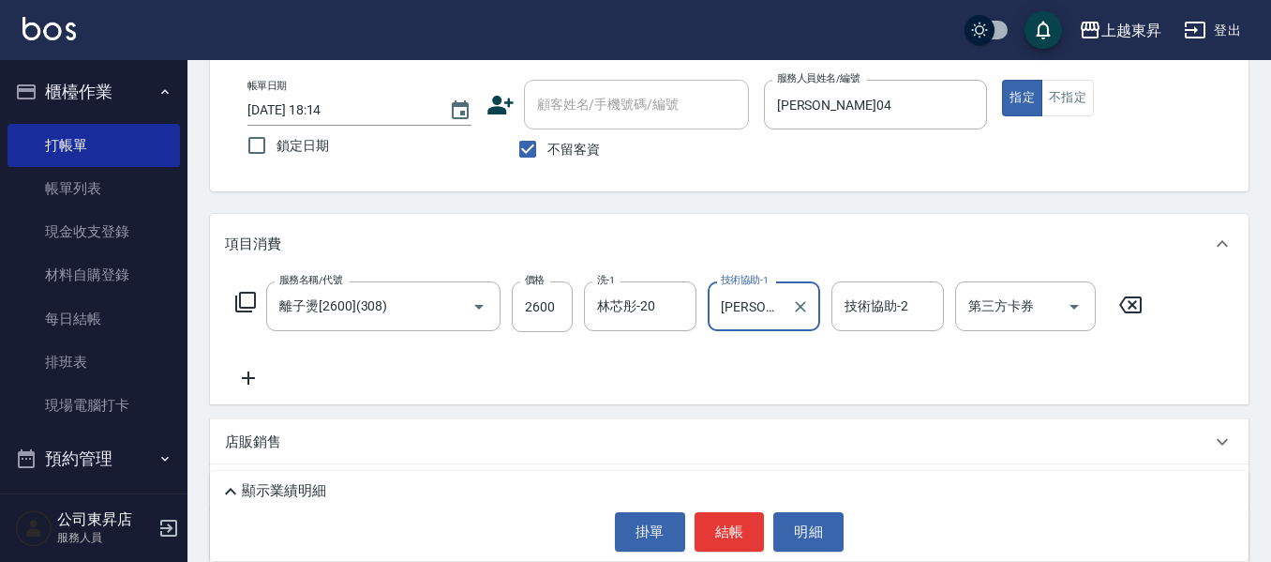
click at [785, 317] on div "[PERSON_NAME]-07 技術協助-1" at bounding box center [764, 306] width 113 height 50
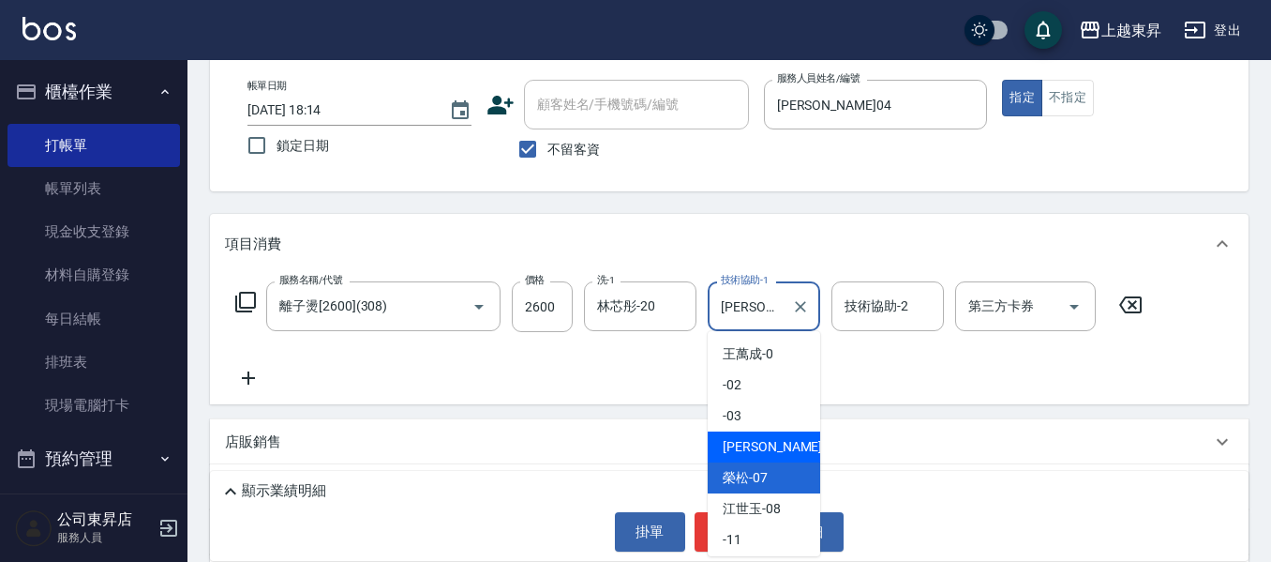
click at [765, 446] on span "[PERSON_NAME]04" at bounding box center [782, 447] width 118 height 20
type input "[PERSON_NAME]04"
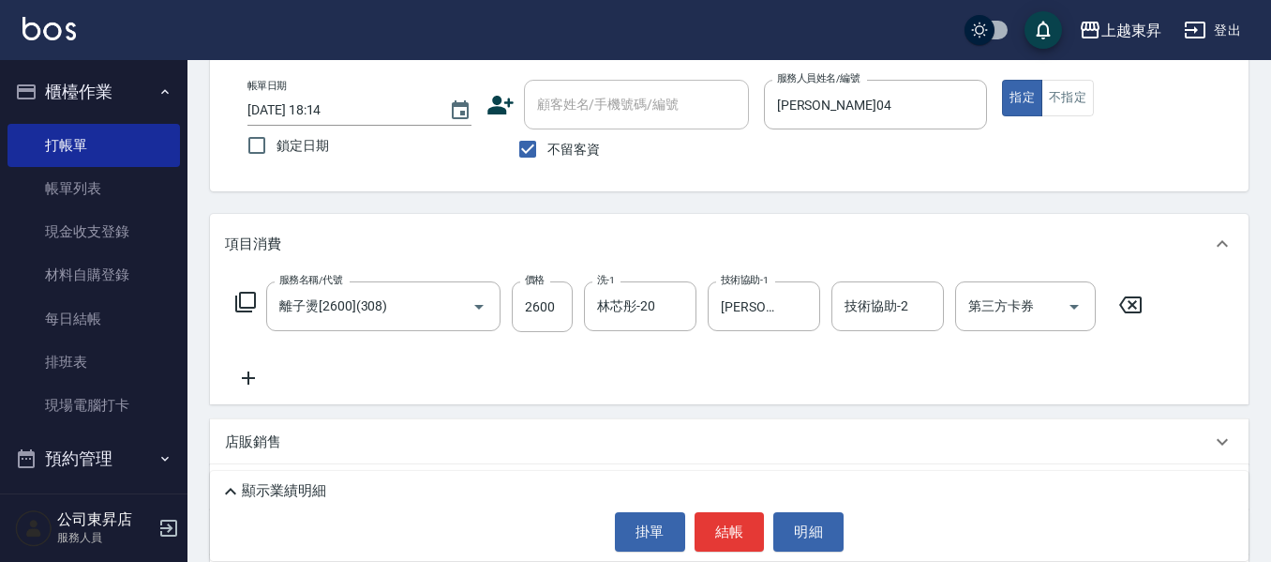
click at [248, 367] on div "服務名稱/代號 離子燙[2600](308) 服務名稱/代號 價格 2600 價格 洗-1 林芯彤-20 洗-1 技術協助-1 [PERSON_NAME]-0…" at bounding box center [689, 335] width 929 height 108
click at [250, 371] on icon at bounding box center [248, 378] width 47 height 23
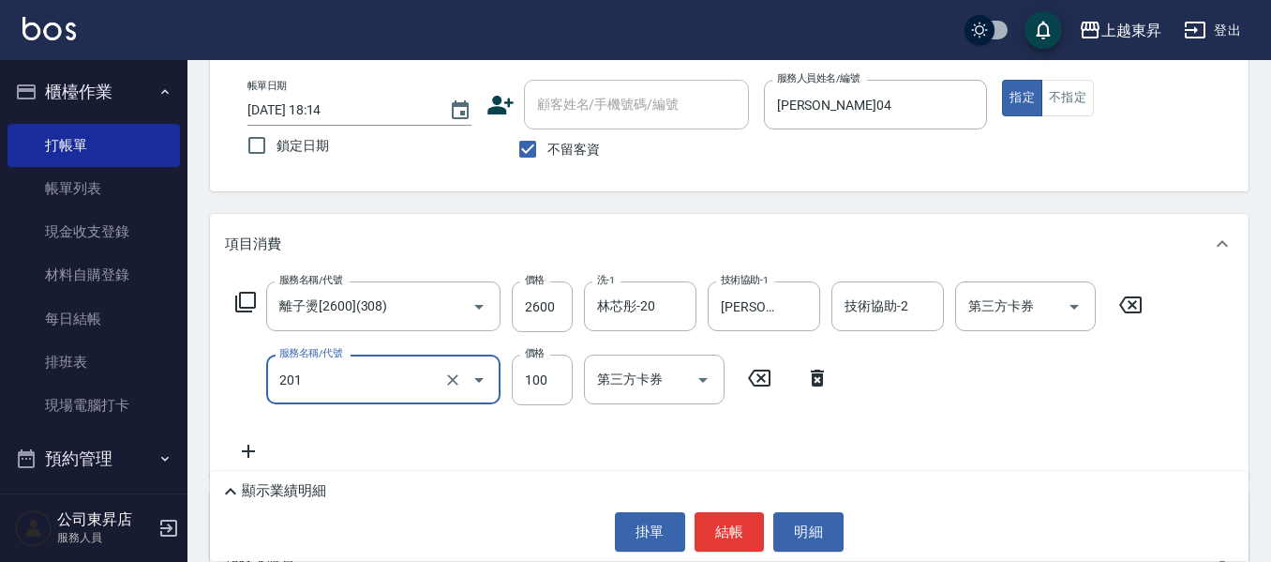
type input "洗髮[100](201)"
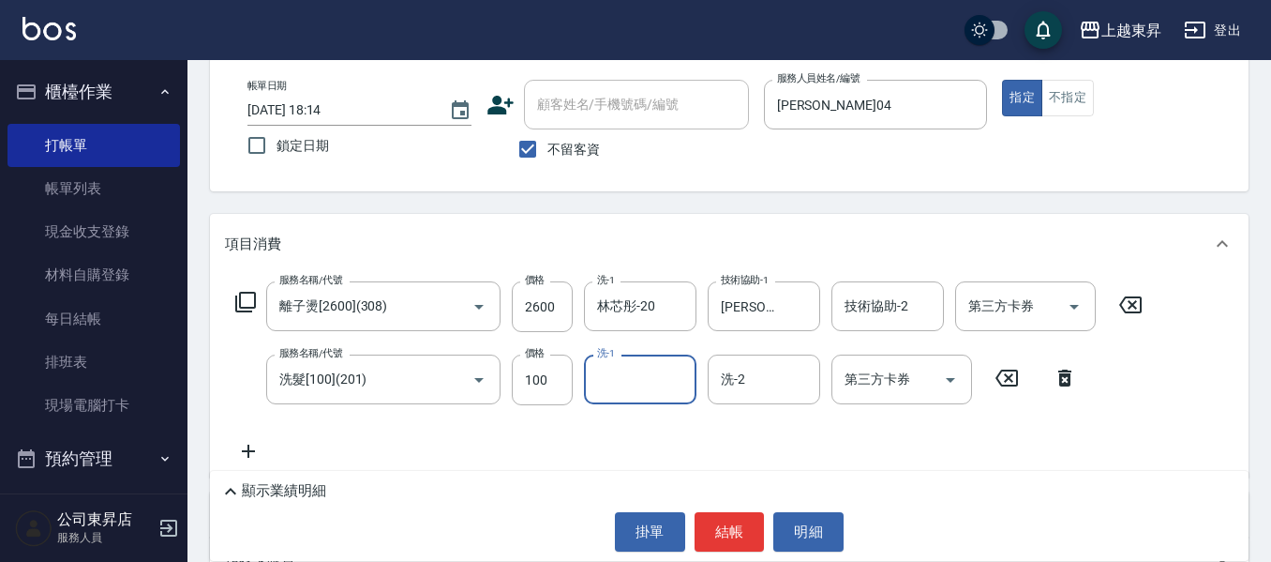
type input "2"
type input "張方漪-22"
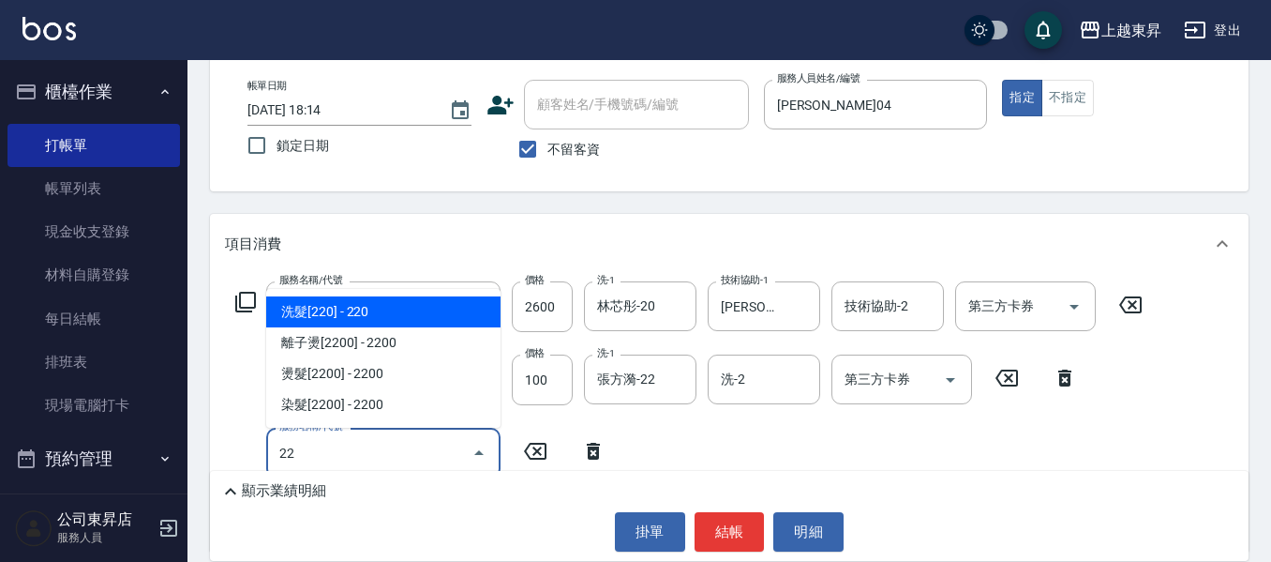
type input "2"
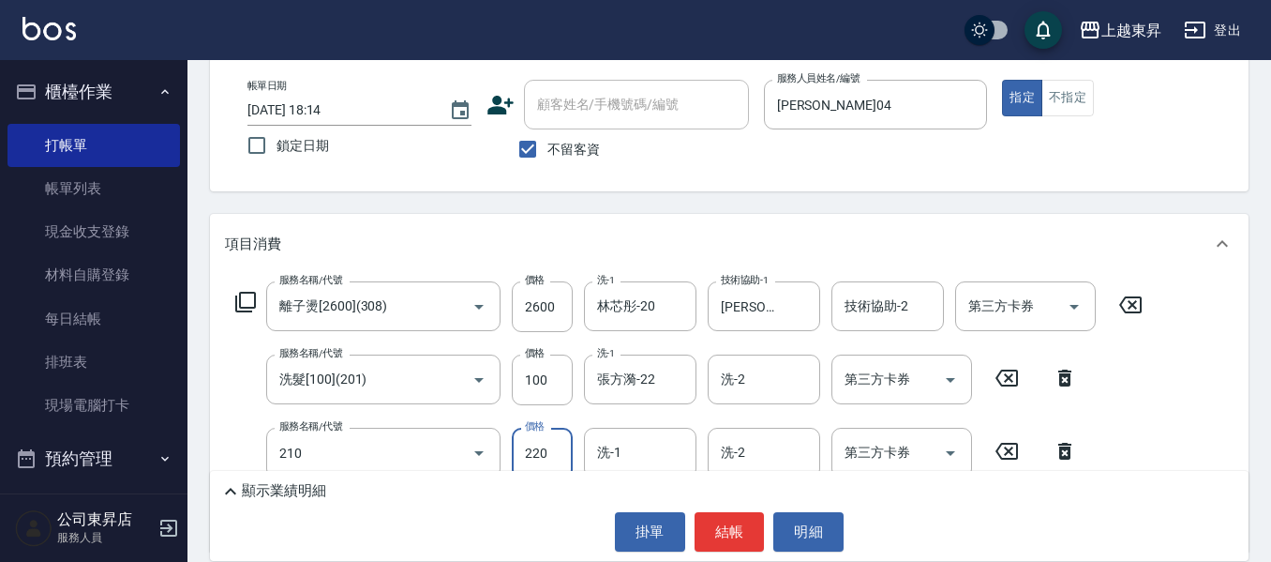
type input "洗髮[220](210)"
drag, startPoint x: 377, startPoint y: 459, endPoint x: 446, endPoint y: 461, distance: 69.4
click at [378, 459] on input "洗髮[220](210)" at bounding box center [357, 452] width 165 height 33
click at [451, 458] on icon "Clear" at bounding box center [452, 452] width 19 height 19
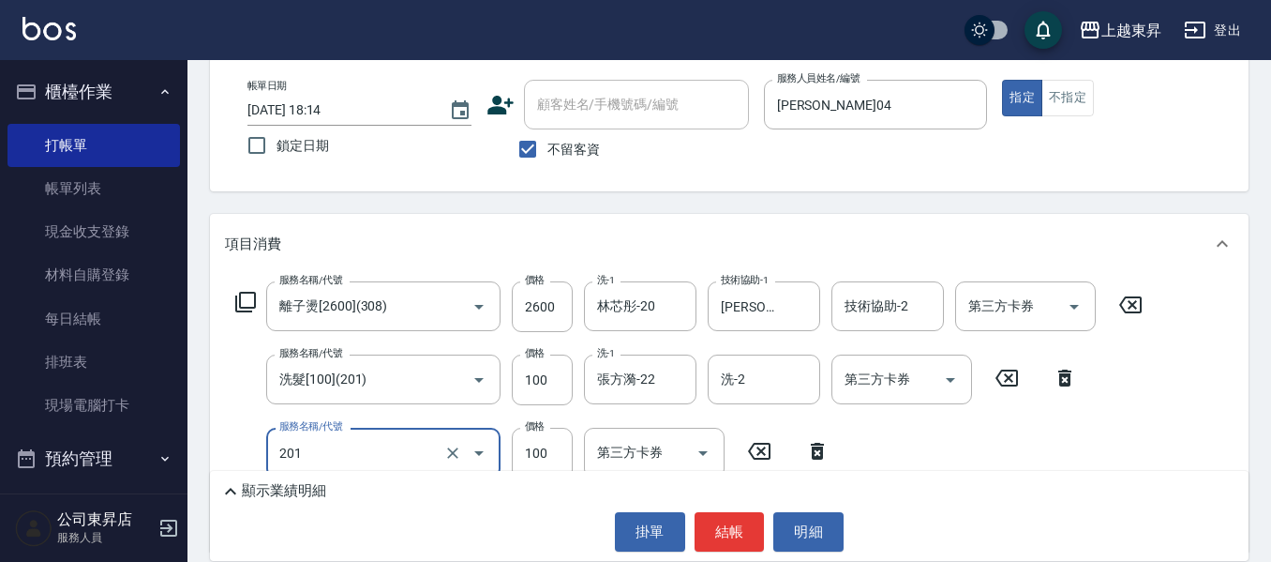
type input "洗髮[100](201)"
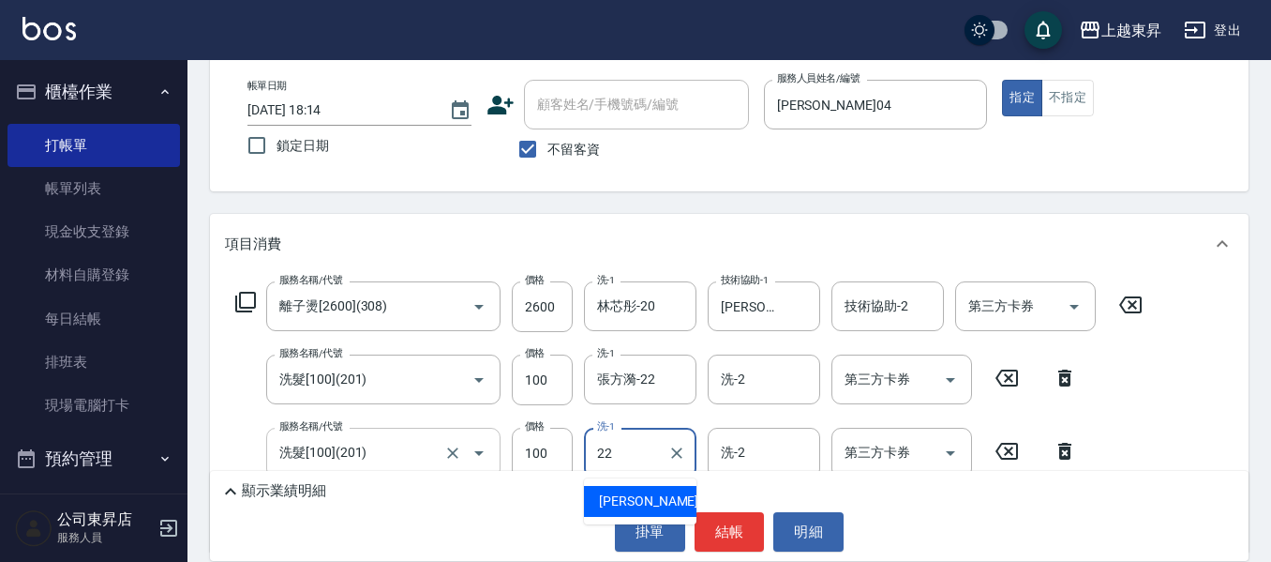
type input "張方漪-22"
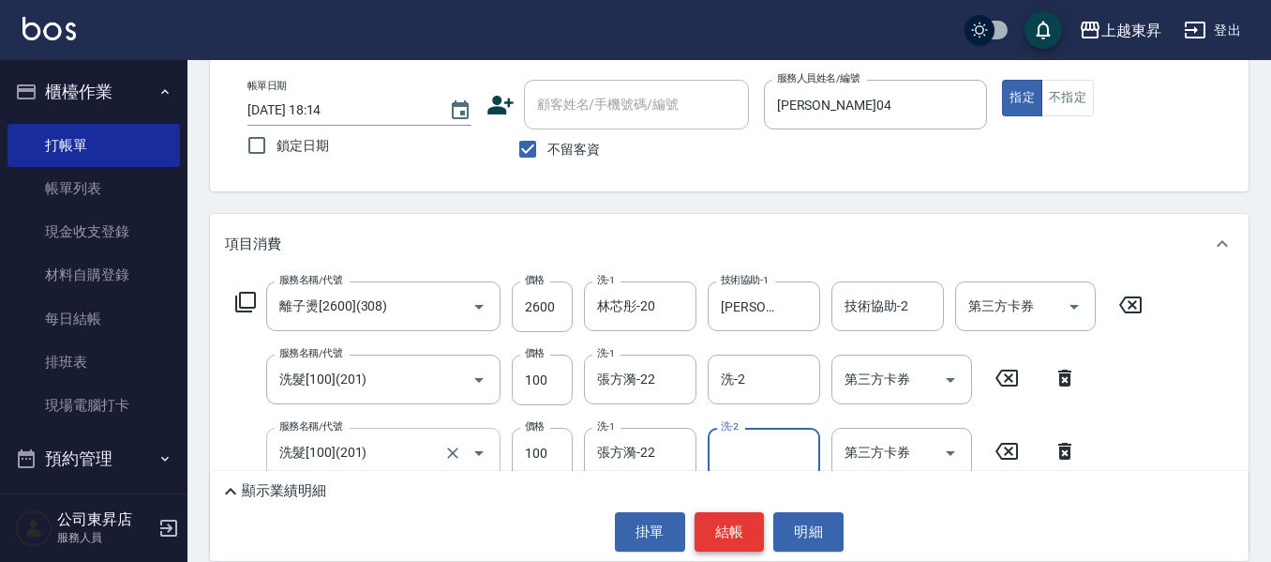
click at [710, 540] on button "結帳" at bounding box center [730, 531] width 70 height 39
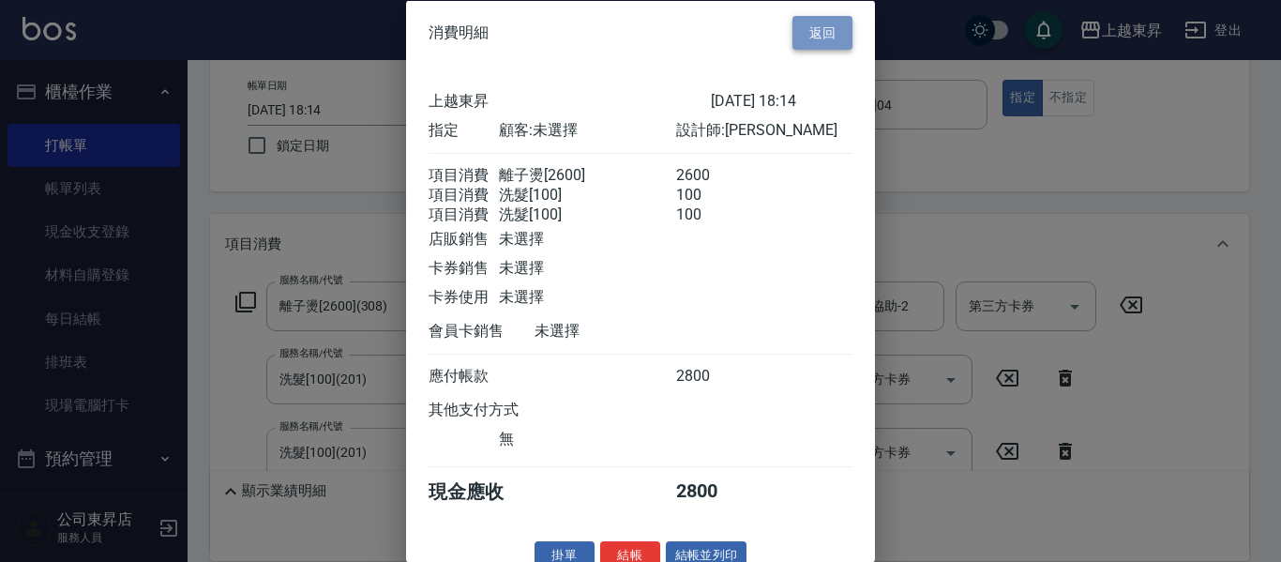
click at [820, 23] on button "返回" at bounding box center [822, 32] width 60 height 35
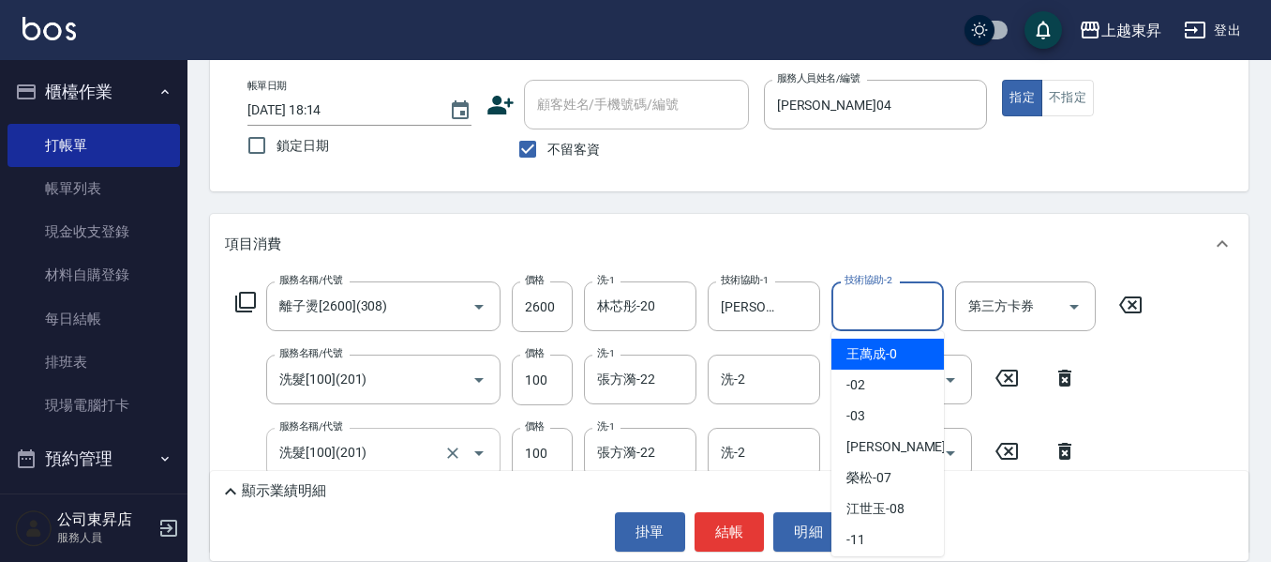
click at [848, 307] on input "技術協助-2" at bounding box center [888, 306] width 96 height 33
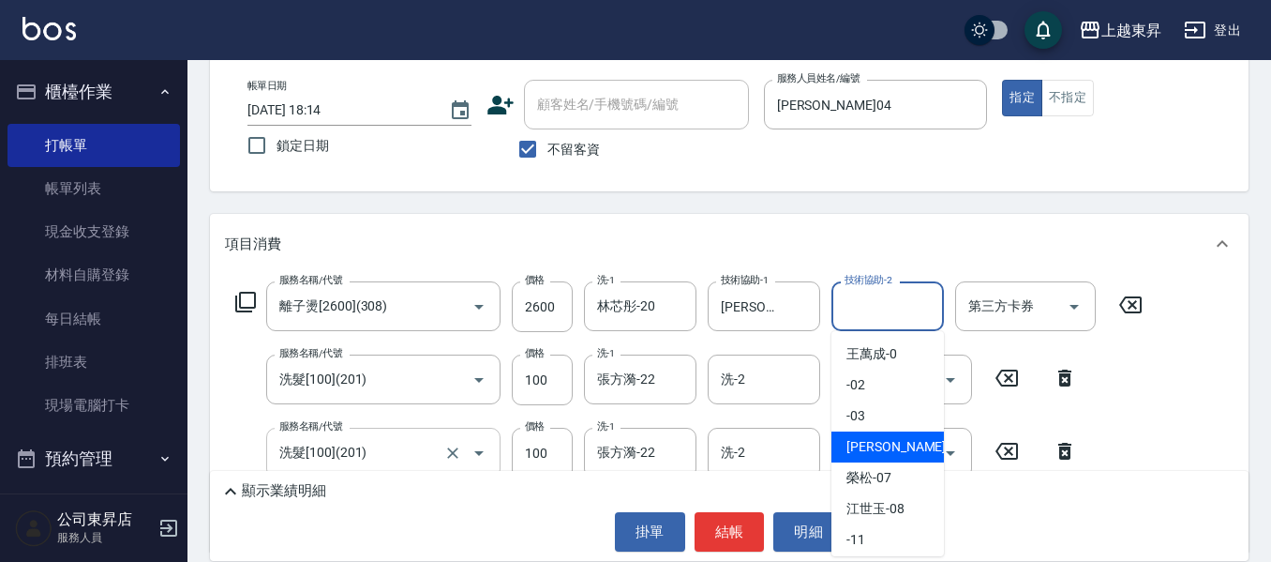
click at [882, 452] on span "[PERSON_NAME]04" at bounding box center [906, 447] width 118 height 20
type input "[PERSON_NAME]04"
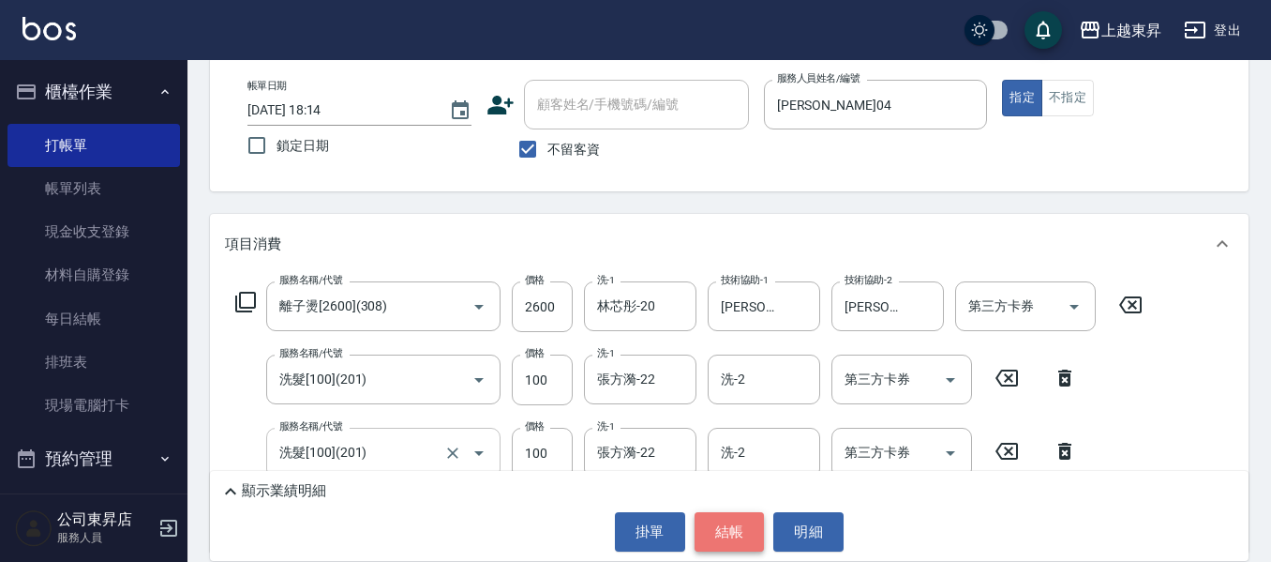
click at [727, 521] on button "結帳" at bounding box center [730, 531] width 70 height 39
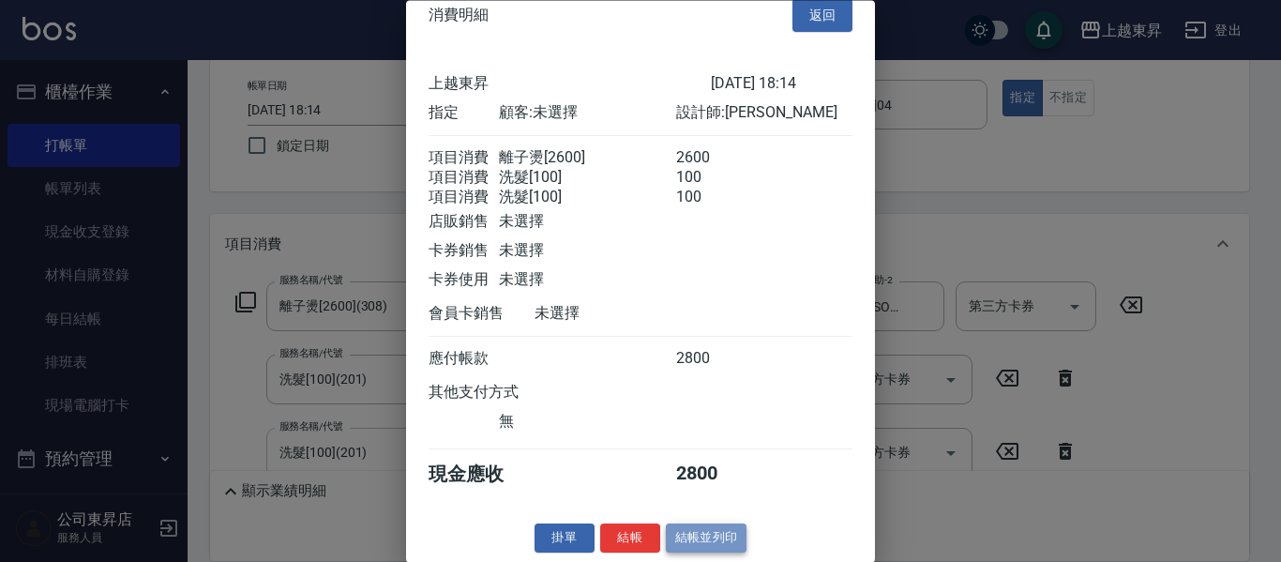
click at [729, 540] on button "結帳並列印" at bounding box center [707, 538] width 82 height 29
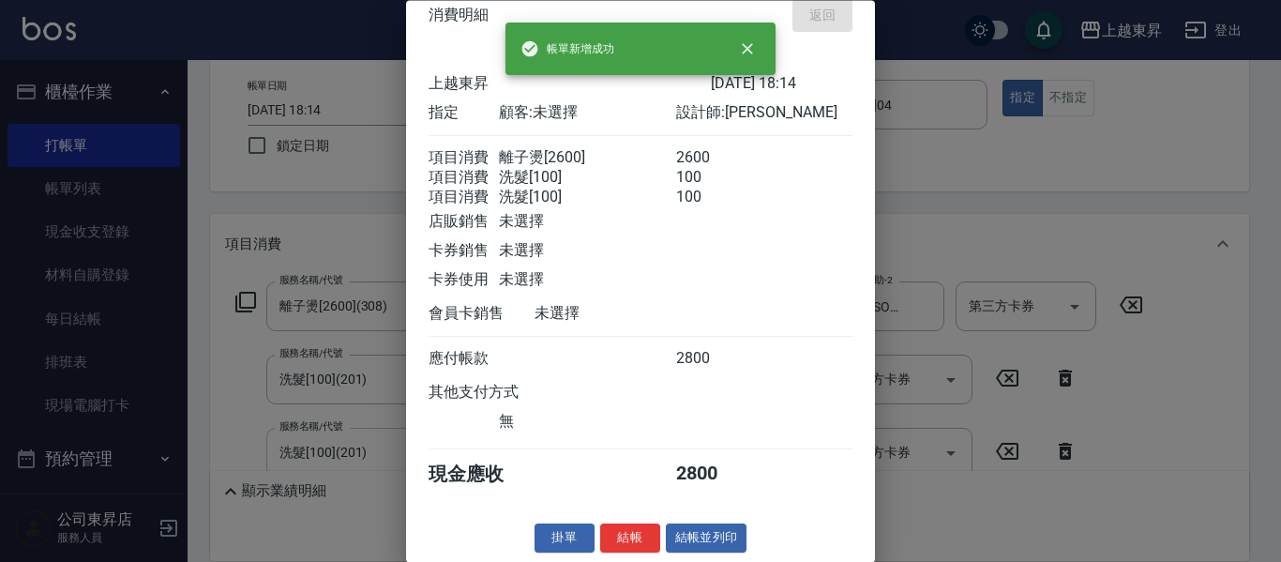
type input "[DATE] 18:15"
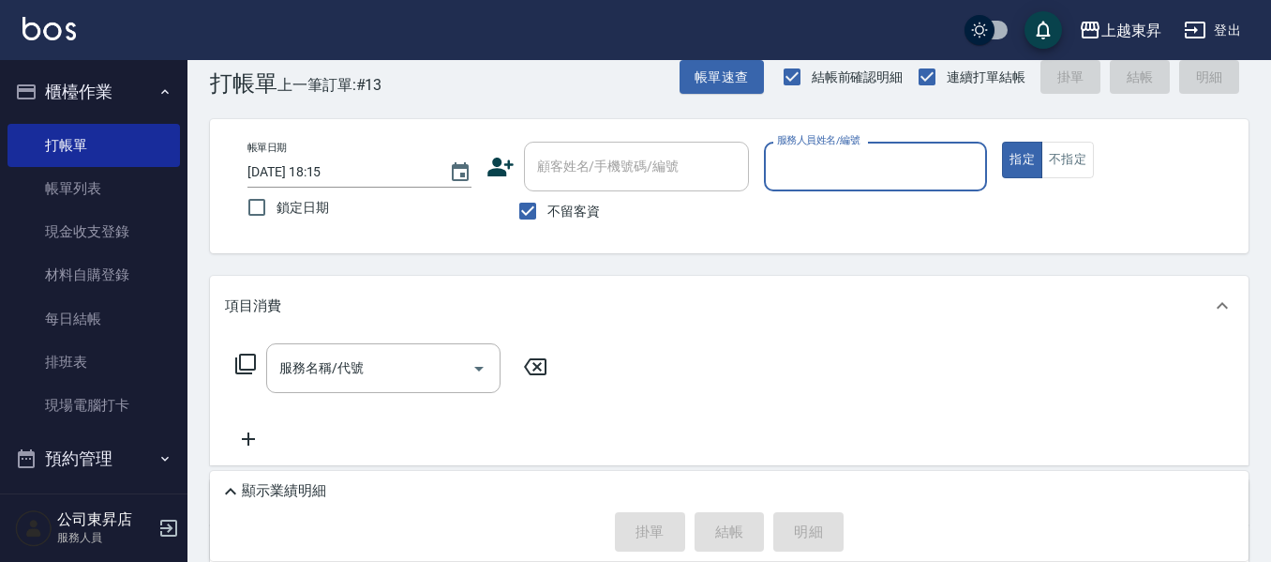
scroll to position [0, 0]
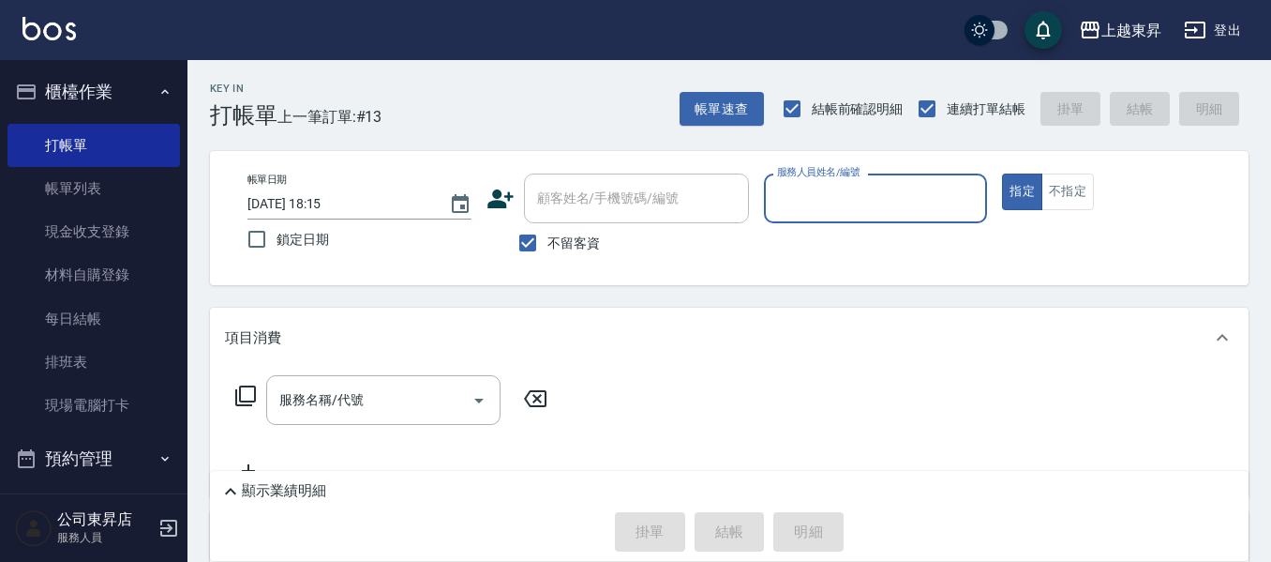
click at [805, 195] on input "服務人員姓名/編號" at bounding box center [876, 198] width 207 height 33
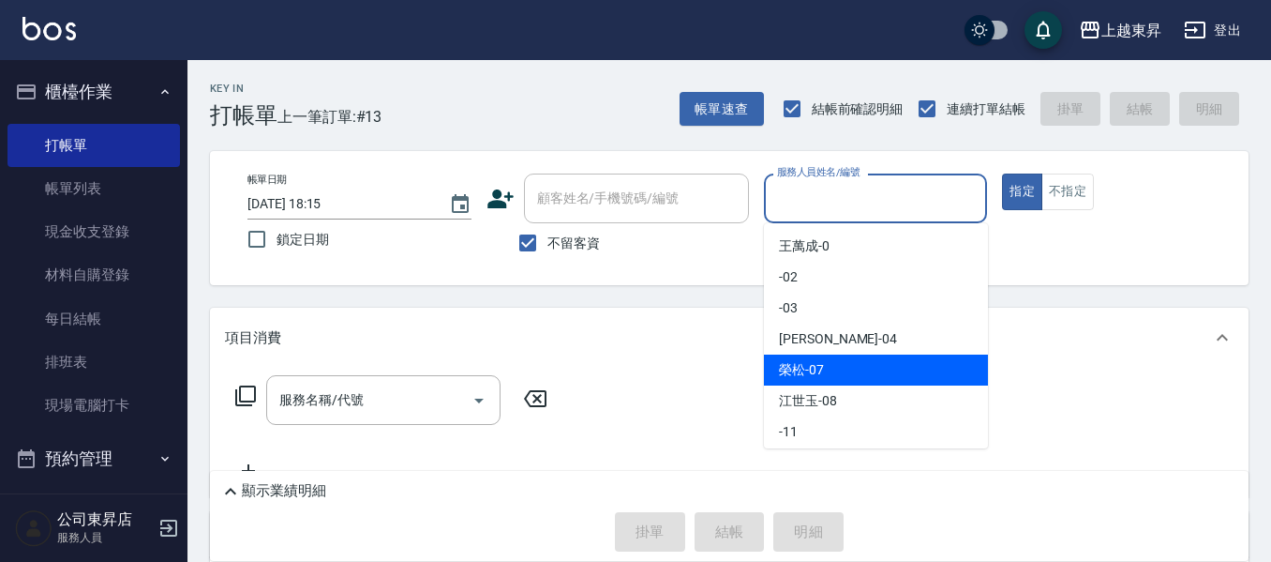
click at [803, 366] on span "[PERSON_NAME] -07" at bounding box center [801, 370] width 45 height 20
type input "[PERSON_NAME]-07"
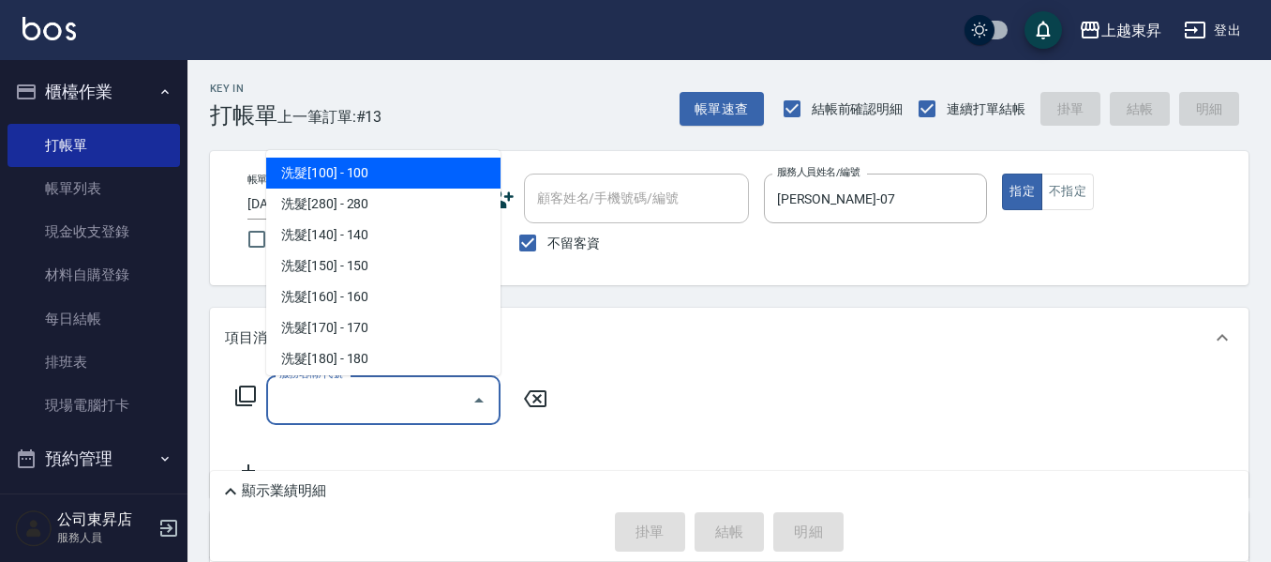
click at [374, 383] on input "服務名稱/代號" at bounding box center [369, 399] width 189 height 33
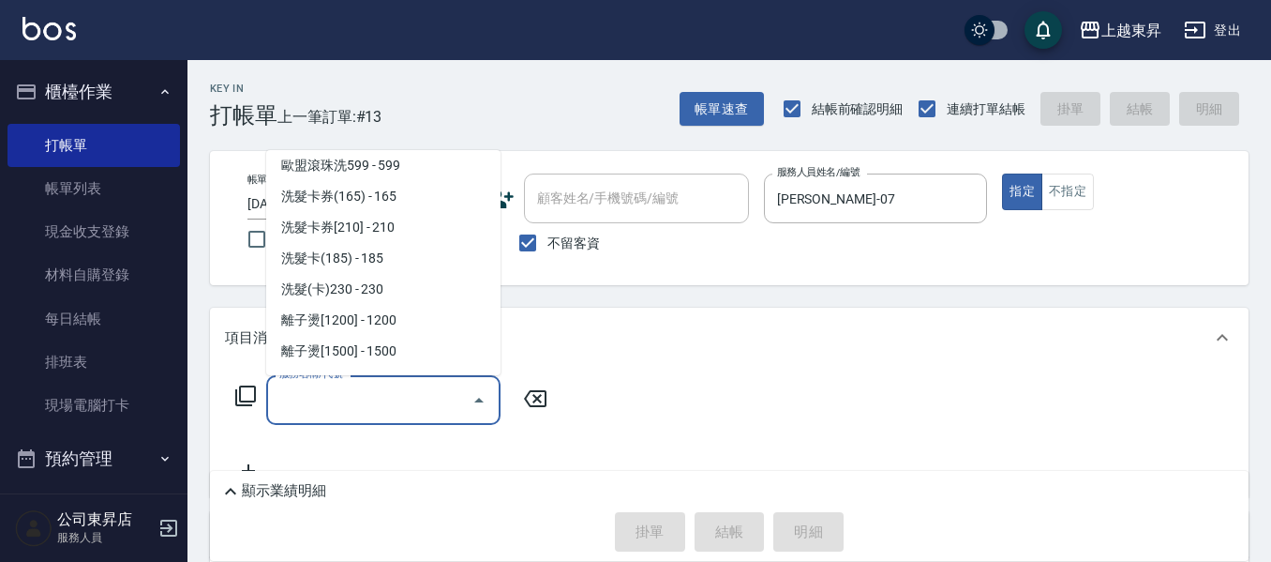
scroll to position [469, 0]
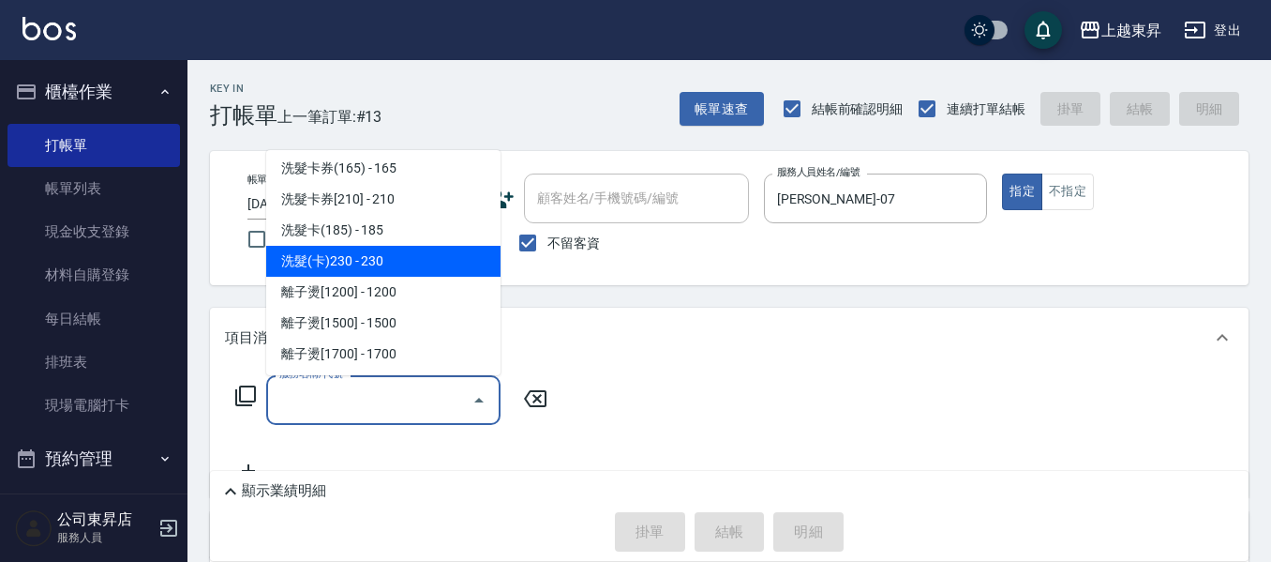
click at [378, 254] on span "洗髮(卡)230 - 230" at bounding box center [383, 261] width 234 height 31
type input "洗髮(卡)230(224)"
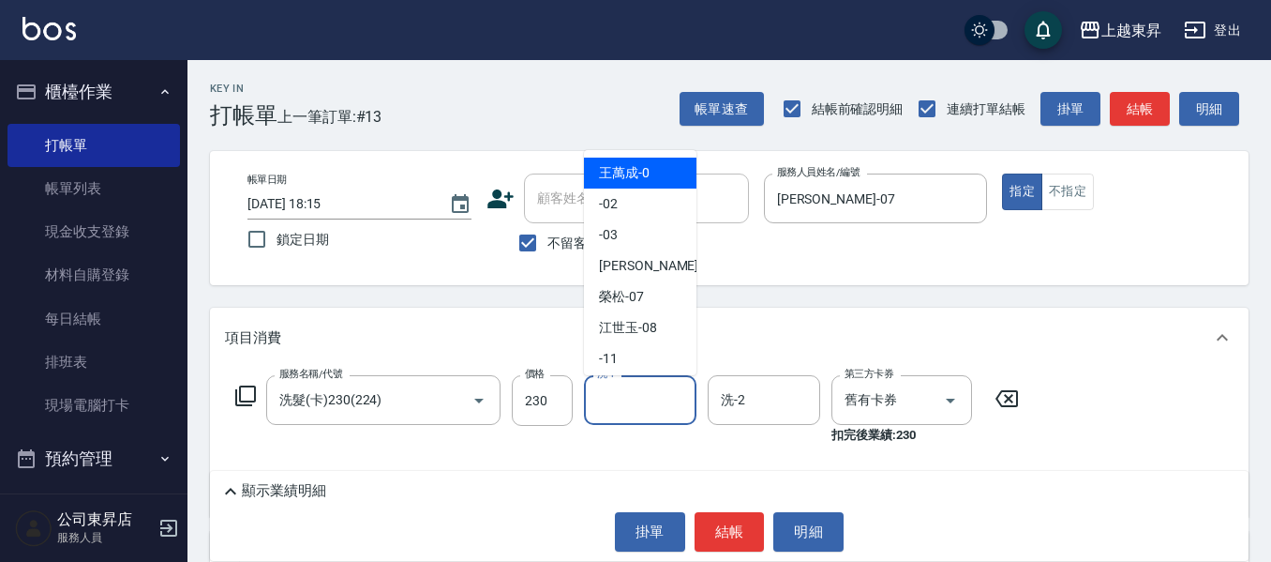
click at [622, 394] on input "洗-1" at bounding box center [641, 399] width 96 height 33
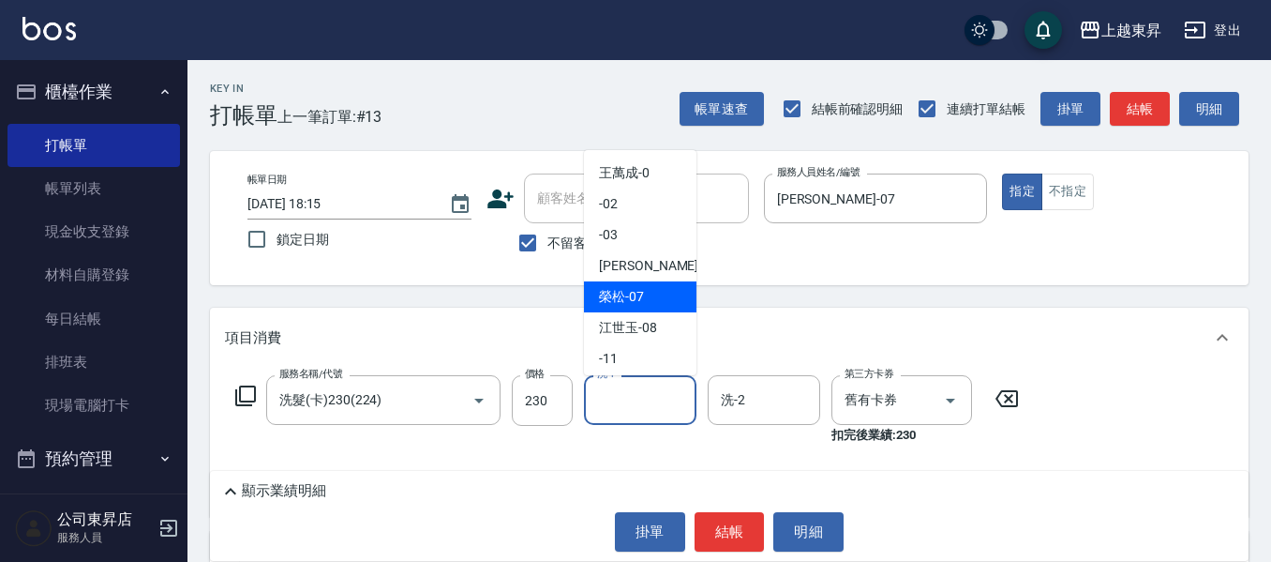
click at [621, 291] on span "[PERSON_NAME] -07" at bounding box center [621, 297] width 45 height 20
type input "[PERSON_NAME]-07"
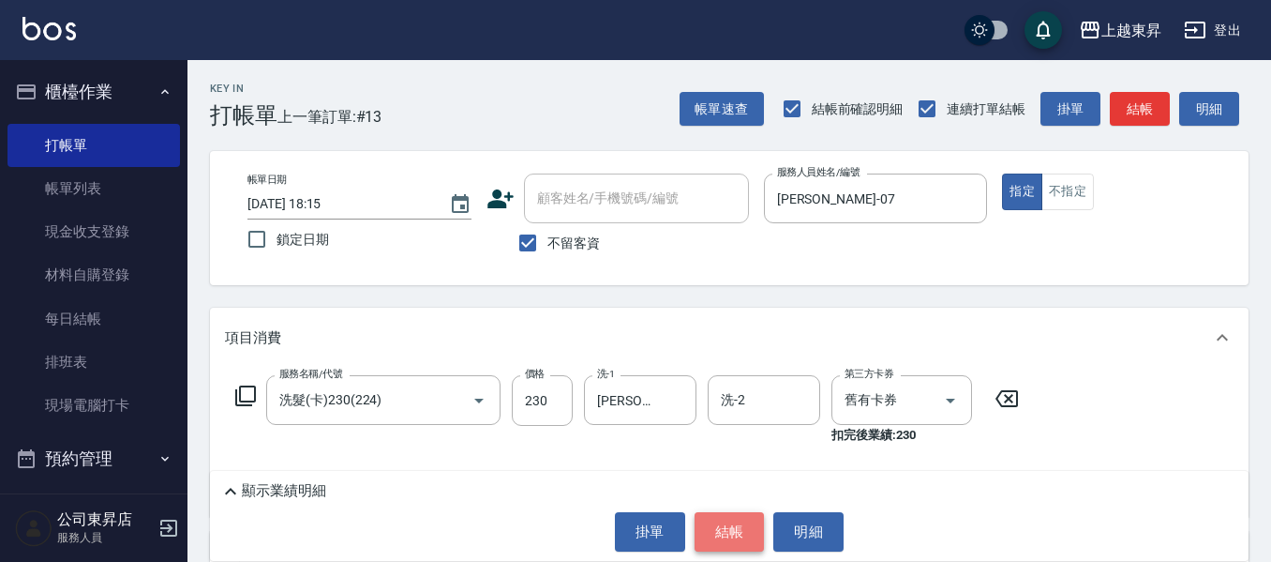
click at [726, 528] on button "結帳" at bounding box center [730, 531] width 70 height 39
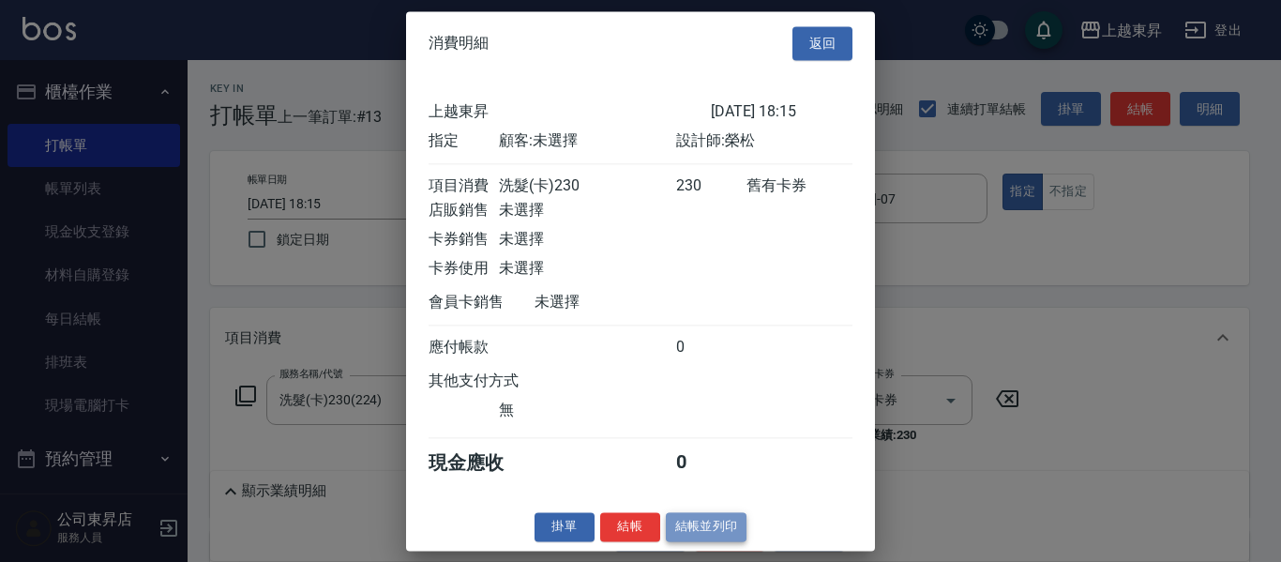
click at [711, 541] on button "結帳並列印" at bounding box center [707, 526] width 82 height 29
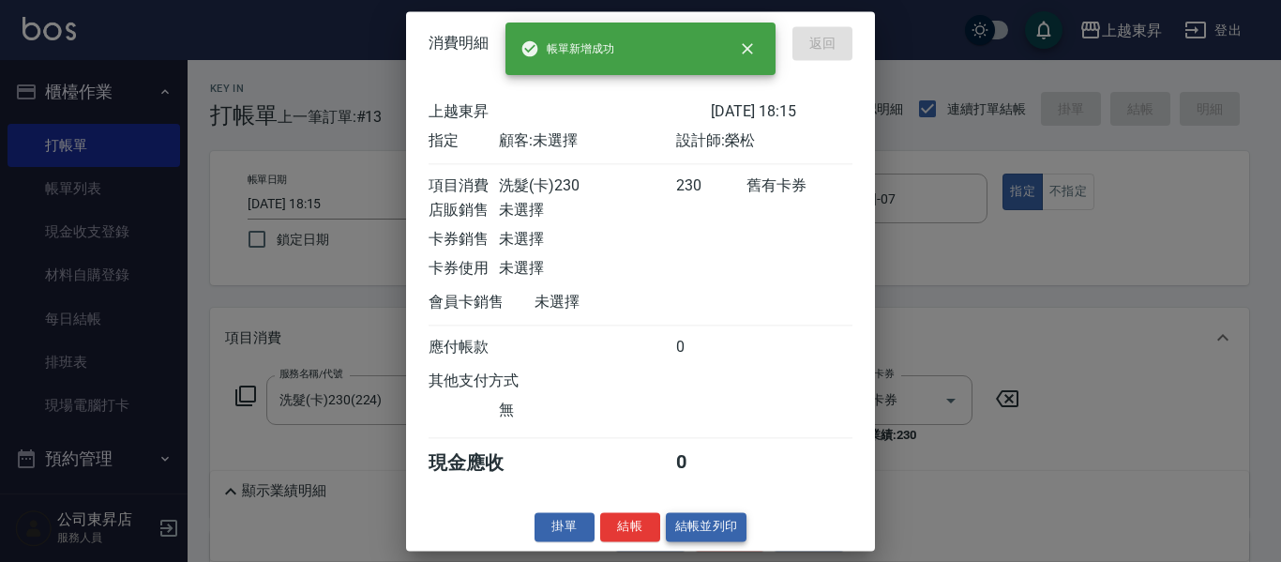
type input "[DATE] 18:19"
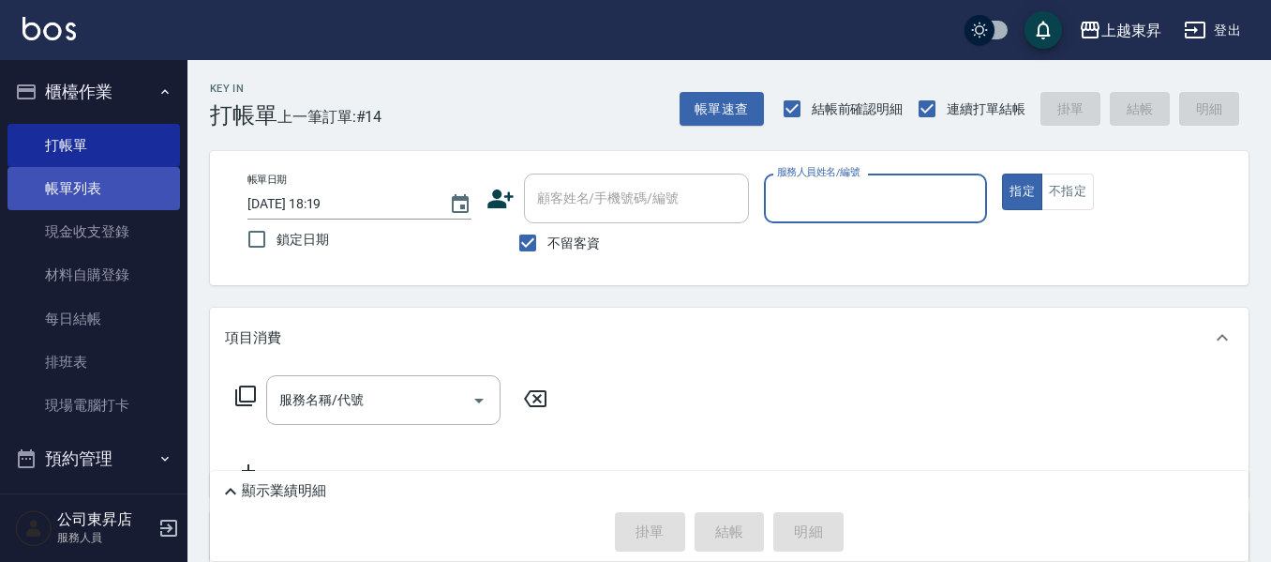
click at [112, 180] on link "帳單列表" at bounding box center [94, 188] width 173 height 43
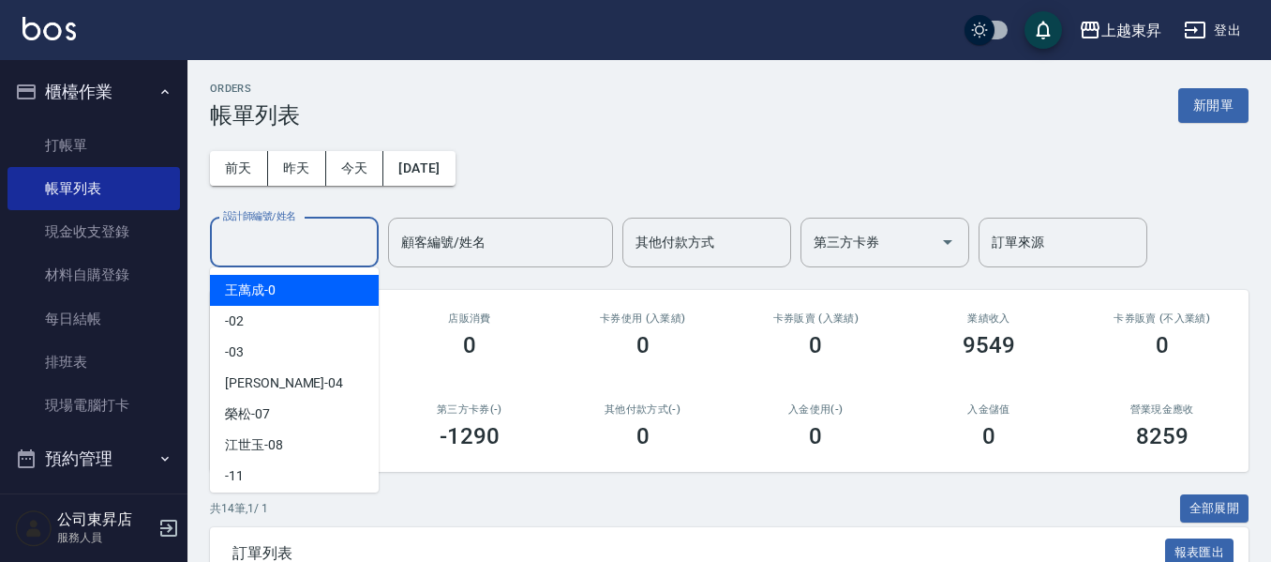
click at [253, 233] on input "設計師編號/姓名" at bounding box center [294, 242] width 152 height 33
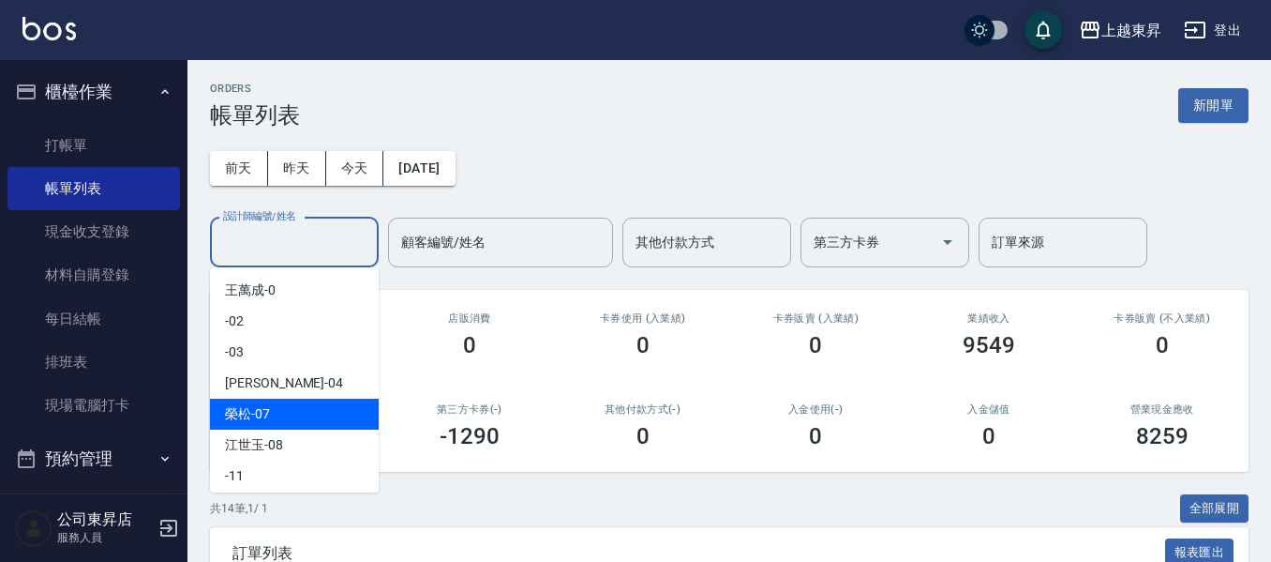
click at [257, 416] on span "[PERSON_NAME] -07" at bounding box center [247, 414] width 45 height 20
type input "[PERSON_NAME]-07"
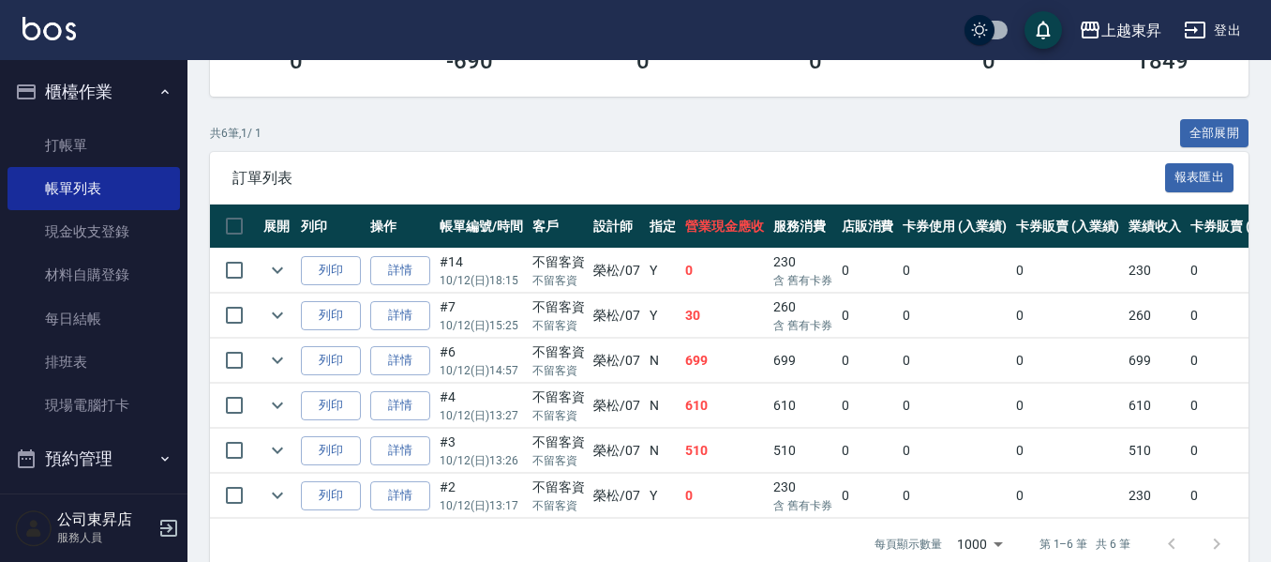
scroll to position [94, 0]
